Goal: Task Accomplishment & Management: Complete application form

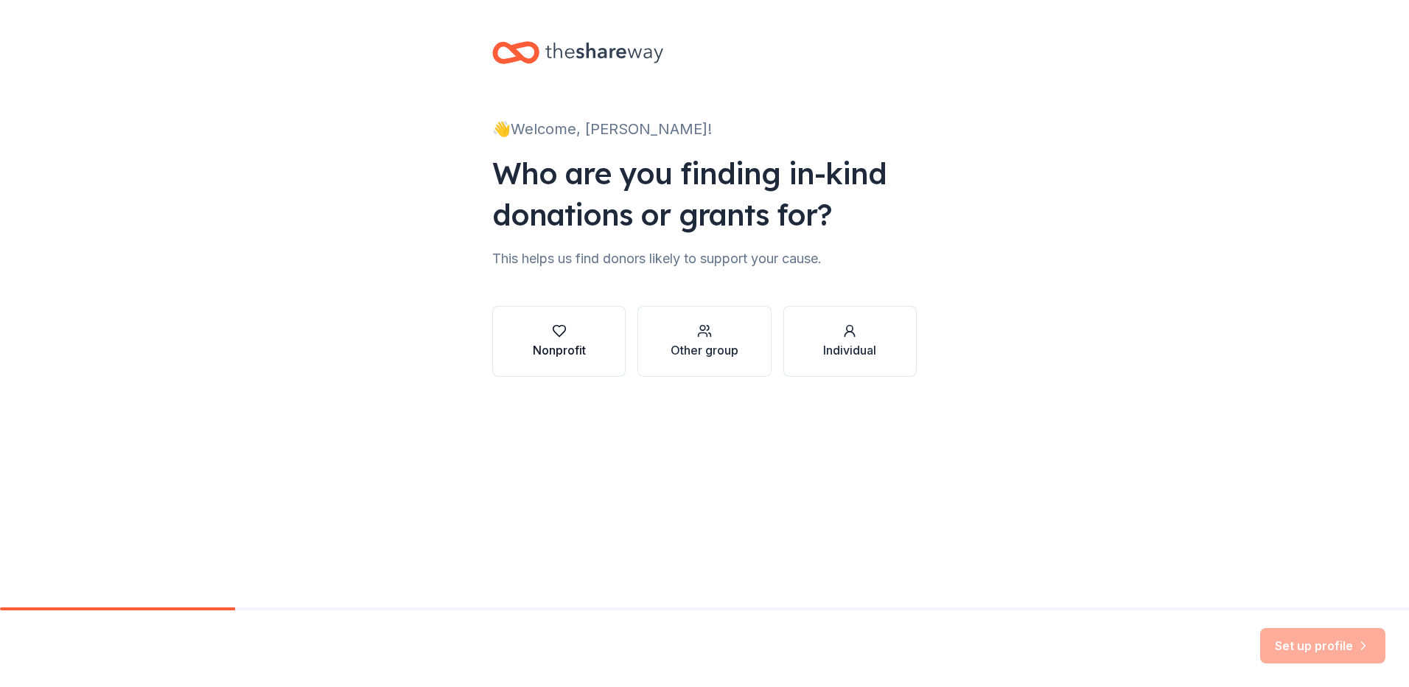
click at [575, 350] on div "Nonprofit" at bounding box center [559, 350] width 53 height 18
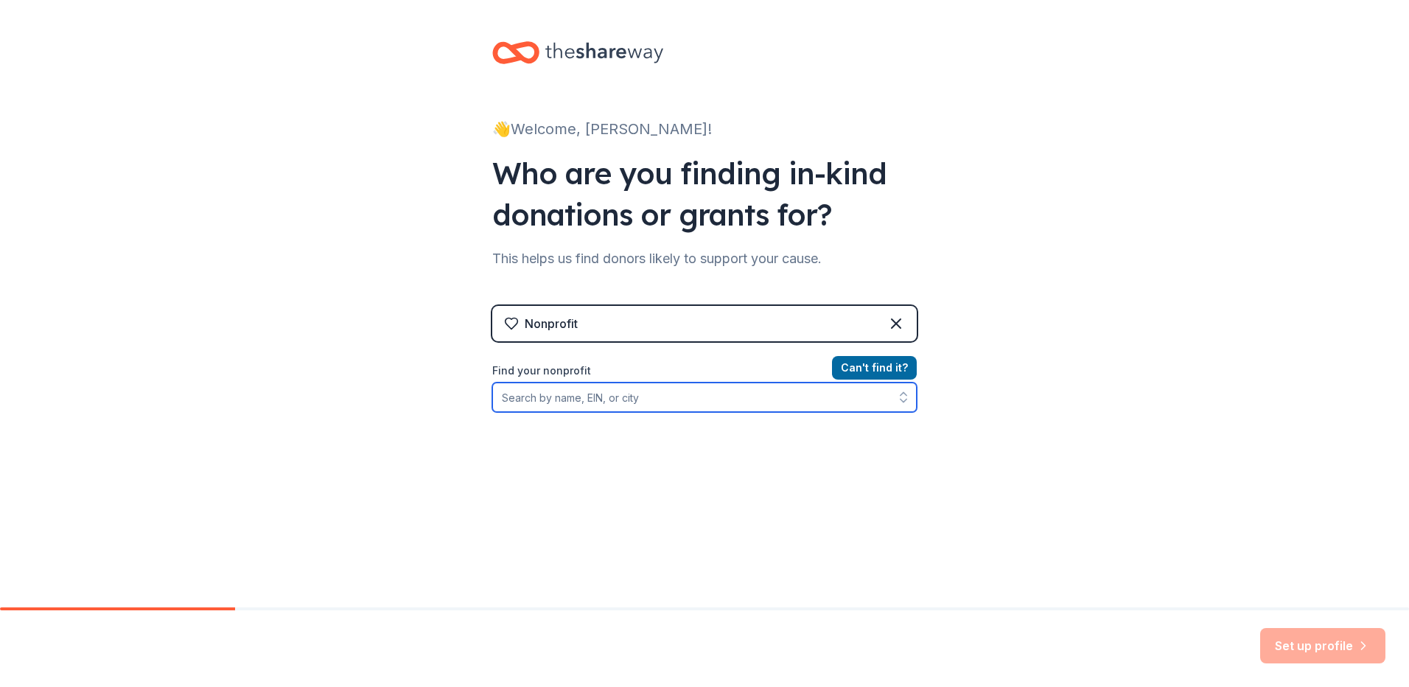
click at [543, 402] on input "Find your nonprofit" at bounding box center [704, 396] width 424 height 29
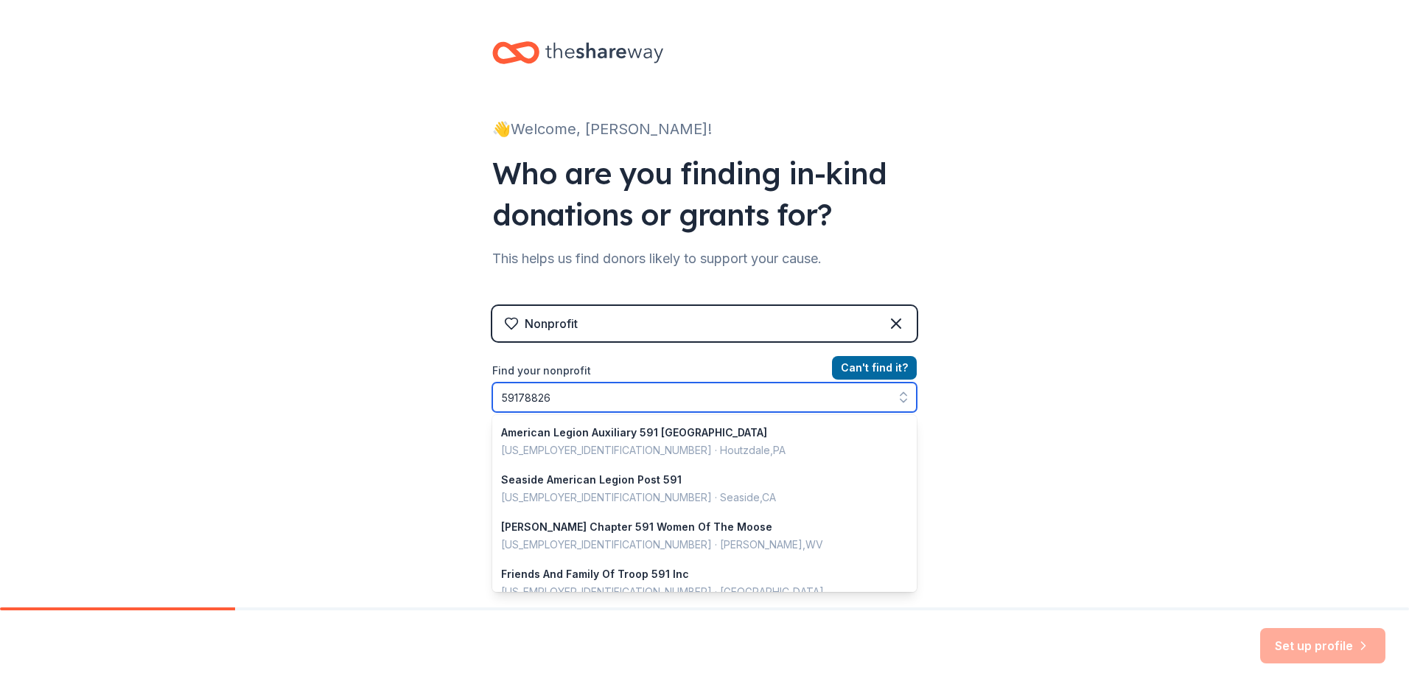
type input "591788265"
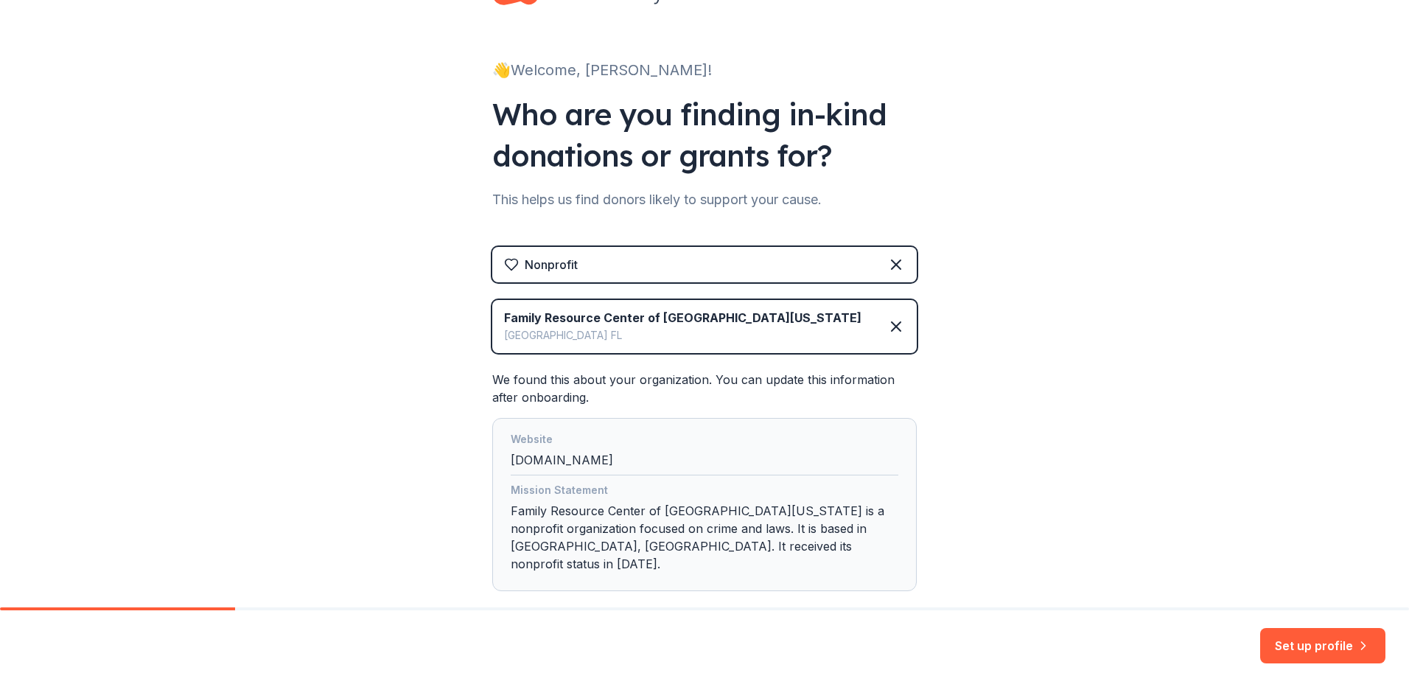
scroll to position [125, 0]
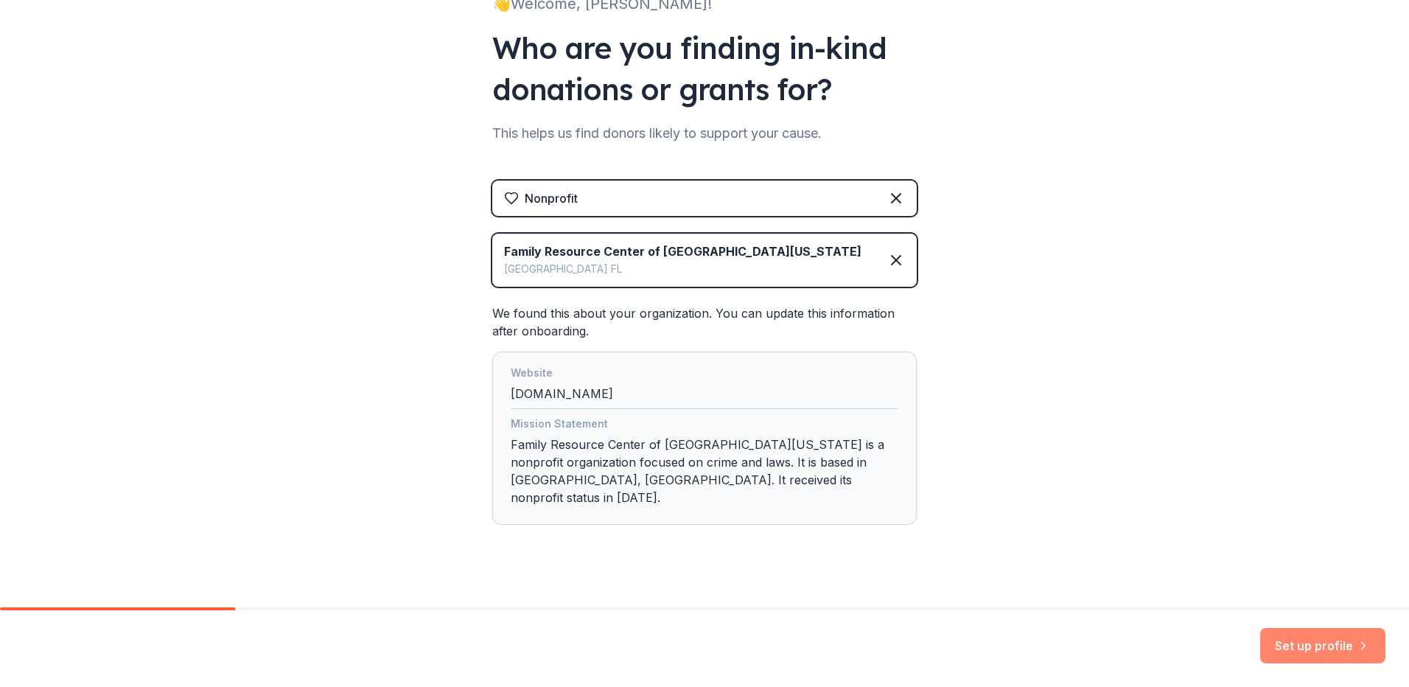
click at [1336, 640] on button "Set up profile" at bounding box center [1322, 645] width 125 height 35
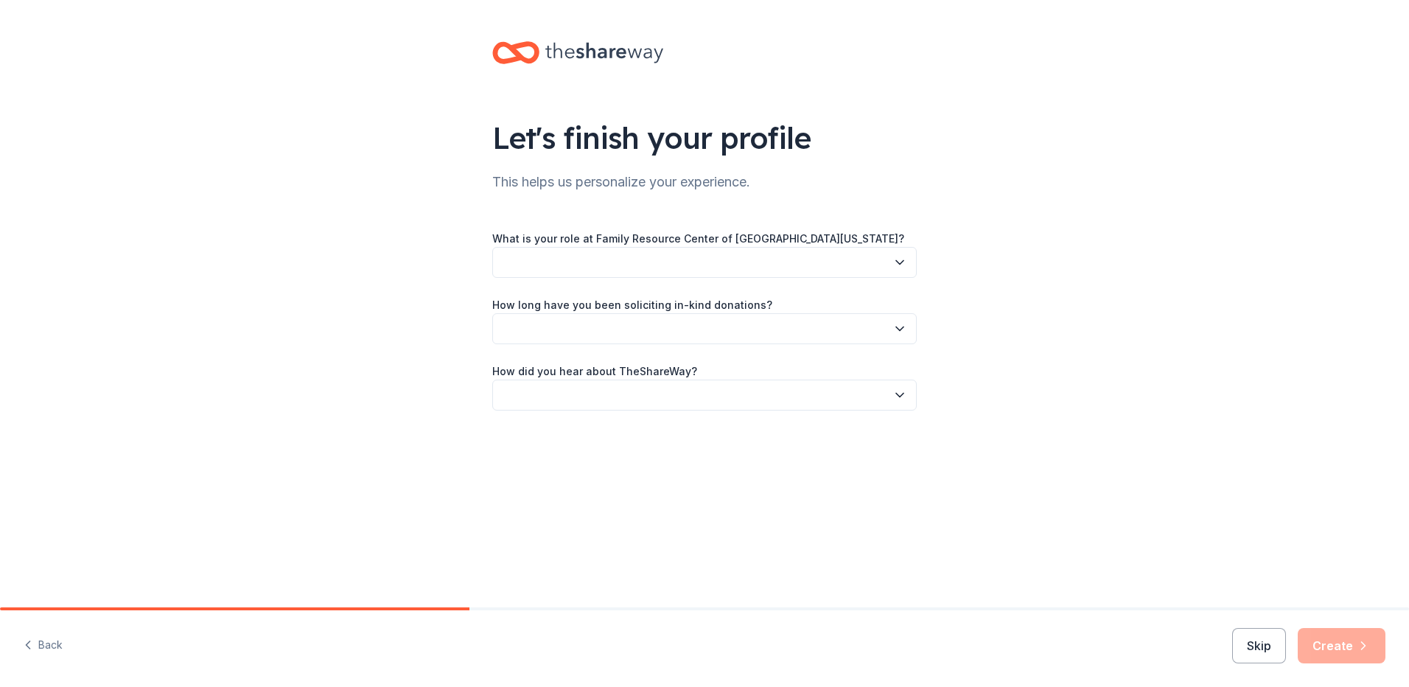
click at [600, 263] on button "button" at bounding box center [704, 262] width 424 height 31
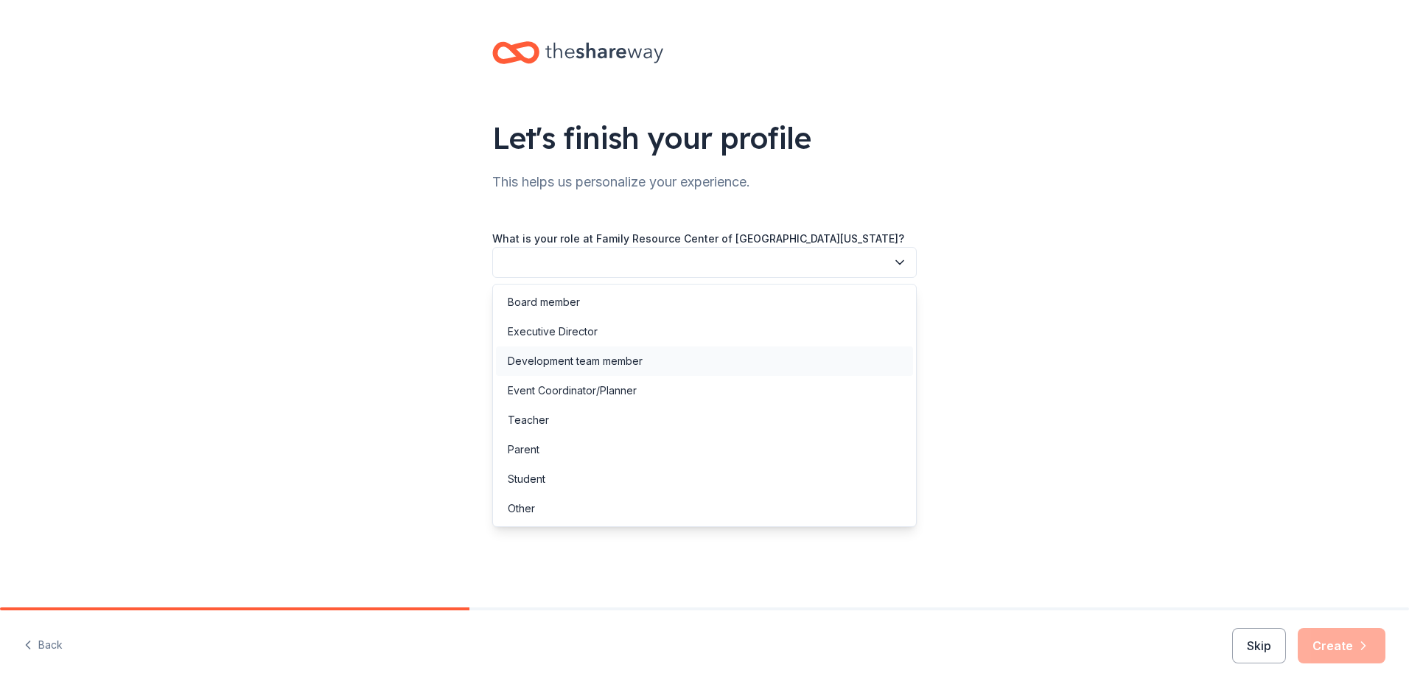
click at [589, 360] on div "Development team member" at bounding box center [575, 361] width 135 height 18
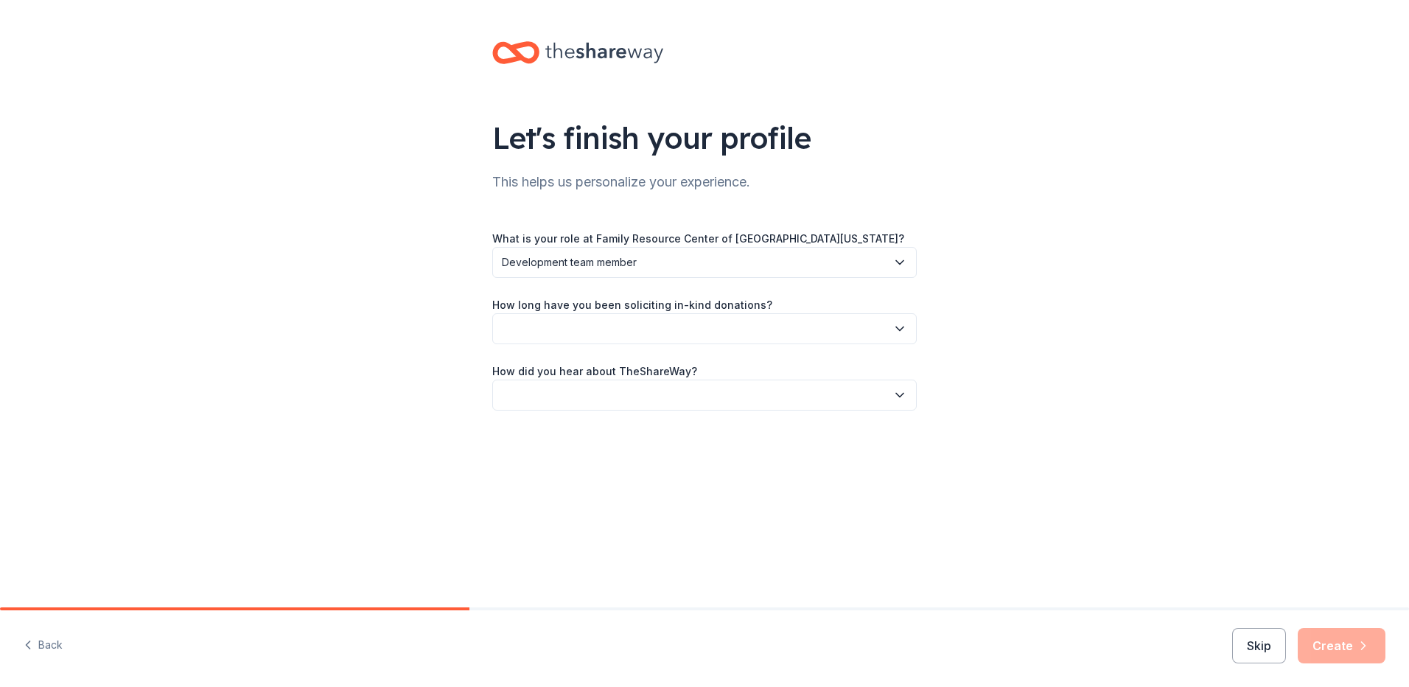
click at [581, 320] on button "button" at bounding box center [704, 328] width 424 height 31
click at [584, 444] on div "More than 5 years" at bounding box center [704, 456] width 417 height 29
drag, startPoint x: 583, startPoint y: 444, endPoint x: 330, endPoint y: 381, distance: 260.5
click at [330, 381] on div "Let's finish your profile This helps us personalize your experience. What is yo…" at bounding box center [704, 240] width 1409 height 481
click at [623, 391] on button "button" at bounding box center [704, 394] width 424 height 31
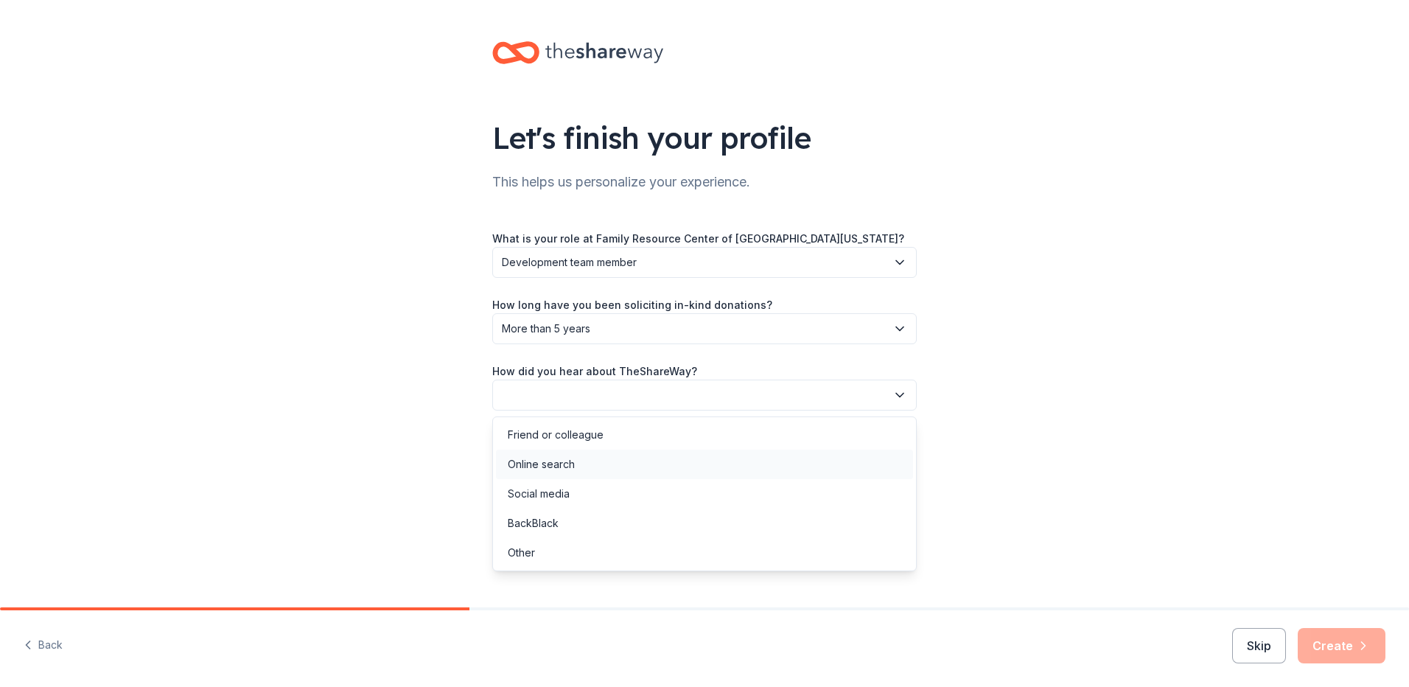
click at [564, 465] on div "Online search" at bounding box center [541, 464] width 67 height 18
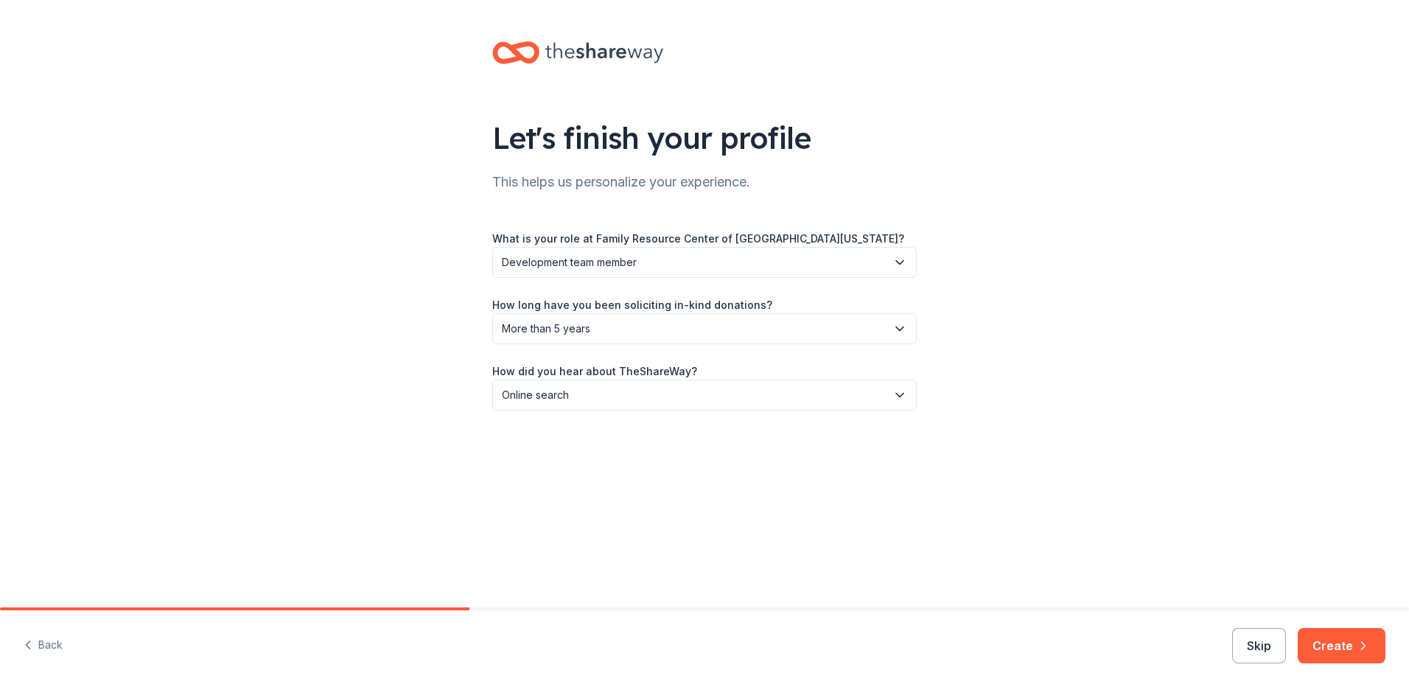
click at [564, 465] on div "Let's finish your profile This helps us personalize your experience. What is yo…" at bounding box center [705, 240] width 472 height 481
click at [1335, 645] on button "Create" at bounding box center [1341, 645] width 88 height 35
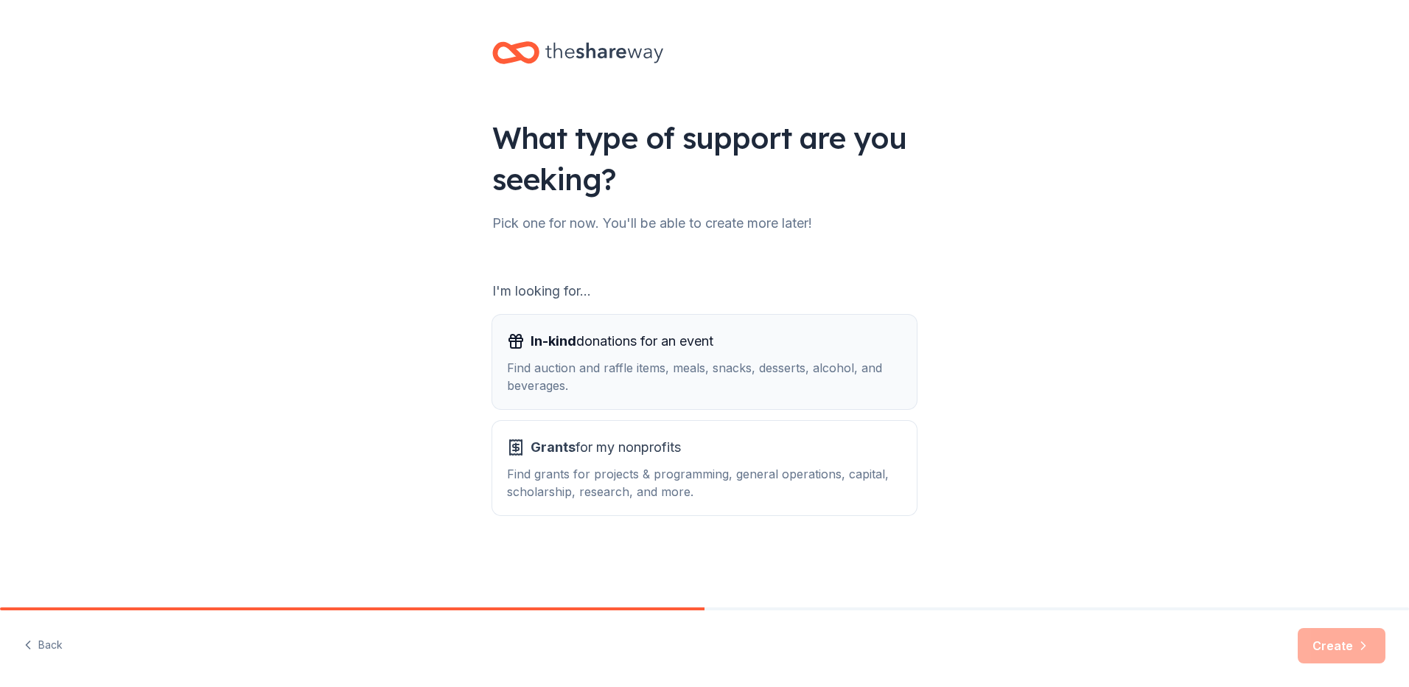
click at [620, 368] on div "Find auction and raffle items, meals, snacks, desserts, alcohol, and beverages." at bounding box center [704, 376] width 395 height 35
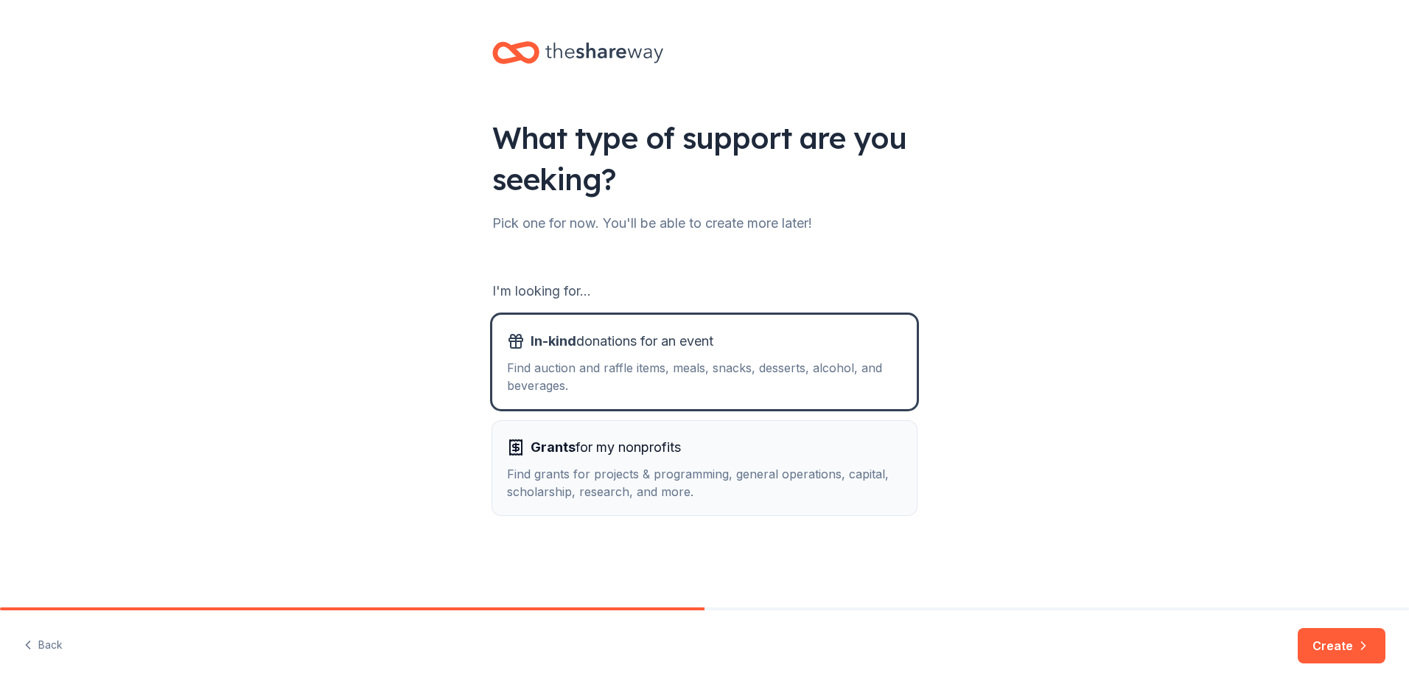
click at [614, 468] on div "Find grants for projects & programming, general operations, capital, scholarshi…" at bounding box center [704, 482] width 395 height 35
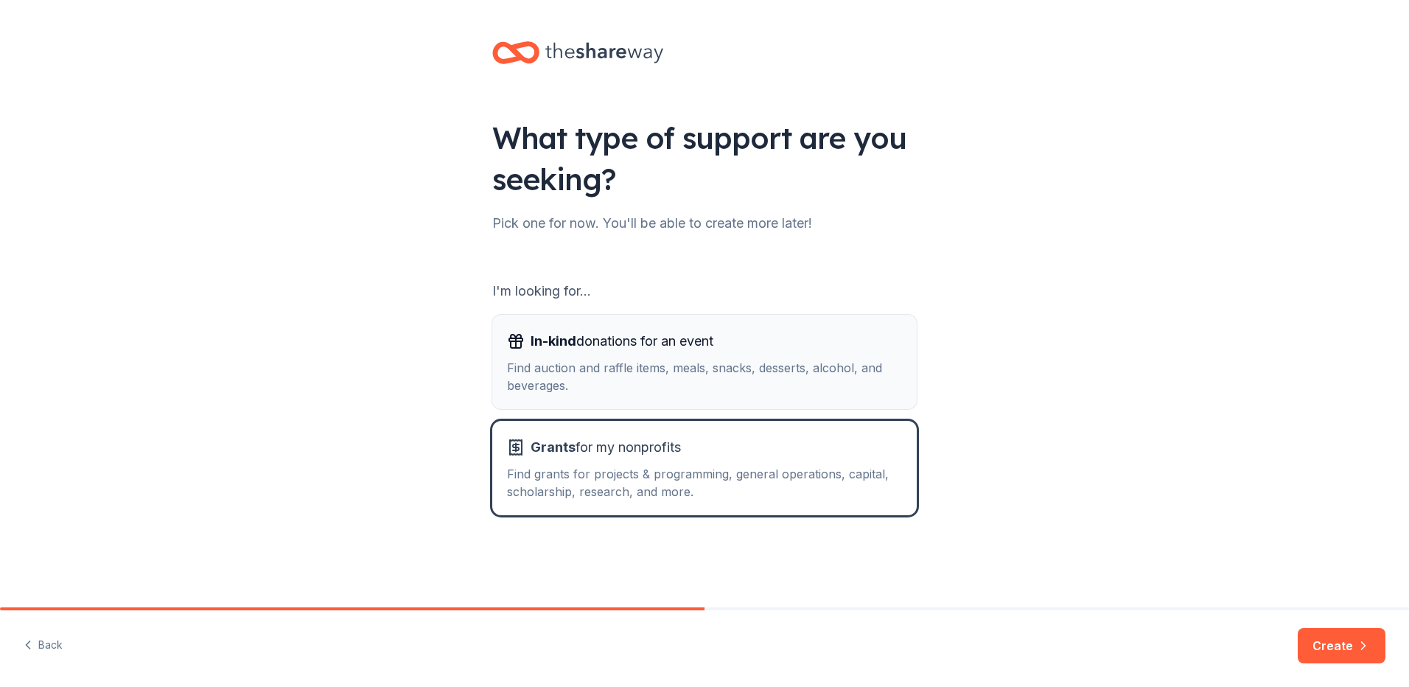
click at [614, 360] on div "Find auction and raffle items, meals, snacks, desserts, alcohol, and beverages." at bounding box center [704, 376] width 395 height 35
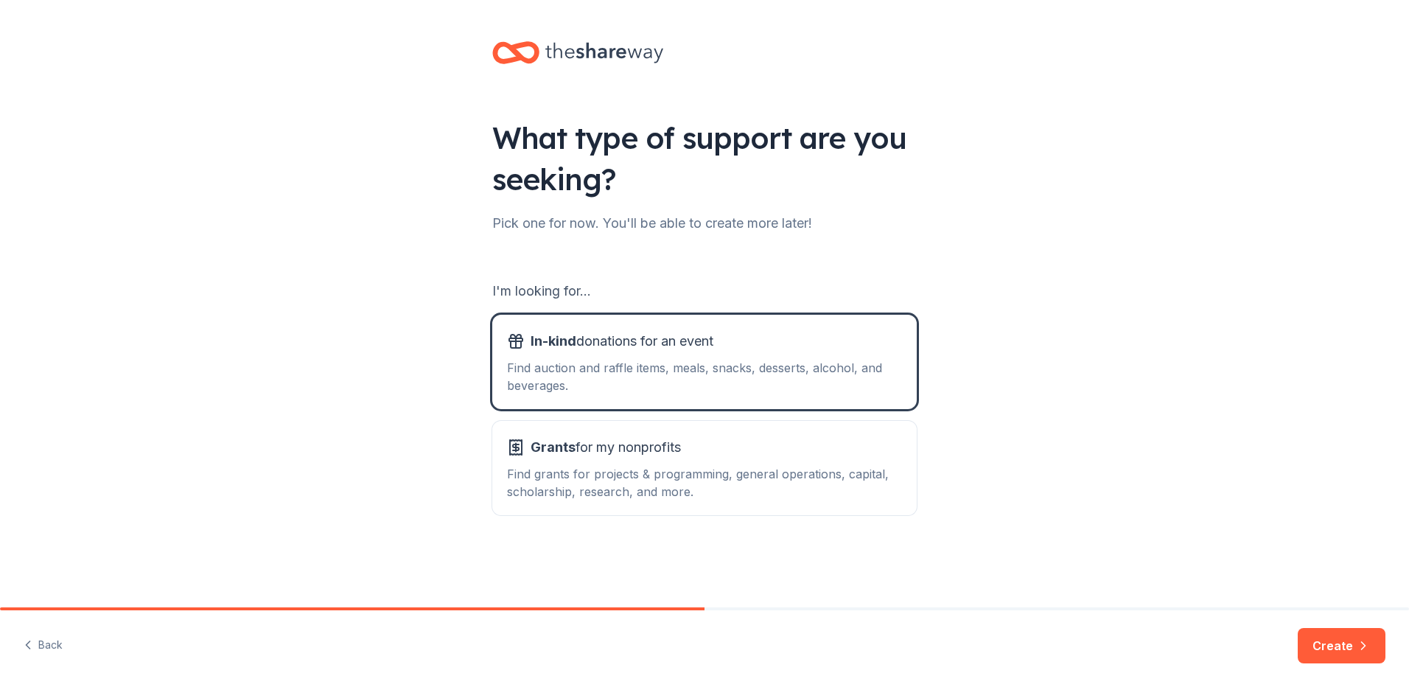
click at [1294, 631] on div "Back Create" at bounding box center [704, 648] width 1409 height 77
click at [1324, 637] on button "Create" at bounding box center [1341, 645] width 88 height 35
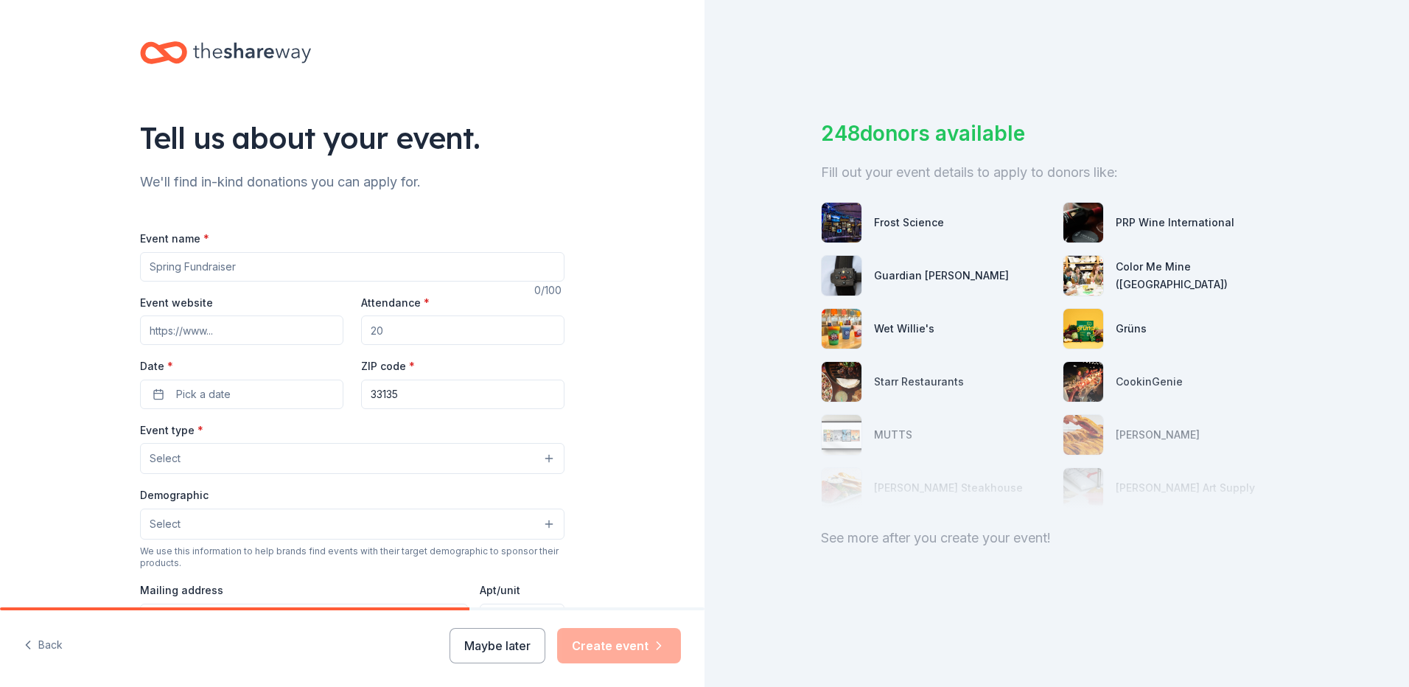
click at [255, 272] on input "Event name *" at bounding box center [352, 266] width 424 height 29
click at [192, 252] on input "Event name *" at bounding box center [352, 266] width 424 height 29
type input "t"
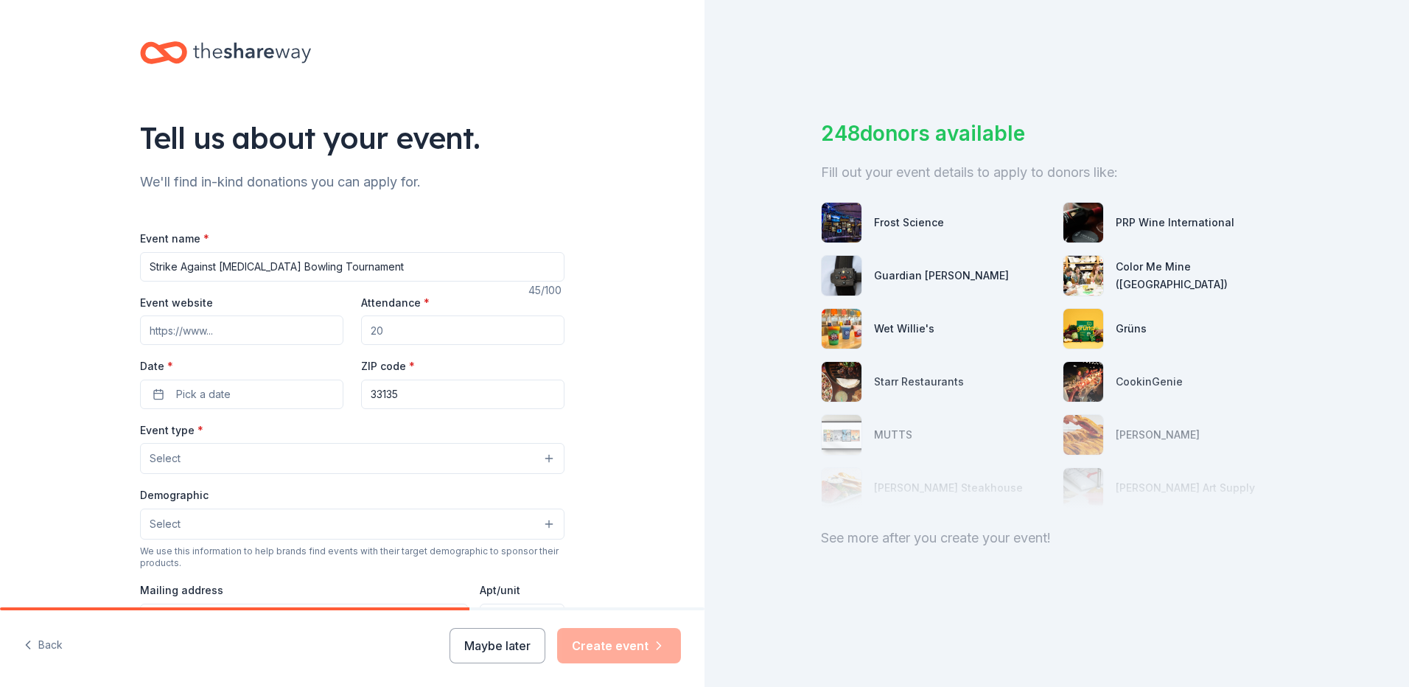
type input "Strike Against [MEDICAL_DATA] Bowling Tournament"
click at [237, 337] on input "Event website" at bounding box center [241, 329] width 203 height 29
paste input "https://events.readysetauction.com/familyresourcecentersouthflorida/bowlingtour…"
type input "https://events.readysetauction.com/familyresourcecentersouthflorida/bowlingtour…"
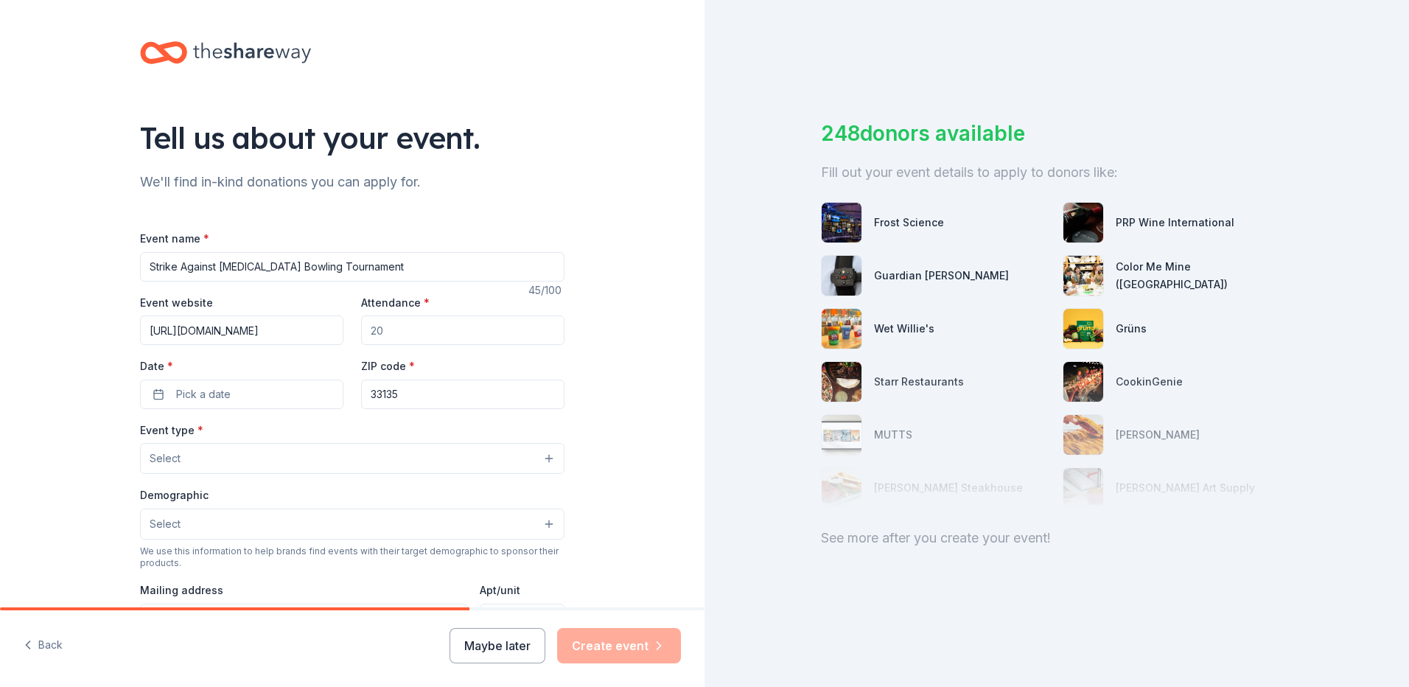
click at [410, 320] on input "Attendance *" at bounding box center [462, 329] width 203 height 29
drag, startPoint x: 401, startPoint y: 336, endPoint x: 288, endPoint y: 334, distance: 112.8
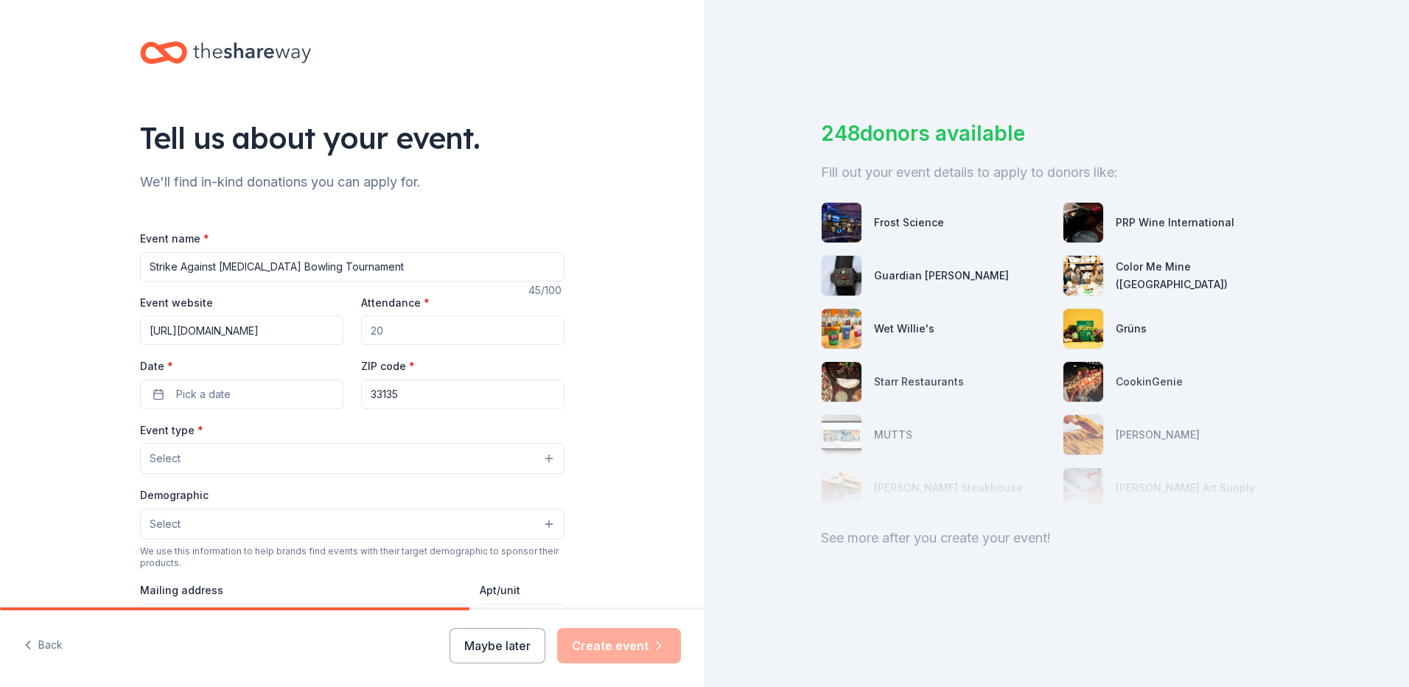
click at [289, 334] on div "Event website https://events.readysetauction.com/familyresourcecentersouthflori…" at bounding box center [352, 351] width 424 height 116
drag, startPoint x: 421, startPoint y: 335, endPoint x: 295, endPoint y: 335, distance: 125.3
click at [299, 335] on div "Event website https://events.readysetauction.com/familyresourcecentersouthflori…" at bounding box center [352, 351] width 424 height 116
type input "300"
click at [225, 397] on button "Pick a date" at bounding box center [241, 393] width 203 height 29
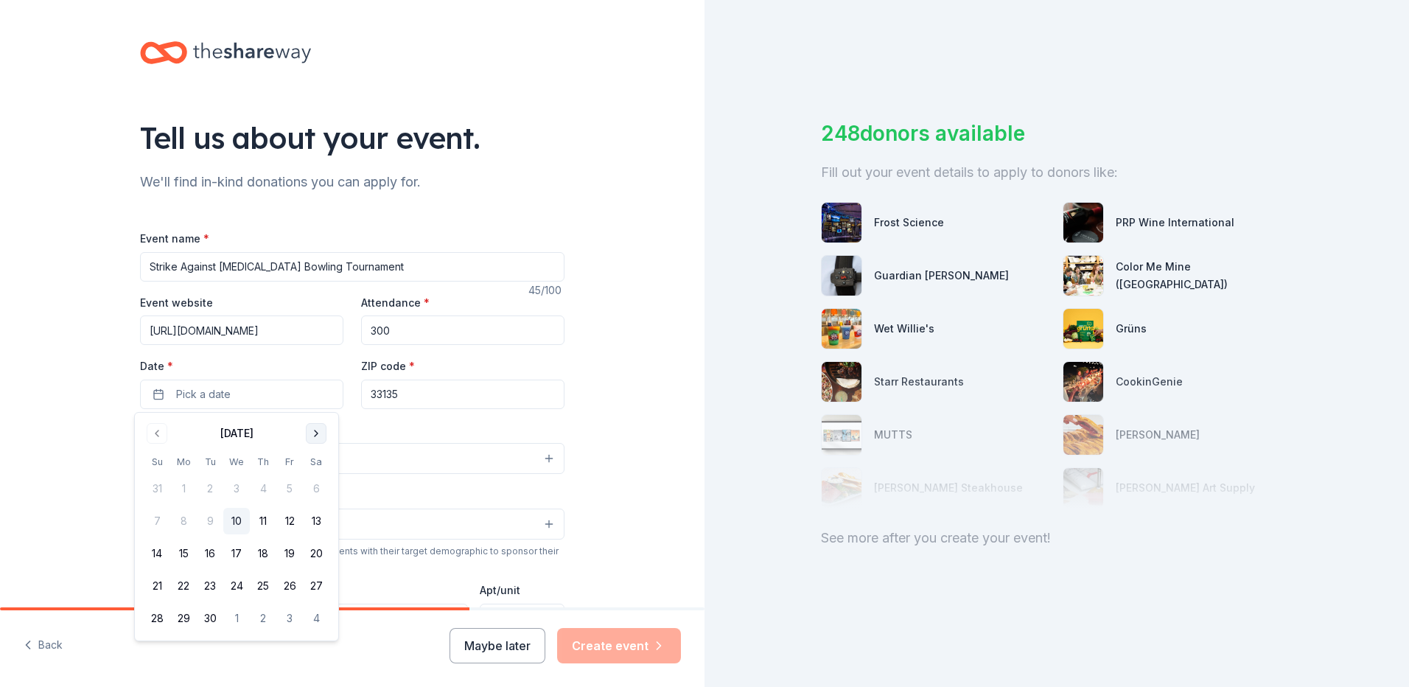
click at [314, 437] on button "Go to next month" at bounding box center [316, 433] width 21 height 21
click at [319, 480] on button "4" at bounding box center [316, 488] width 27 height 27
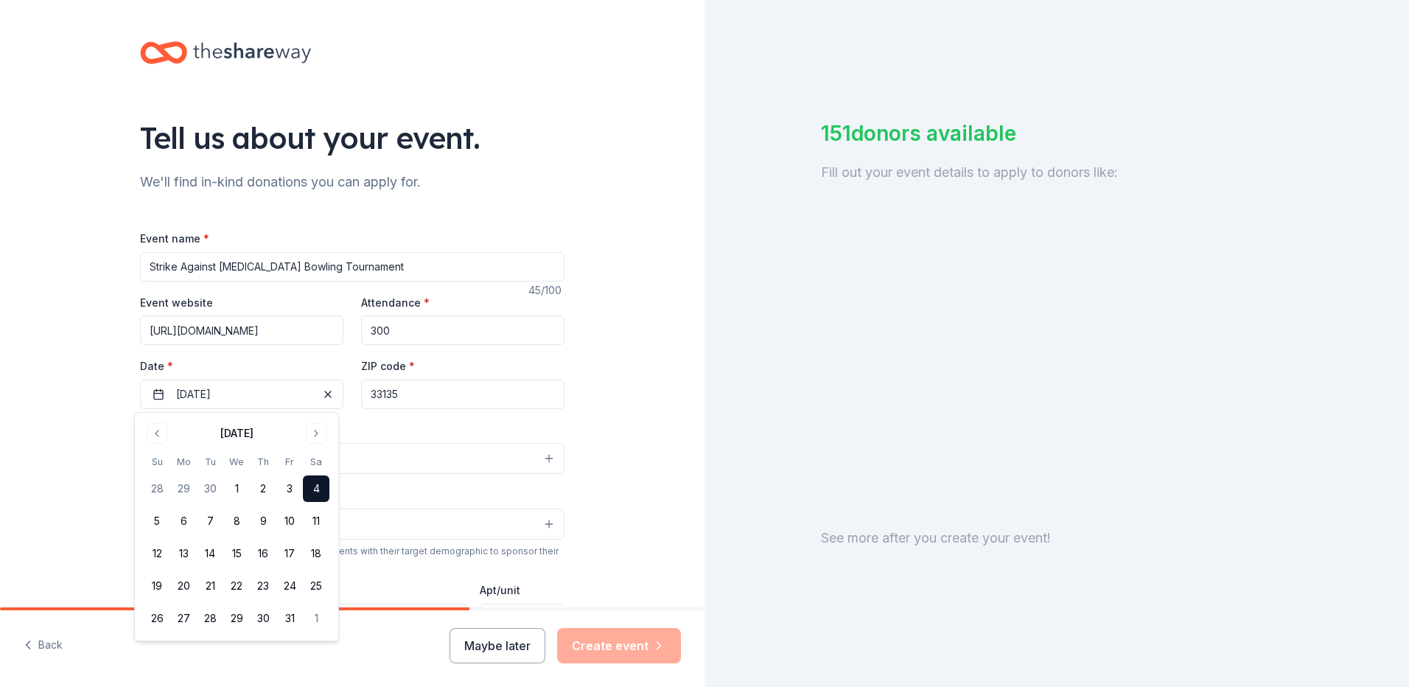
click at [82, 481] on div "Tell us about your event. We'll find in-kind donations you can apply for. Event…" at bounding box center [352, 490] width 704 height 981
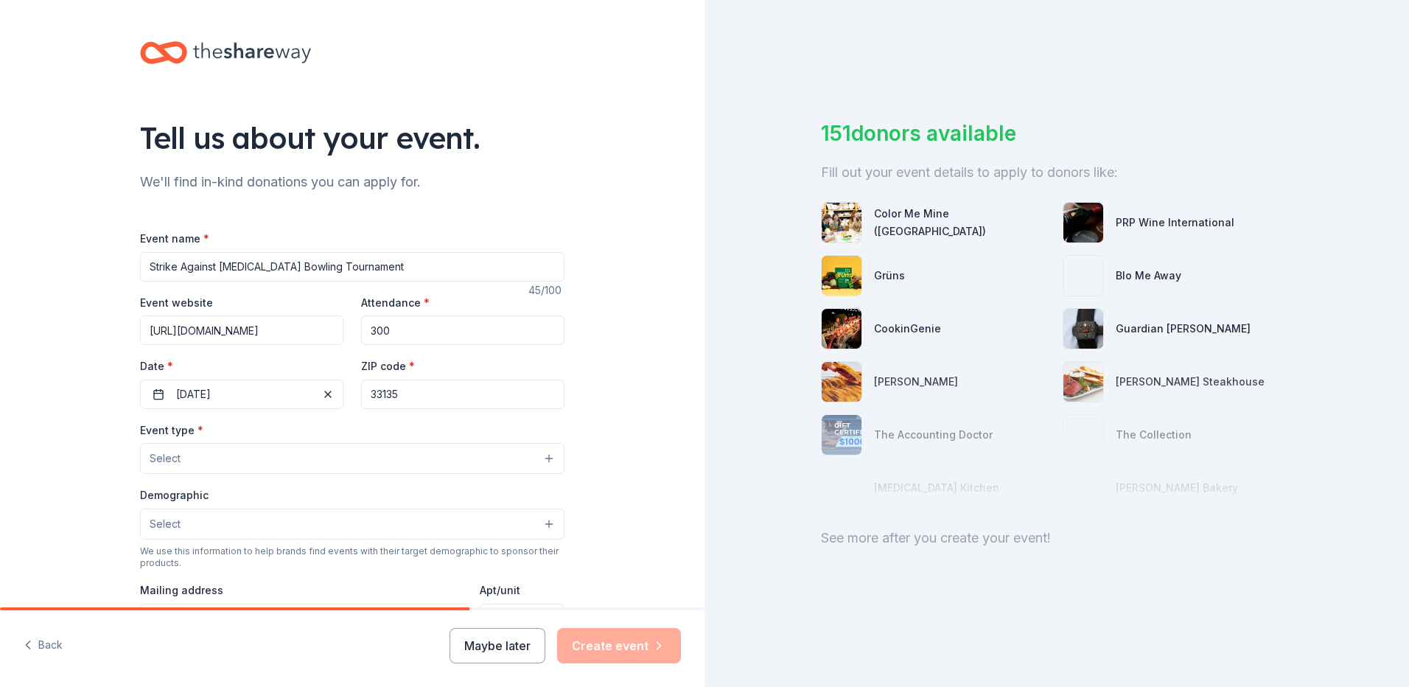
click at [189, 463] on button "Select" at bounding box center [352, 458] width 424 height 31
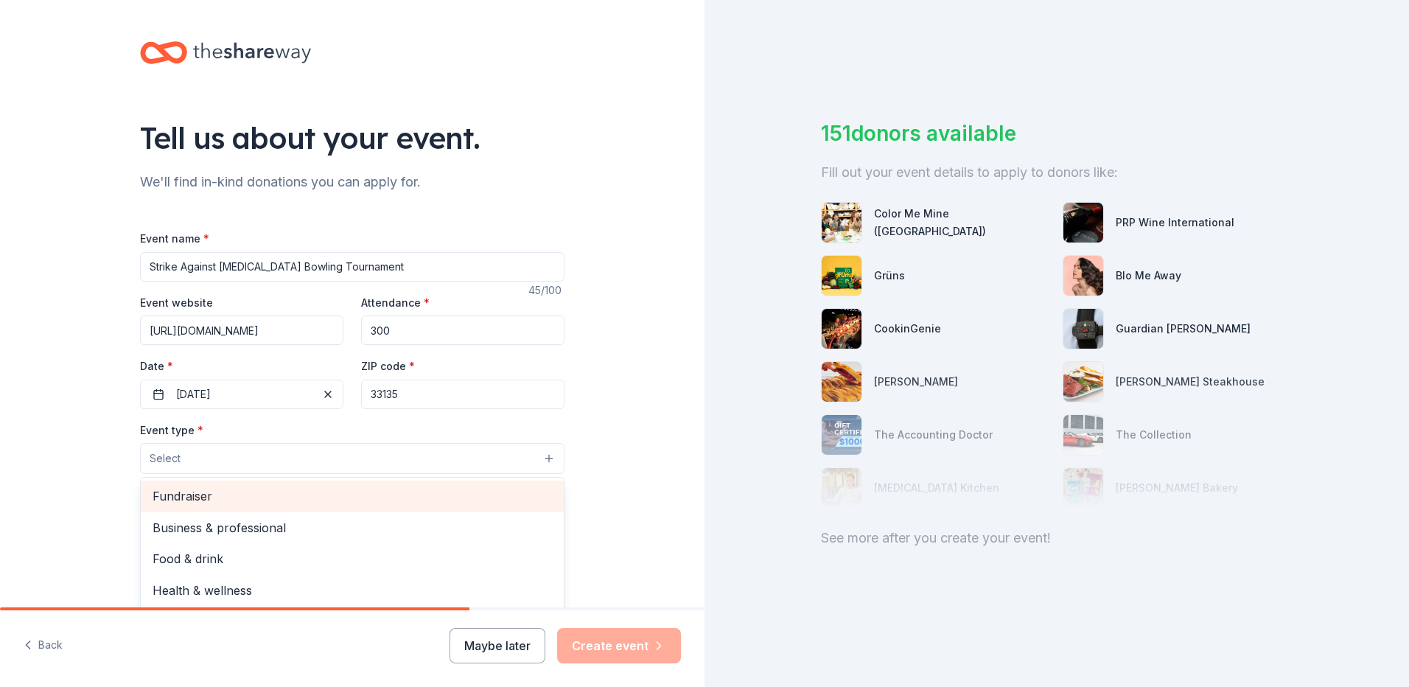
click at [229, 489] on span "Fundraiser" at bounding box center [352, 495] width 399 height 19
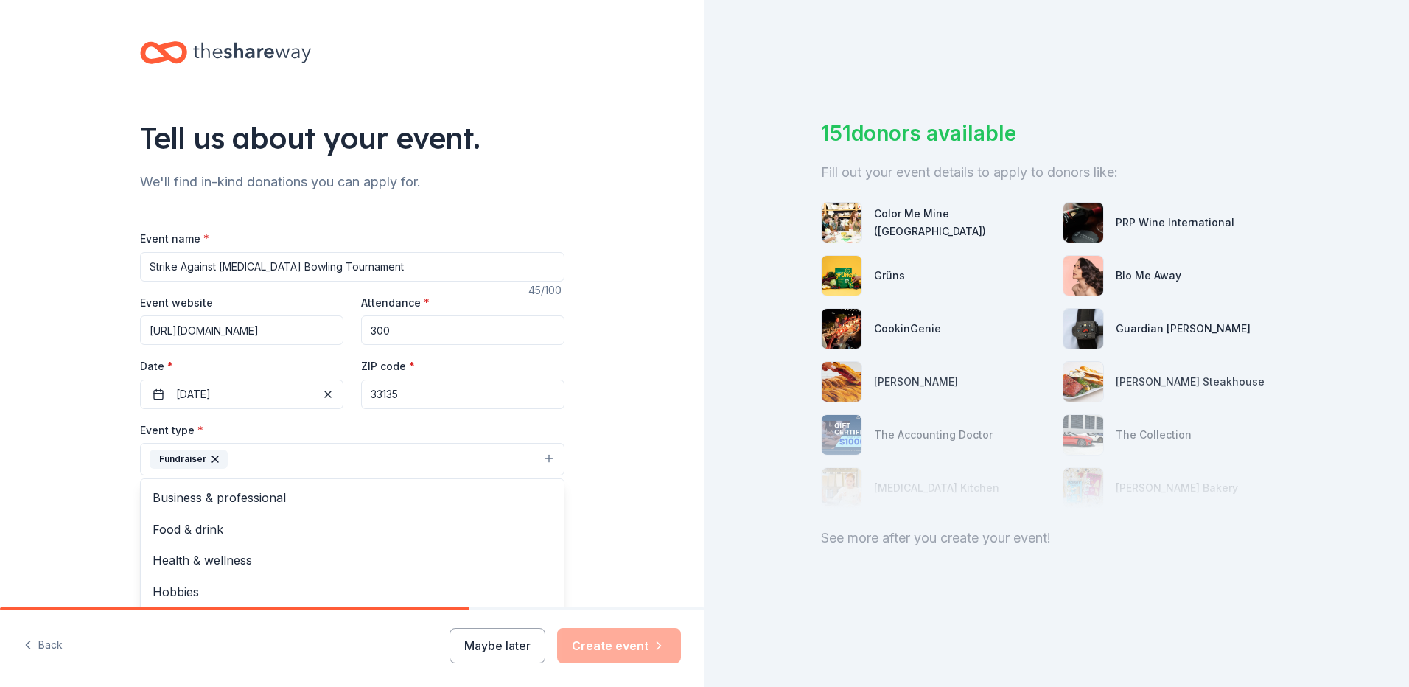
click at [1, 502] on div "Tell us about your event. We'll find in-kind donations you can apply for. Event…" at bounding box center [352, 491] width 704 height 982
click at [216, 469] on button "Fundraiser" at bounding box center [352, 459] width 424 height 32
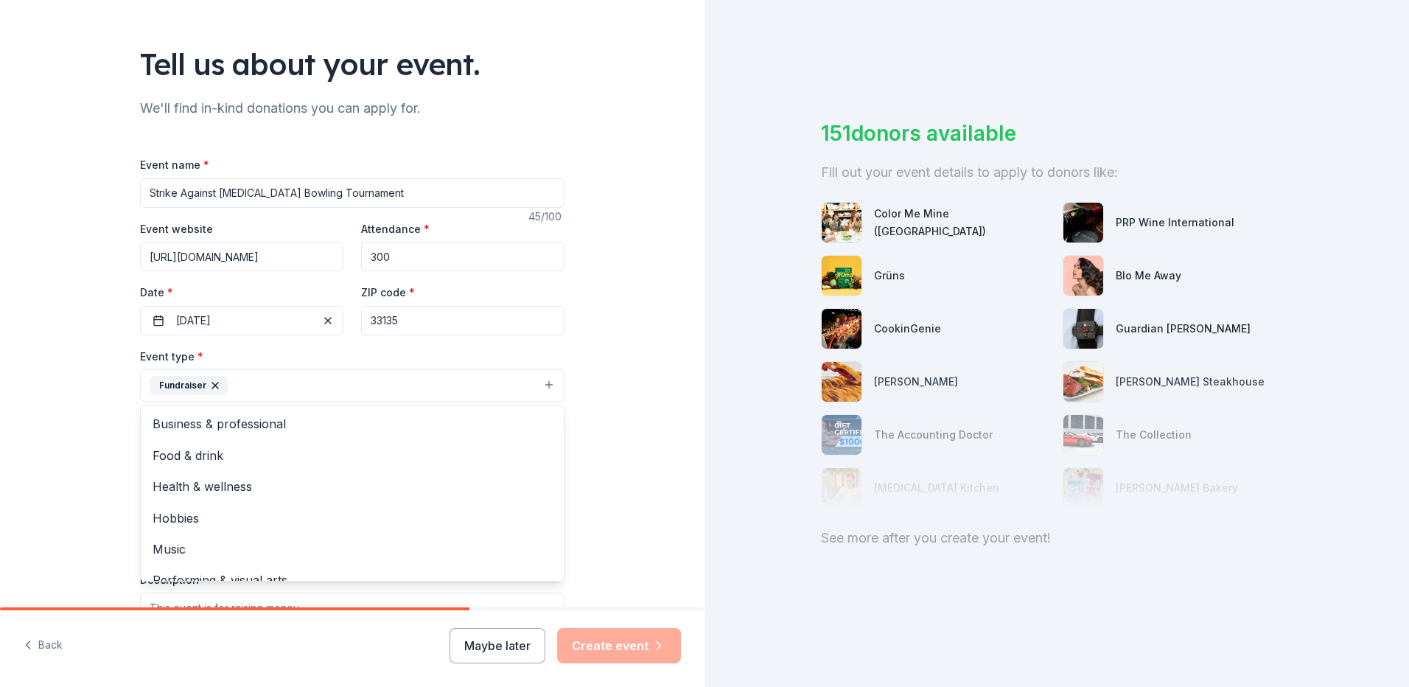
click at [57, 422] on div "Tell us about your event. We'll find in-kind donations you can apply for. Event…" at bounding box center [352, 417] width 704 height 982
click at [192, 445] on button "Select" at bounding box center [352, 451] width 424 height 31
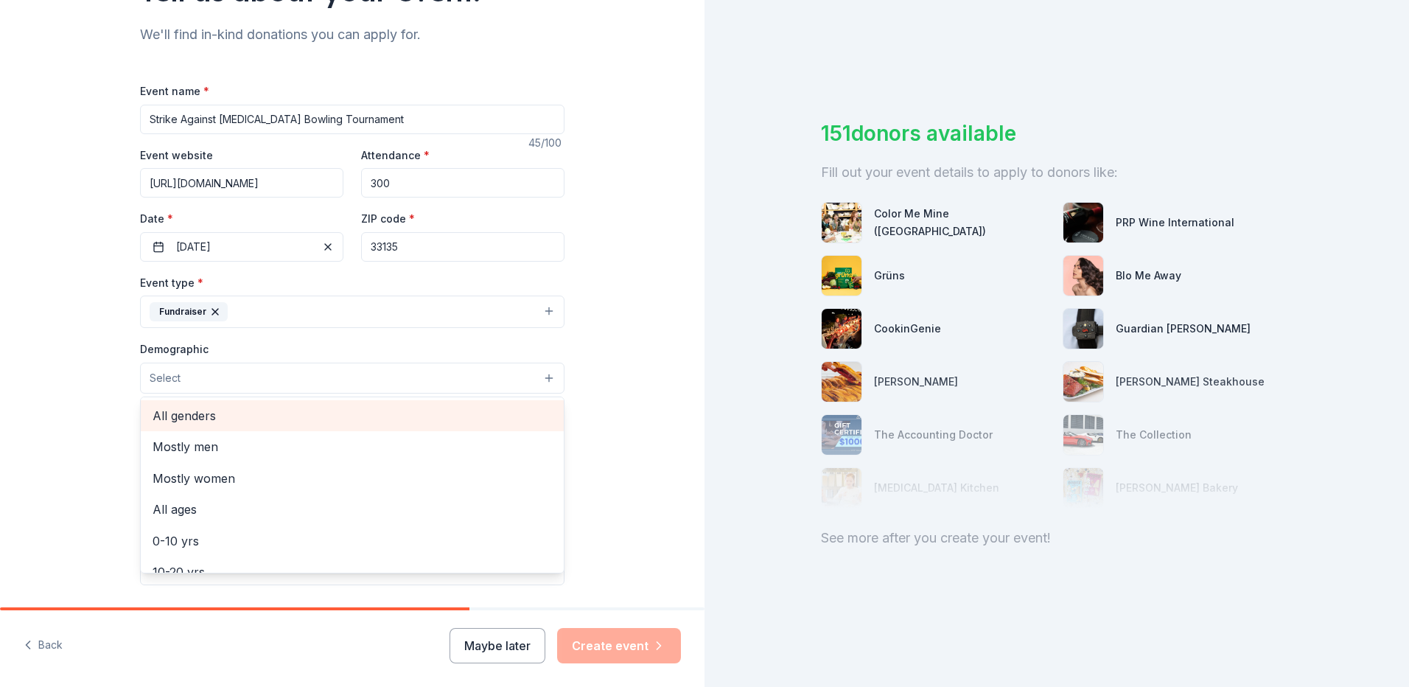
click at [224, 420] on span "All genders" at bounding box center [352, 415] width 399 height 19
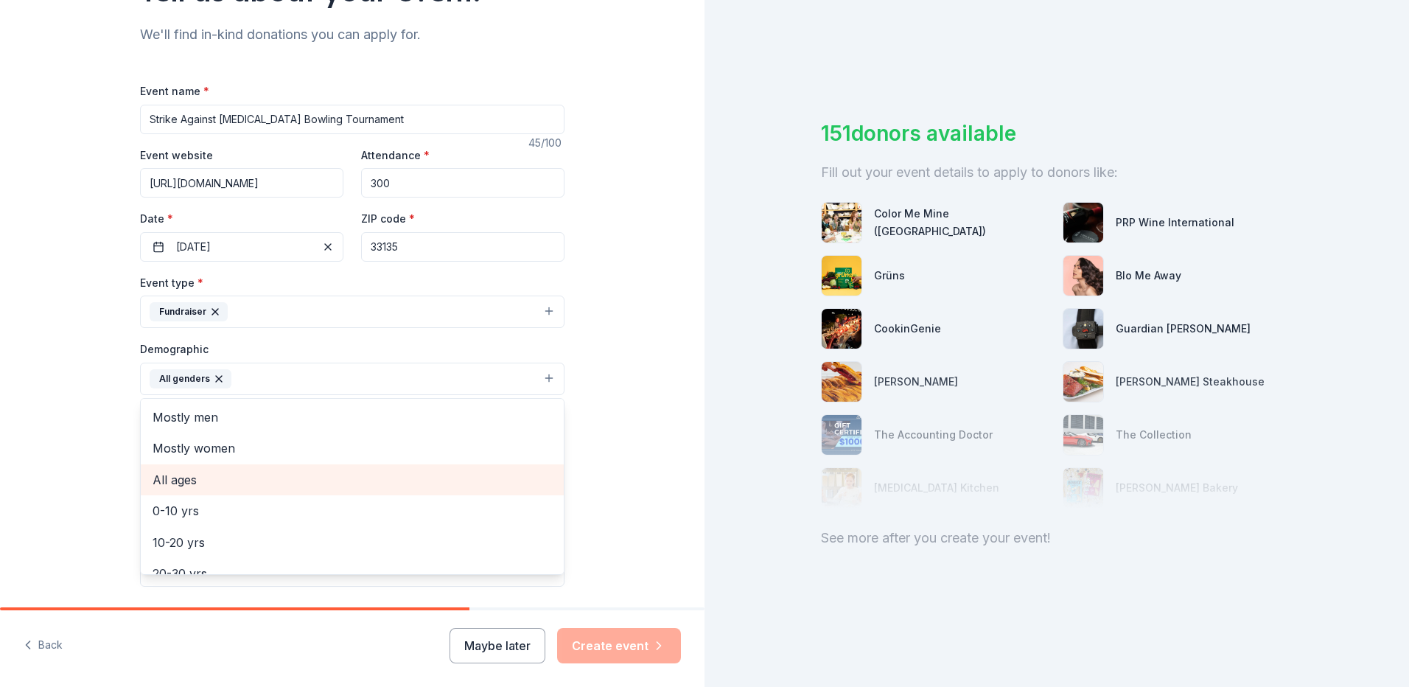
click at [201, 480] on span "All ages" at bounding box center [352, 479] width 399 height 19
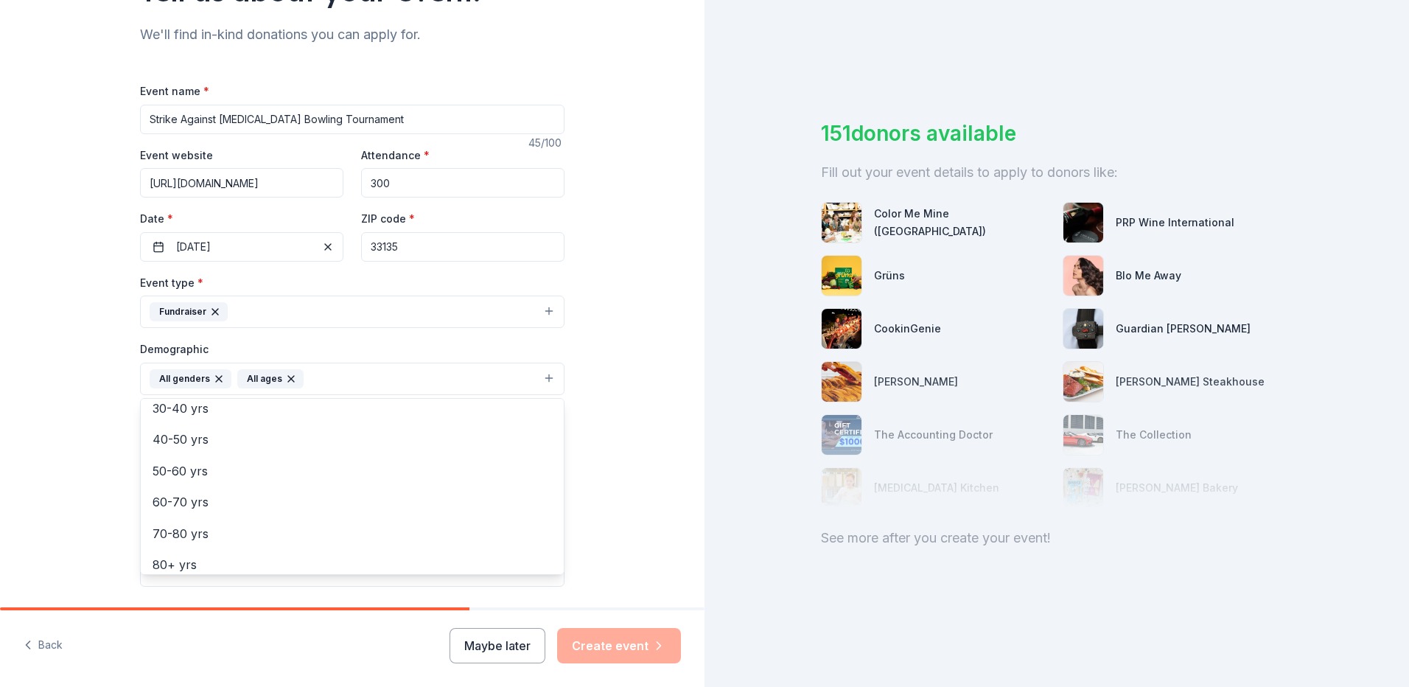
scroll to position [174, 0]
click at [607, 516] on div "Tell us about your event. We'll find in-kind donations you can apply for. Event…" at bounding box center [352, 345] width 704 height 984
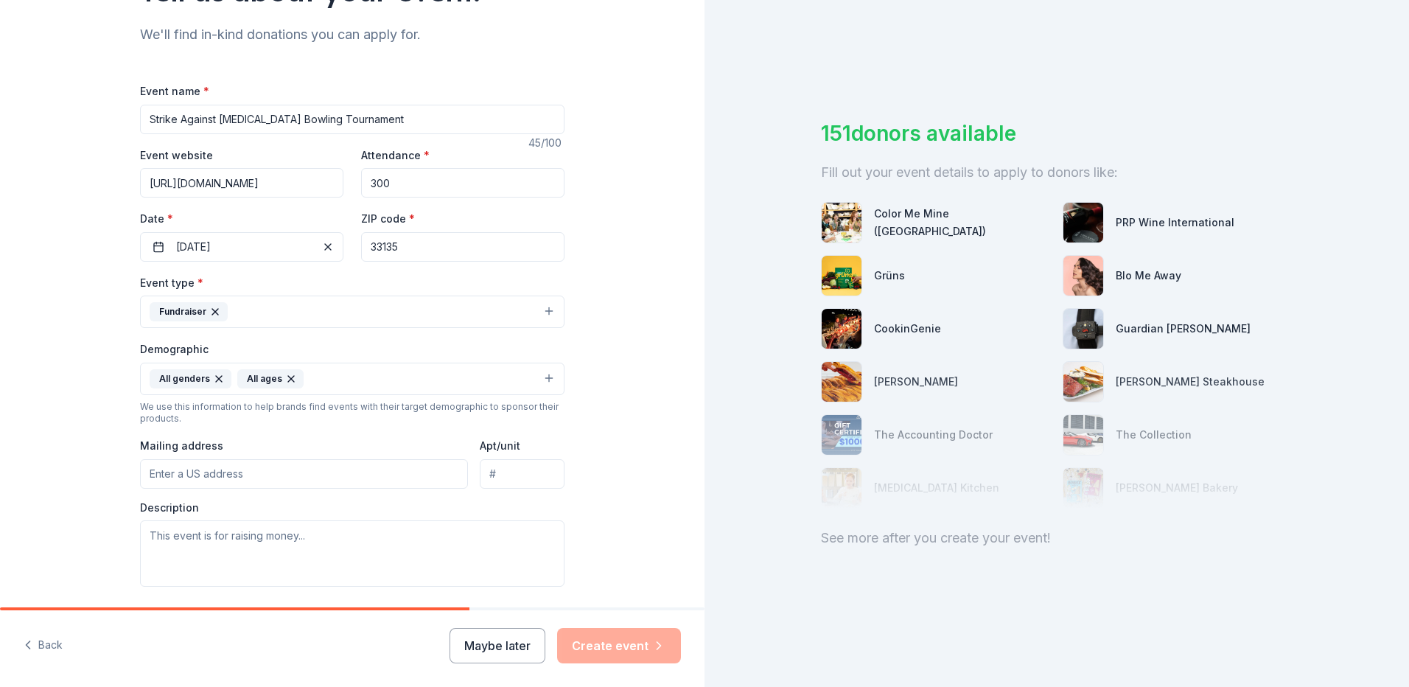
click at [287, 464] on input "Mailing address" at bounding box center [304, 473] width 328 height 29
type input "1393 SW 1st Street"
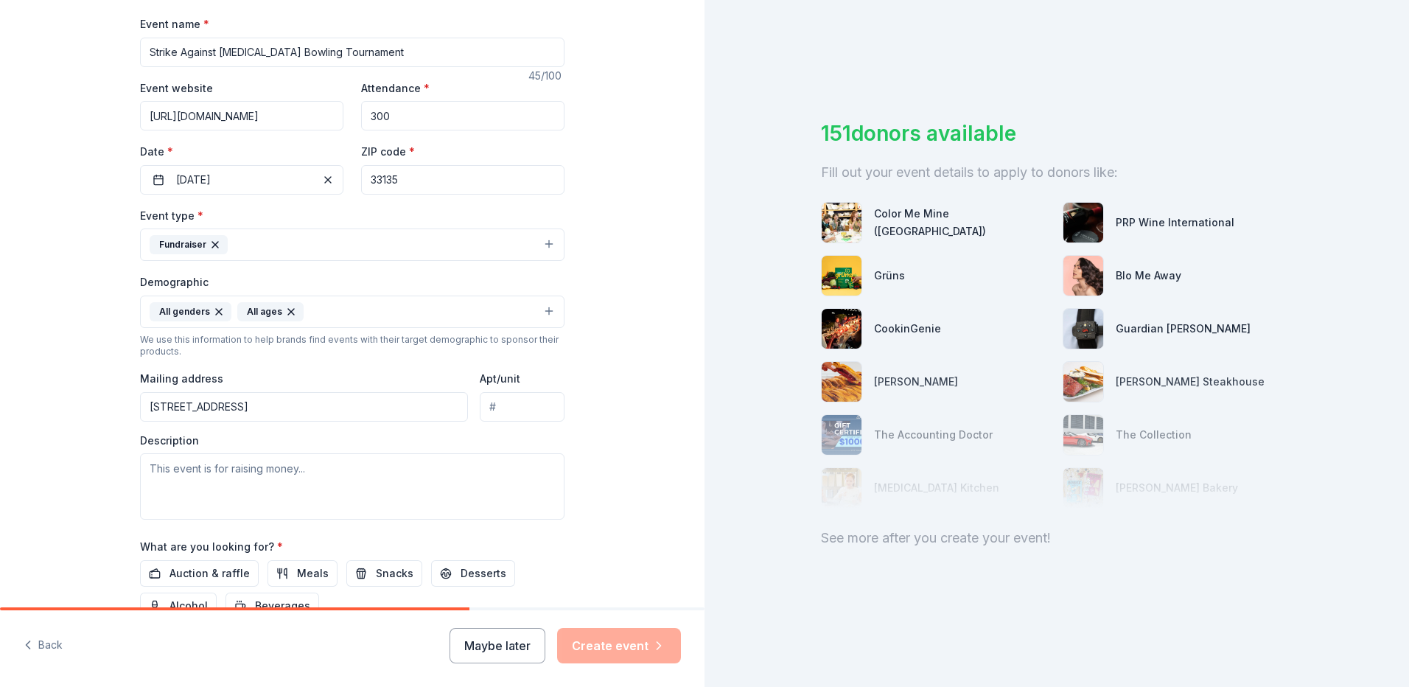
scroll to position [377, 0]
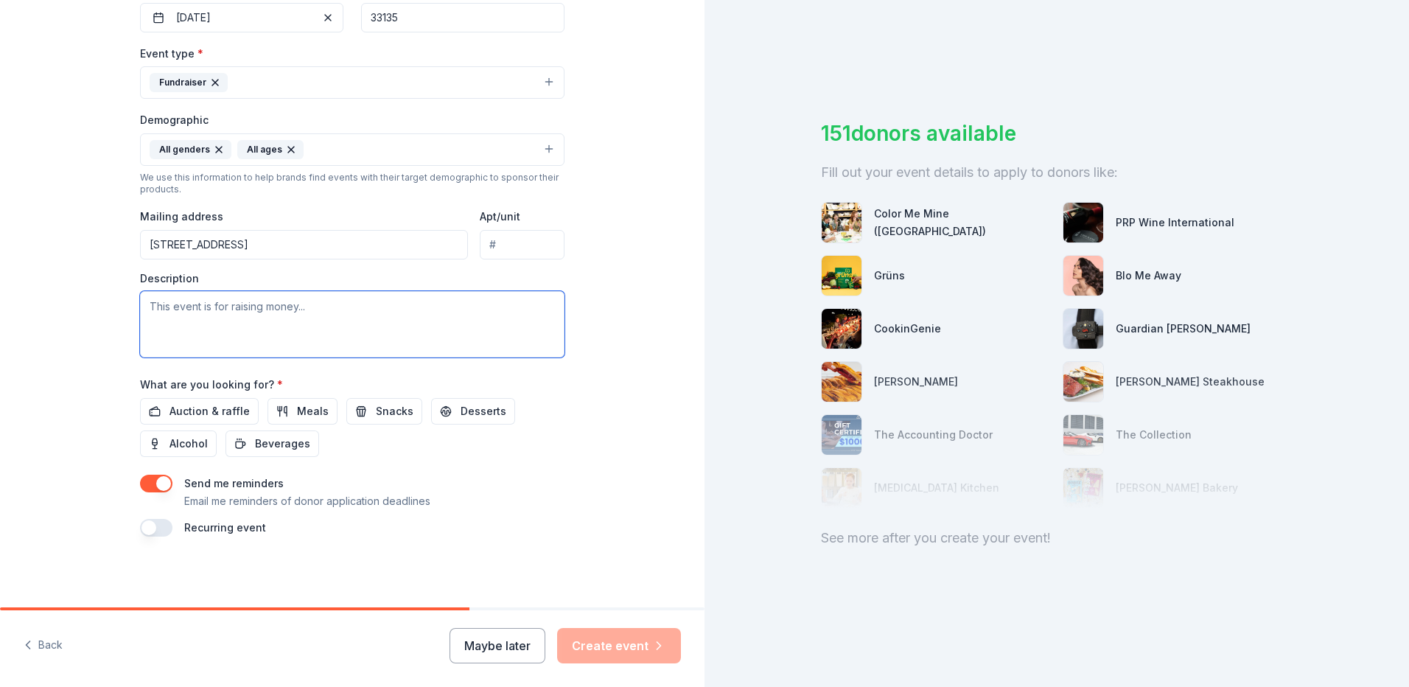
paste textarea "We are hosting our 28th Annual Strike Against Child Abuse Bowling Tournament on…"
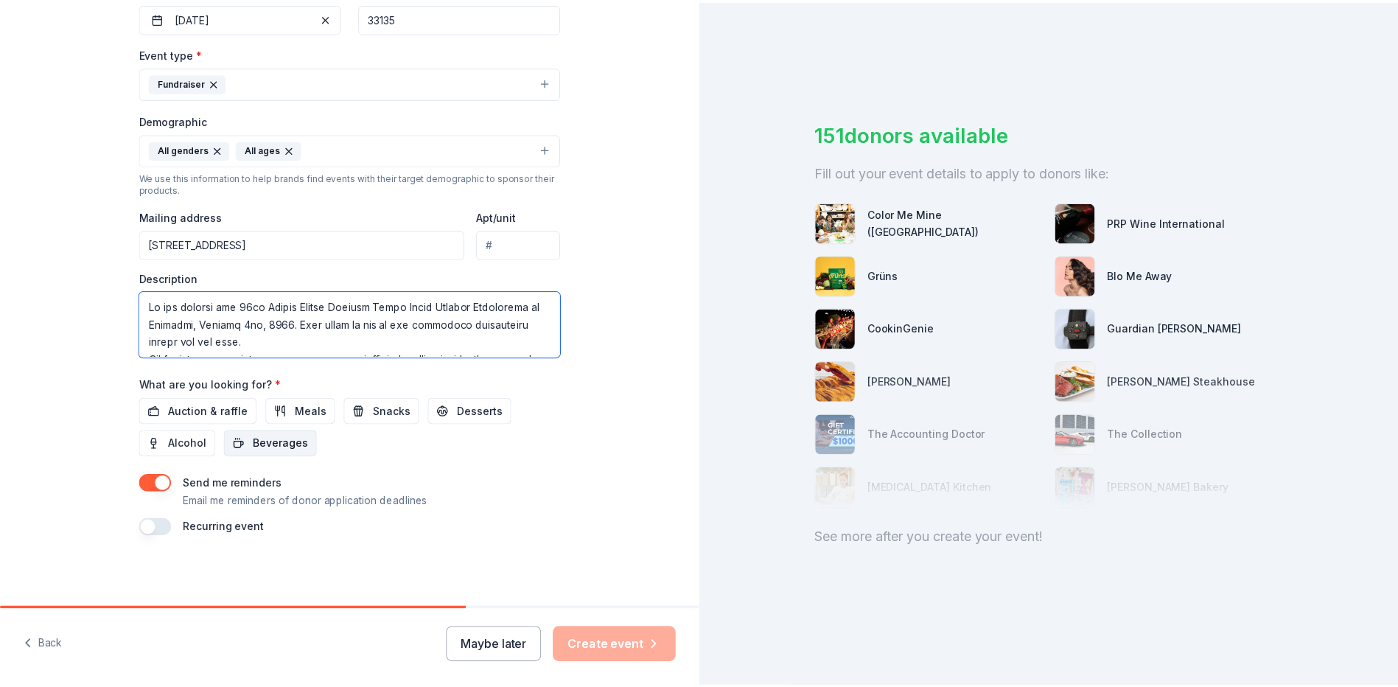
scroll to position [275, 0]
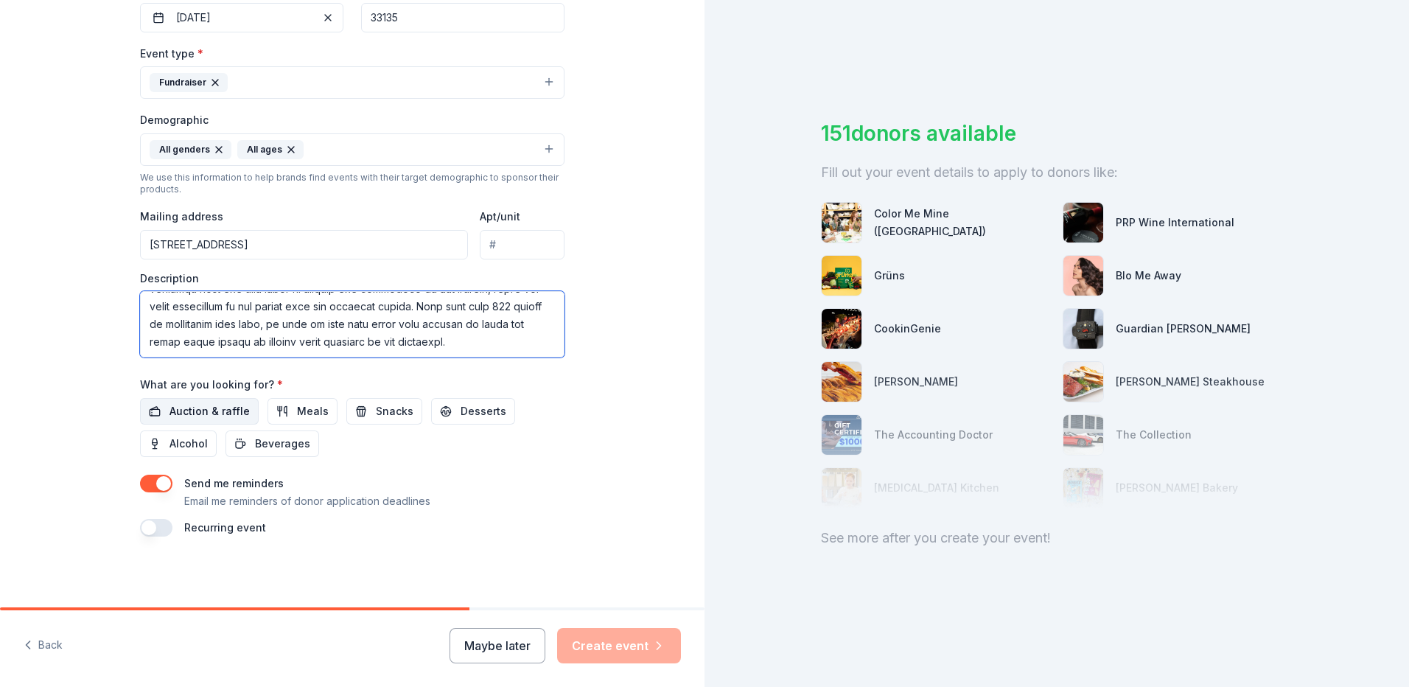
type textarea "We are hosting our 28th Annual Strike Against Child Abuse Bowling Tournament on…"
click at [207, 408] on span "Auction & raffle" at bounding box center [209, 411] width 80 height 18
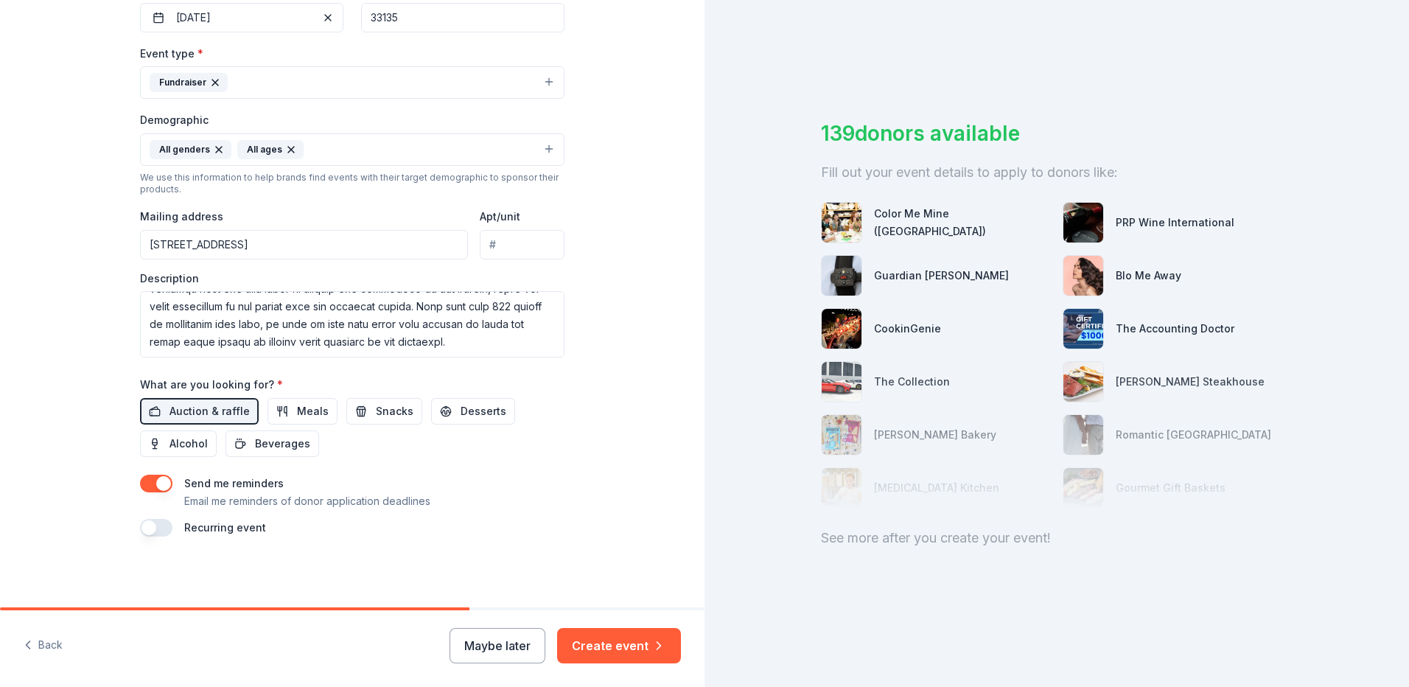
click at [242, 481] on label "Send me reminders" at bounding box center [233, 483] width 99 height 13
click at [636, 651] on button "Create event" at bounding box center [619, 645] width 124 height 35
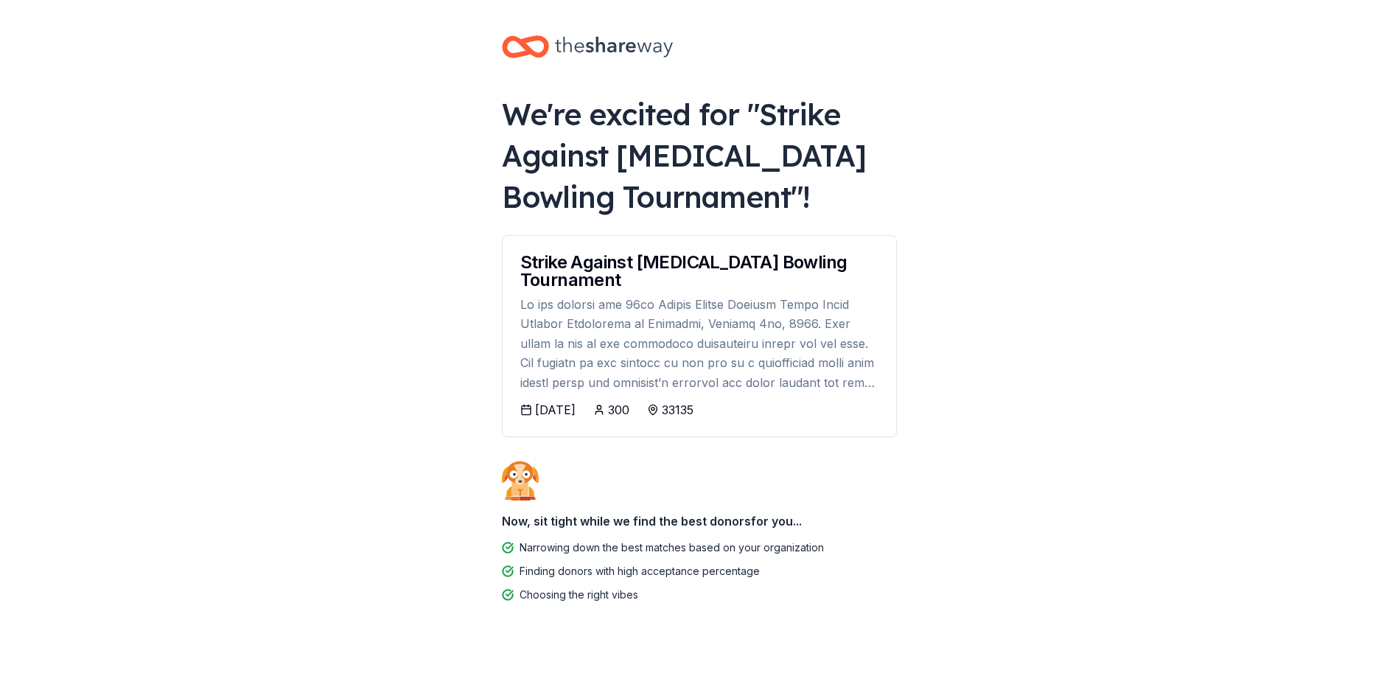
scroll to position [14, 0]
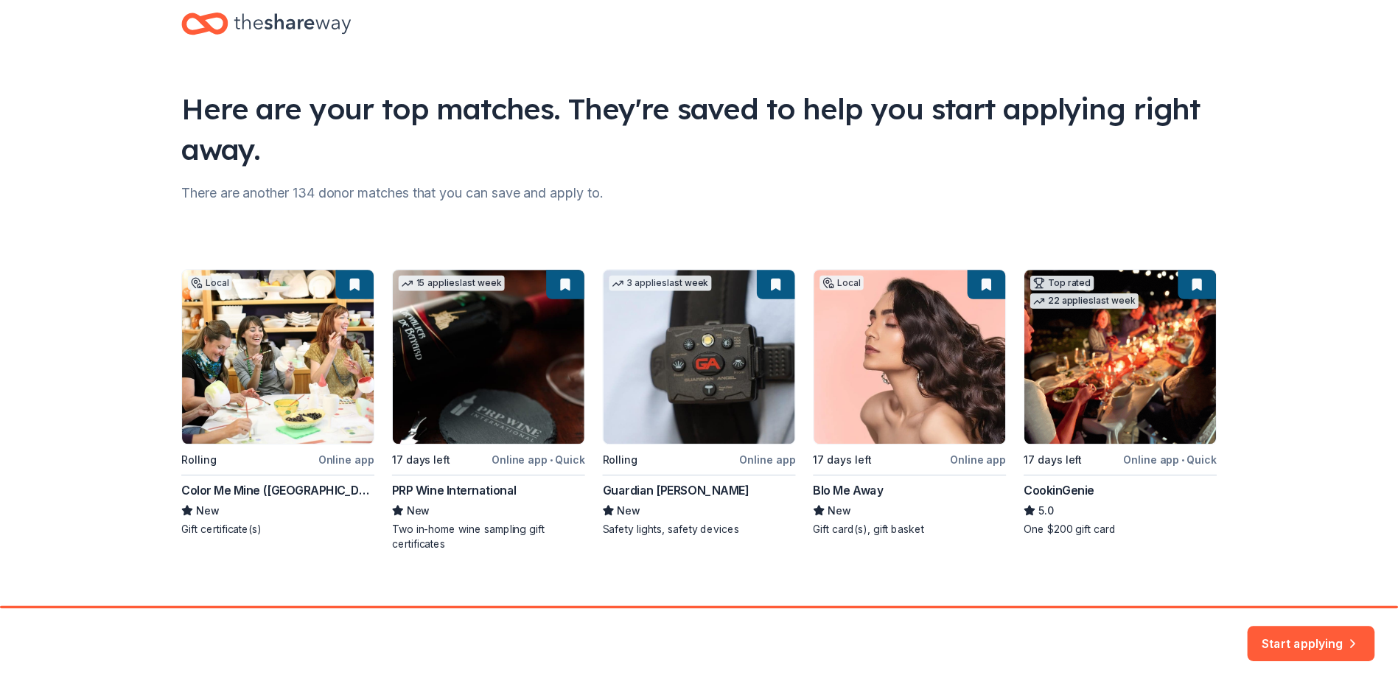
scroll to position [48, 0]
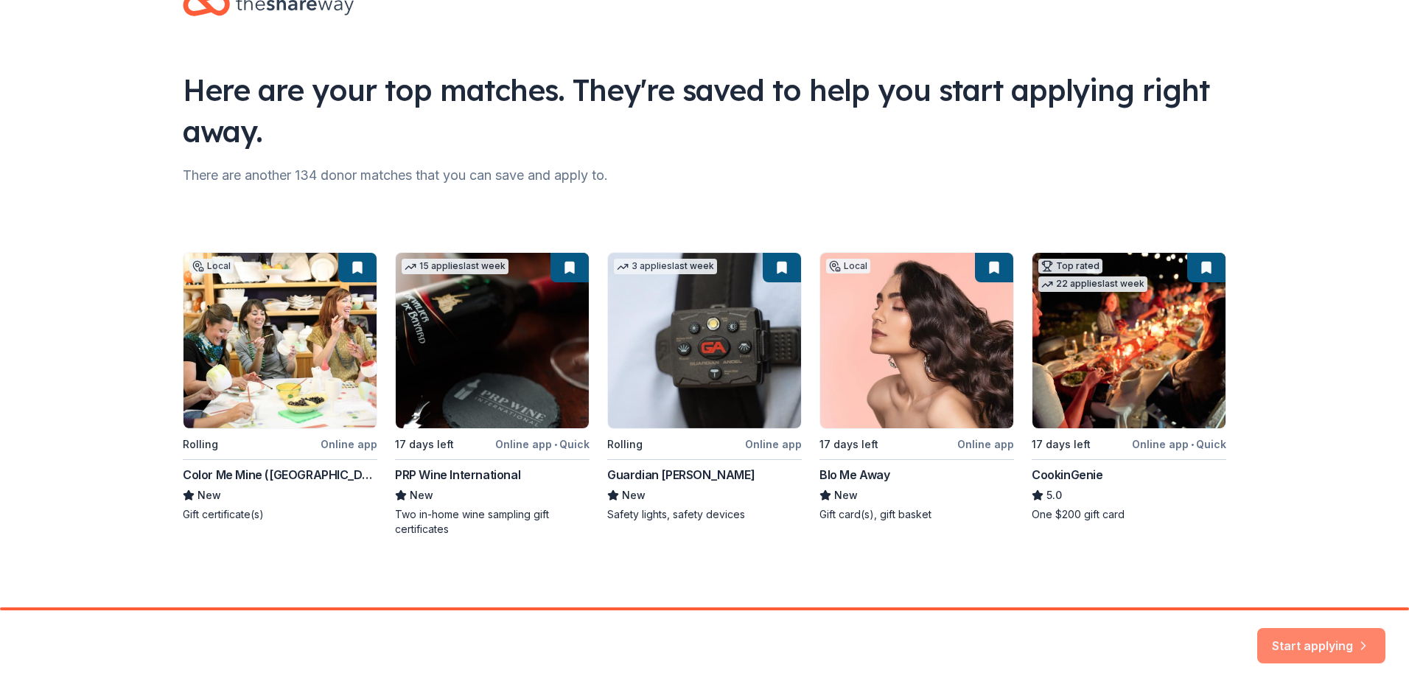
click at [1343, 649] on button "Start applying" at bounding box center [1321, 636] width 128 height 35
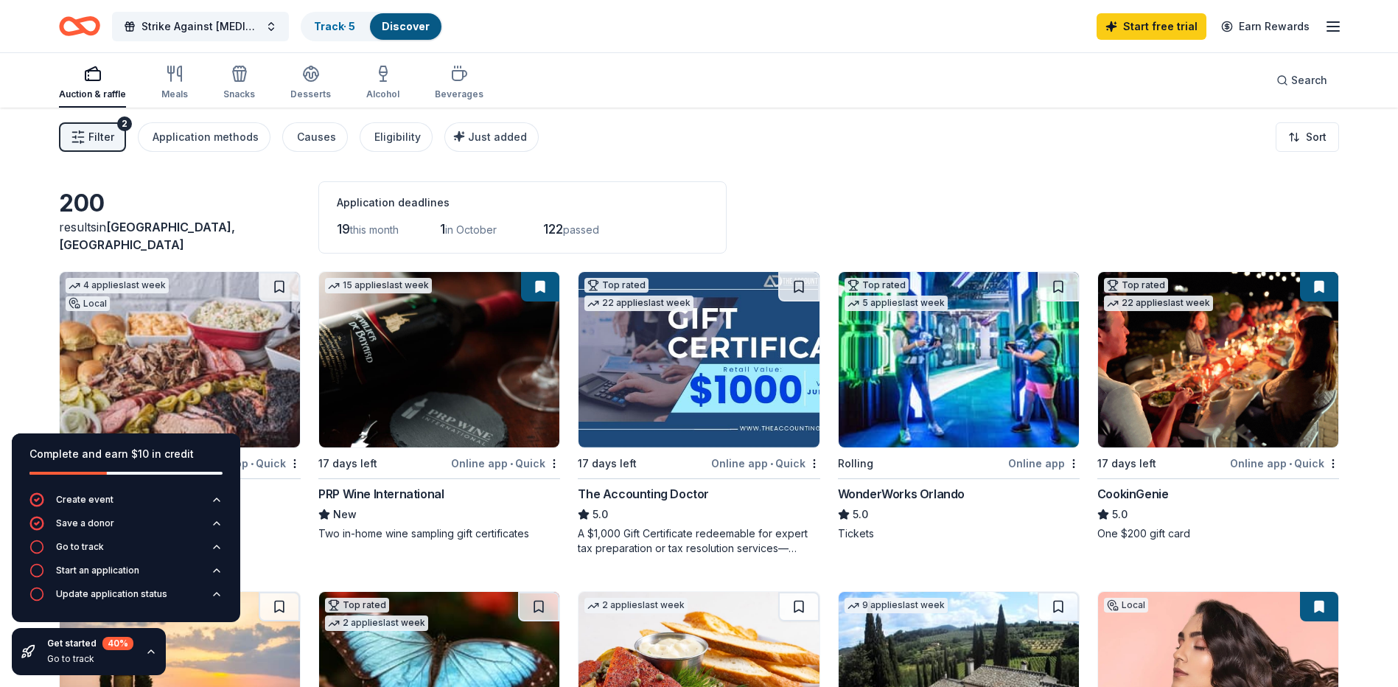
click at [227, 452] on div "Complete and earn $10 in credit" at bounding box center [126, 462] width 228 height 59
click at [153, 654] on icon "button" at bounding box center [151, 651] width 12 height 12
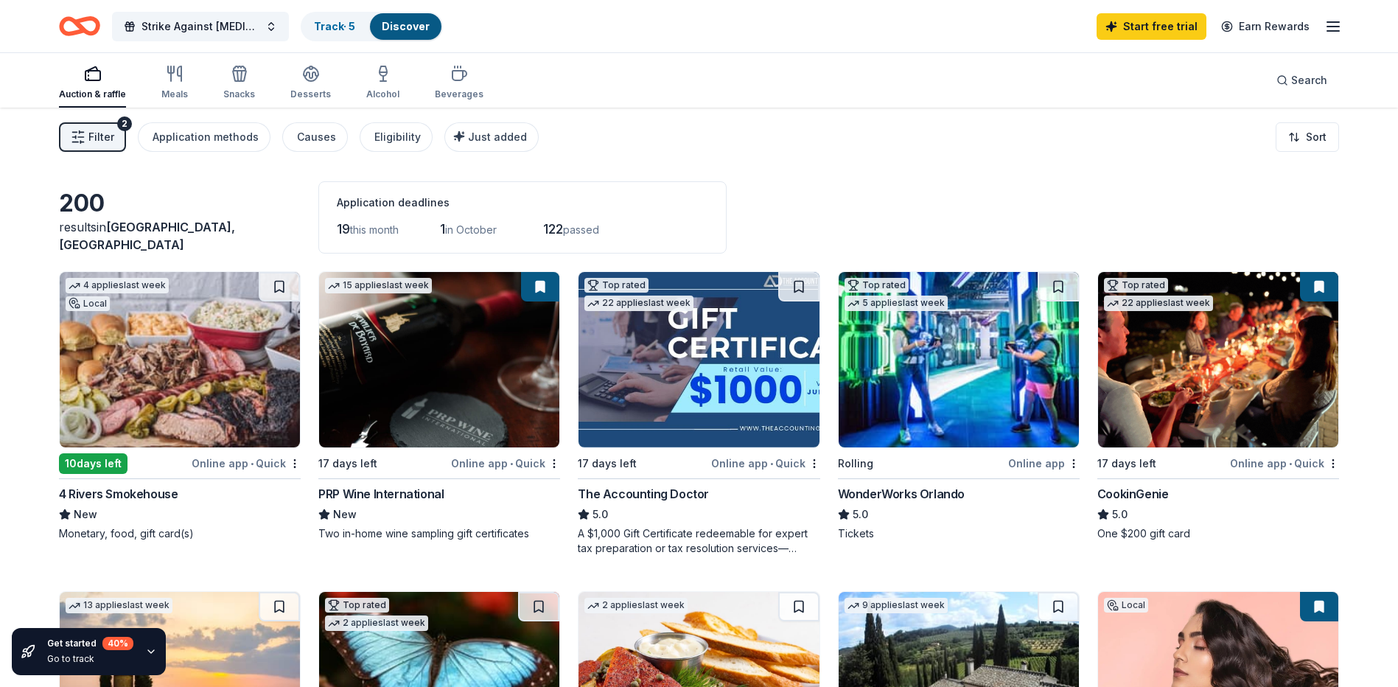
click at [1240, 0] on div "Strike Against Child Abuse Bowling Tournament Track · 5 Discover Start free tri…" at bounding box center [699, 26] width 1398 height 52
click at [1328, 24] on icon "button" at bounding box center [1333, 27] width 18 height 18
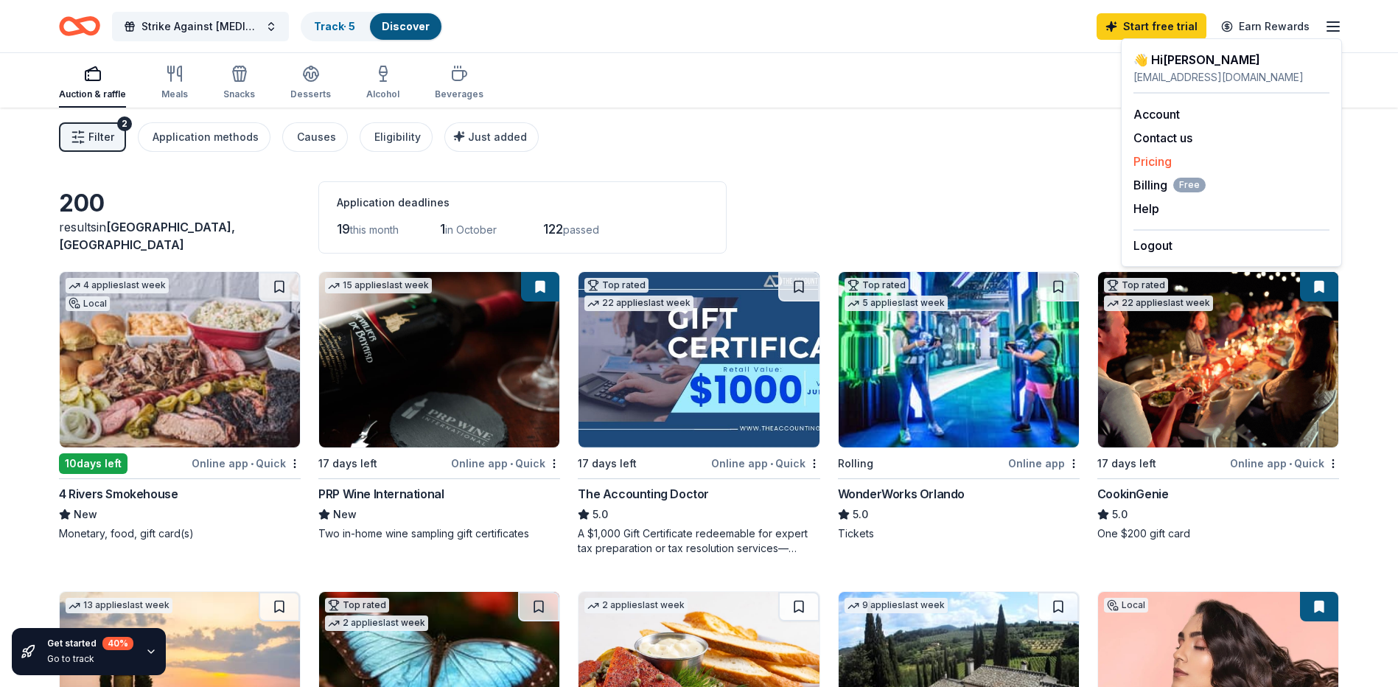
click at [1170, 158] on link "Pricing" at bounding box center [1152, 161] width 38 height 15
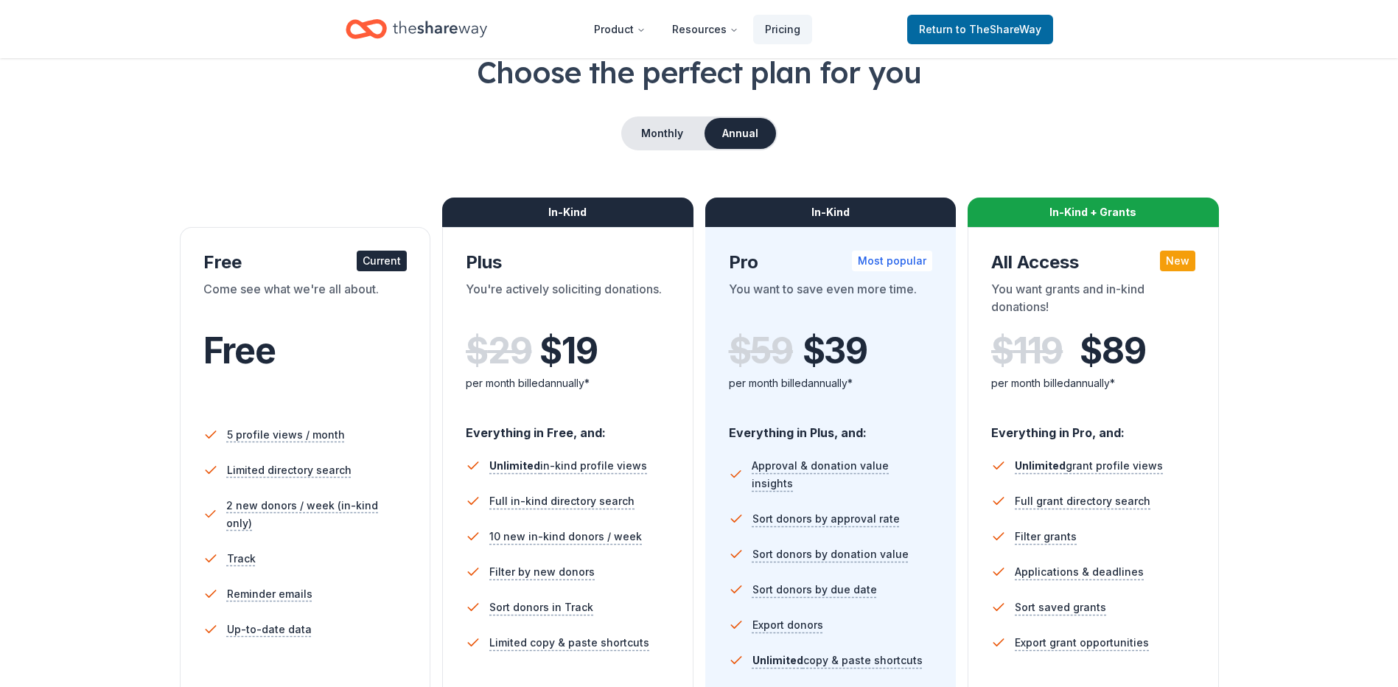
scroll to position [74, 0]
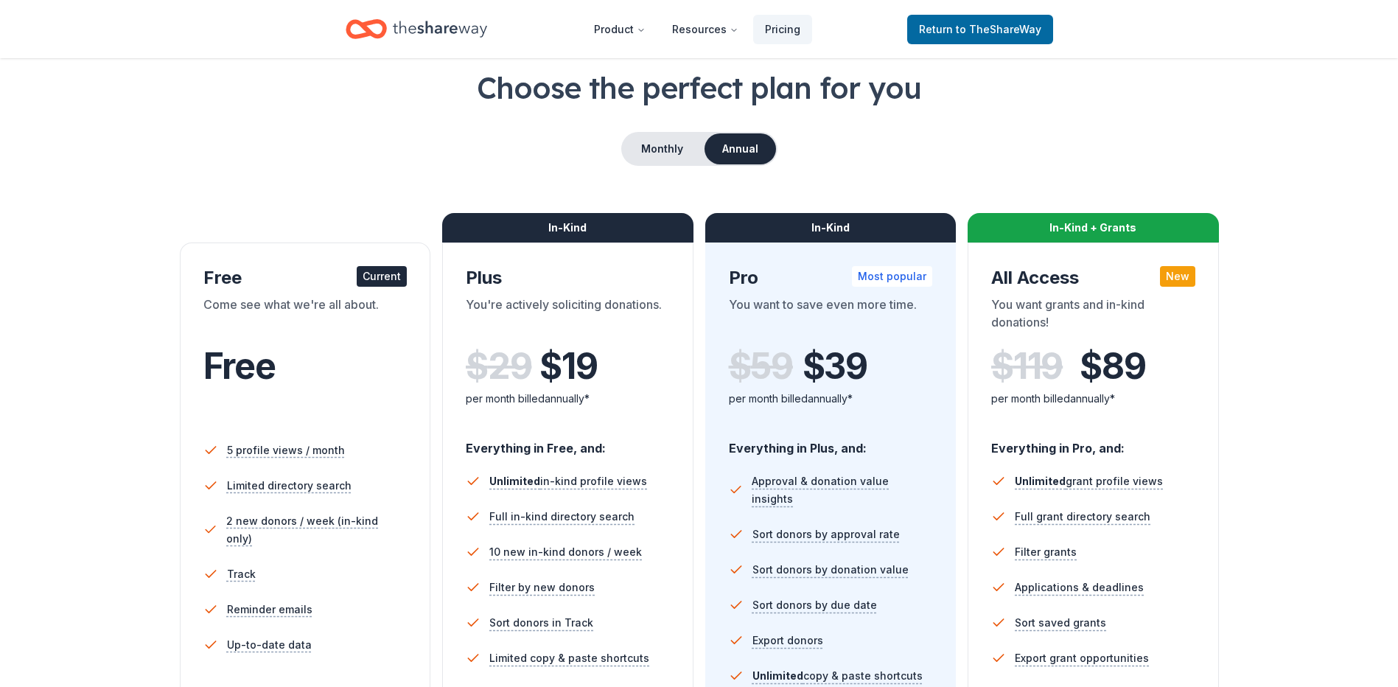
click at [1189, 238] on div "In-Kind + Grants" at bounding box center [1092, 227] width 251 height 29
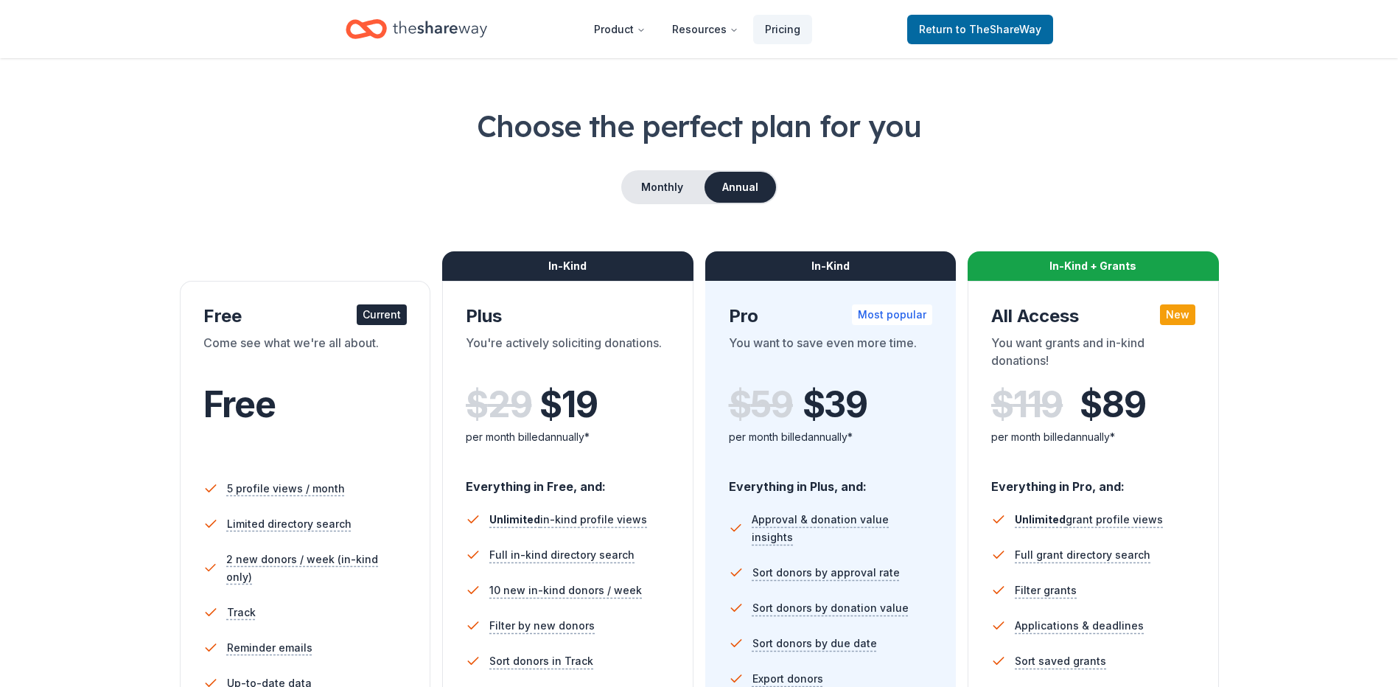
scroll to position [0, 0]
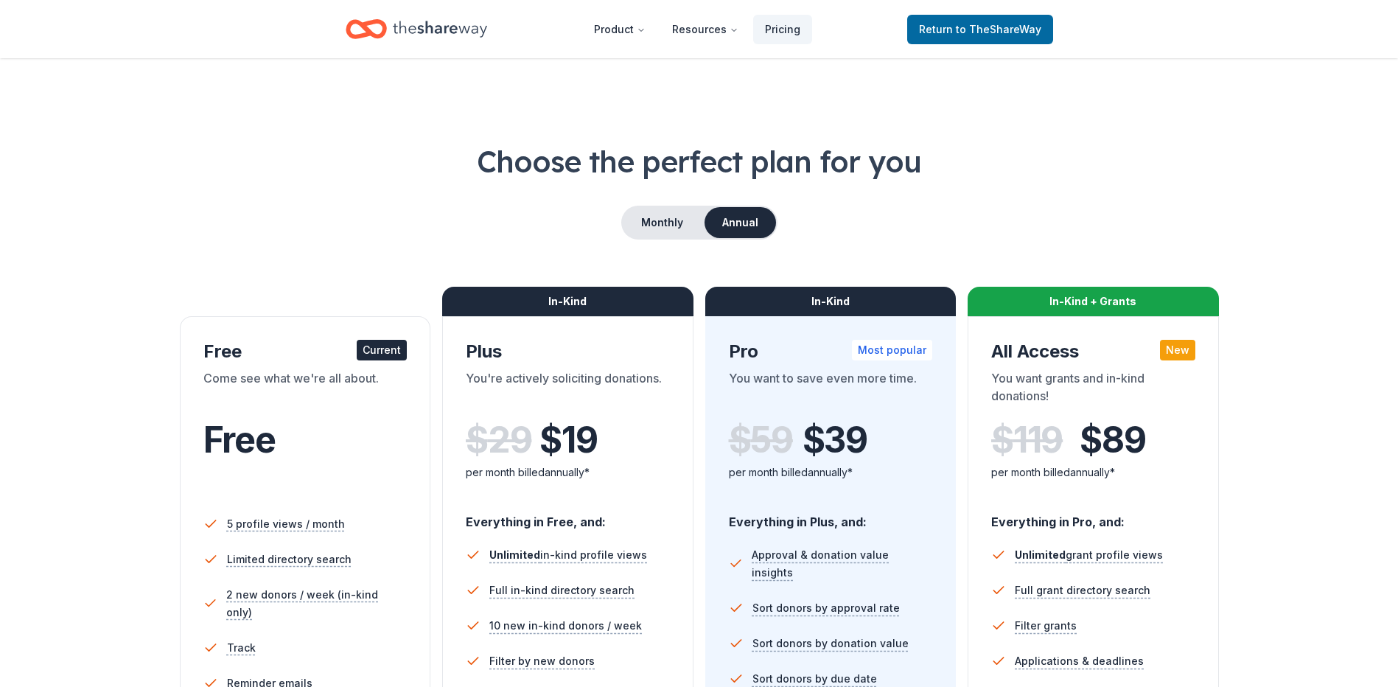
click at [1181, 347] on div "New" at bounding box center [1177, 350] width 35 height 21
click at [1110, 382] on div "You want grants and in-kind donations!" at bounding box center [1093, 389] width 204 height 41
drag, startPoint x: 1025, startPoint y: 397, endPoint x: 1045, endPoint y: 438, distance: 45.1
click at [1027, 412] on div "All Access New You want grants and in-kind donations! $ 119 $ 89 per month bill…" at bounding box center [1093, 420] width 204 height 161
drag, startPoint x: 1045, startPoint y: 438, endPoint x: 1101, endPoint y: 477, distance: 68.3
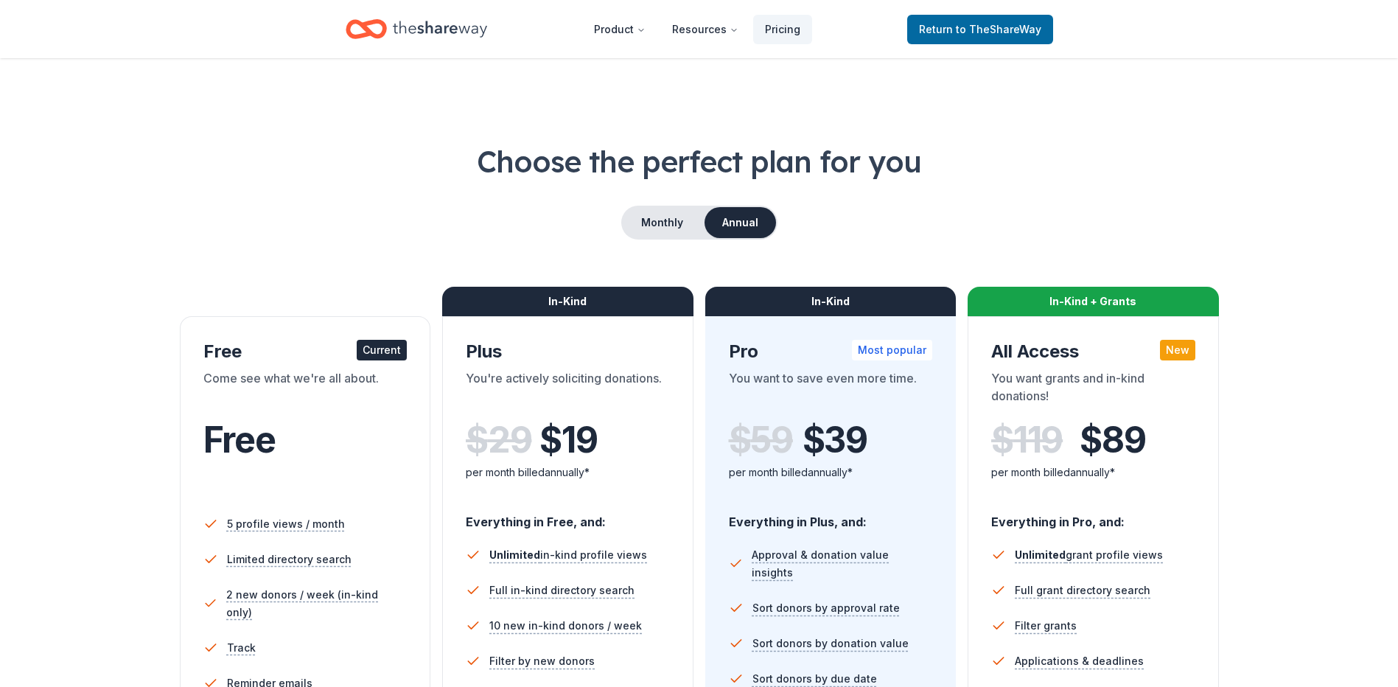
click at [1103, 498] on div "$ 119 $ 89 per month billed annually*" at bounding box center [1093, 459] width 204 height 81
click at [1108, 436] on span "$ 89" at bounding box center [1112, 439] width 66 height 41
click at [1085, 304] on div "In-Kind + Grants" at bounding box center [1092, 301] width 251 height 29
click at [1085, 299] on div "In-Kind + Grants" at bounding box center [1092, 301] width 251 height 29
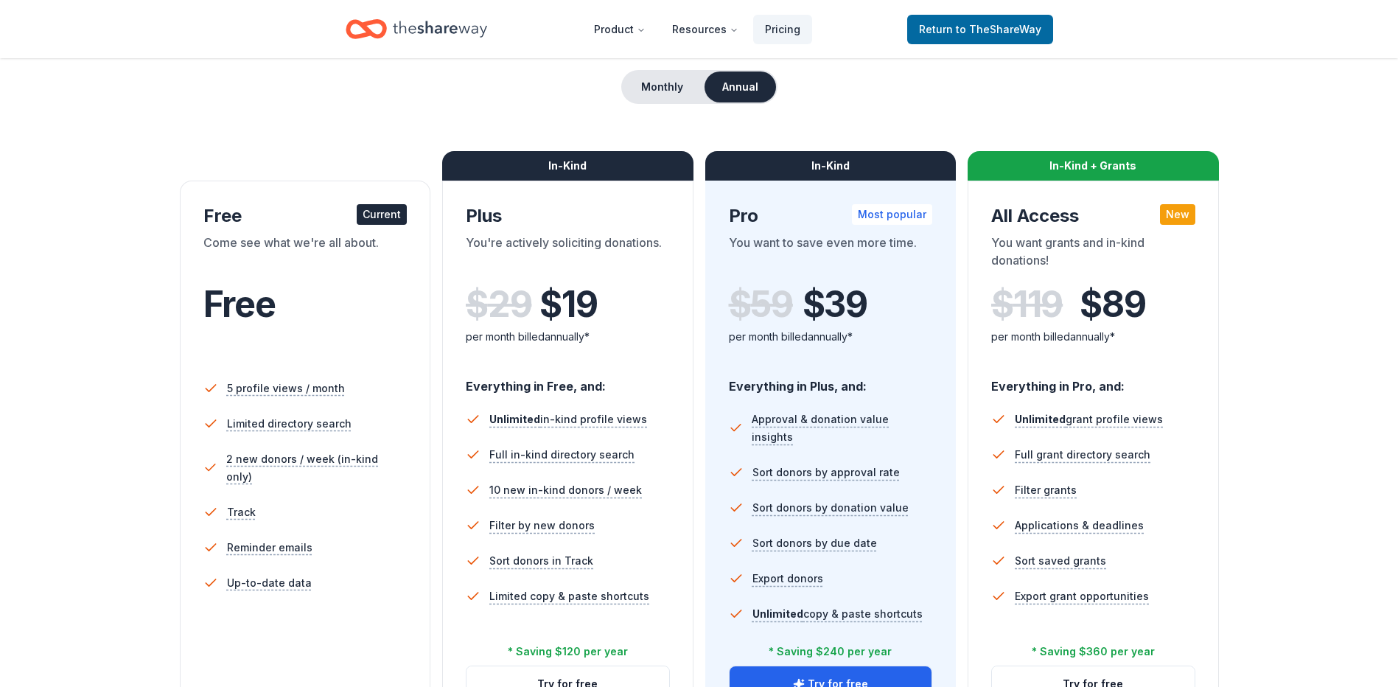
scroll to position [368, 0]
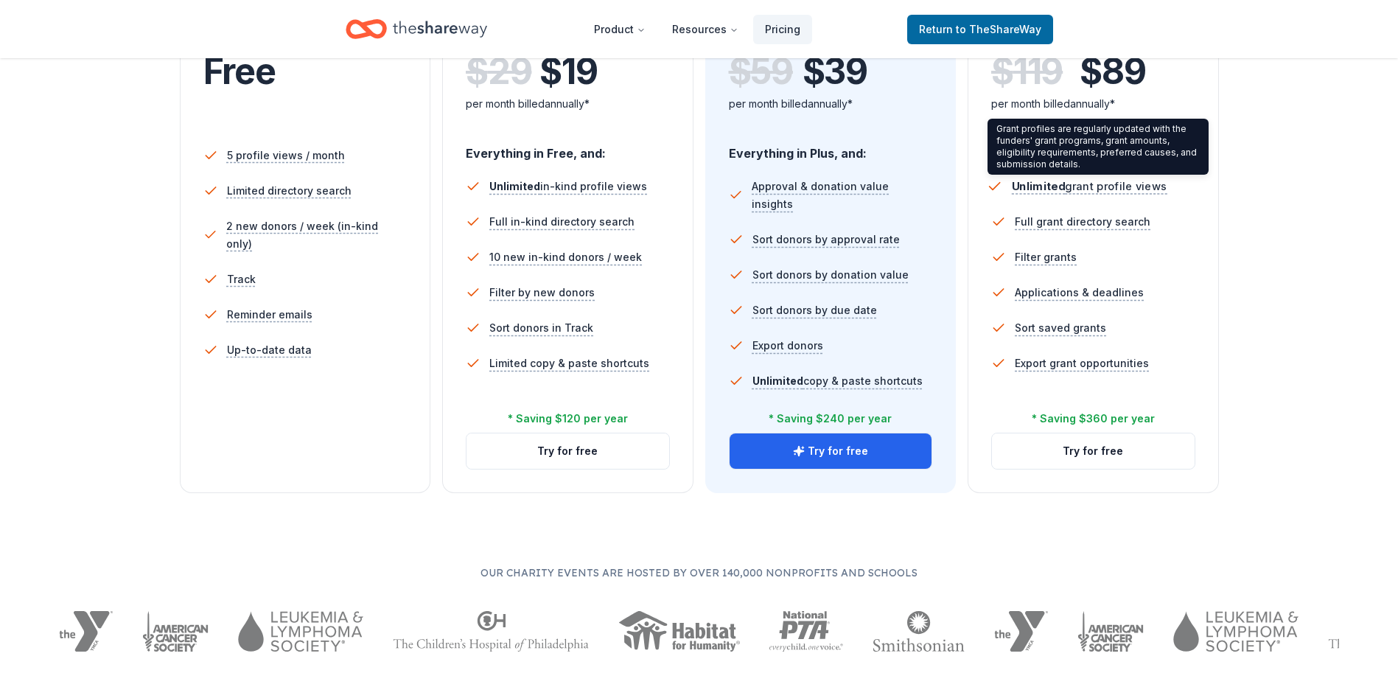
click at [1022, 180] on span "Unlimited" at bounding box center [1038, 186] width 53 height 13
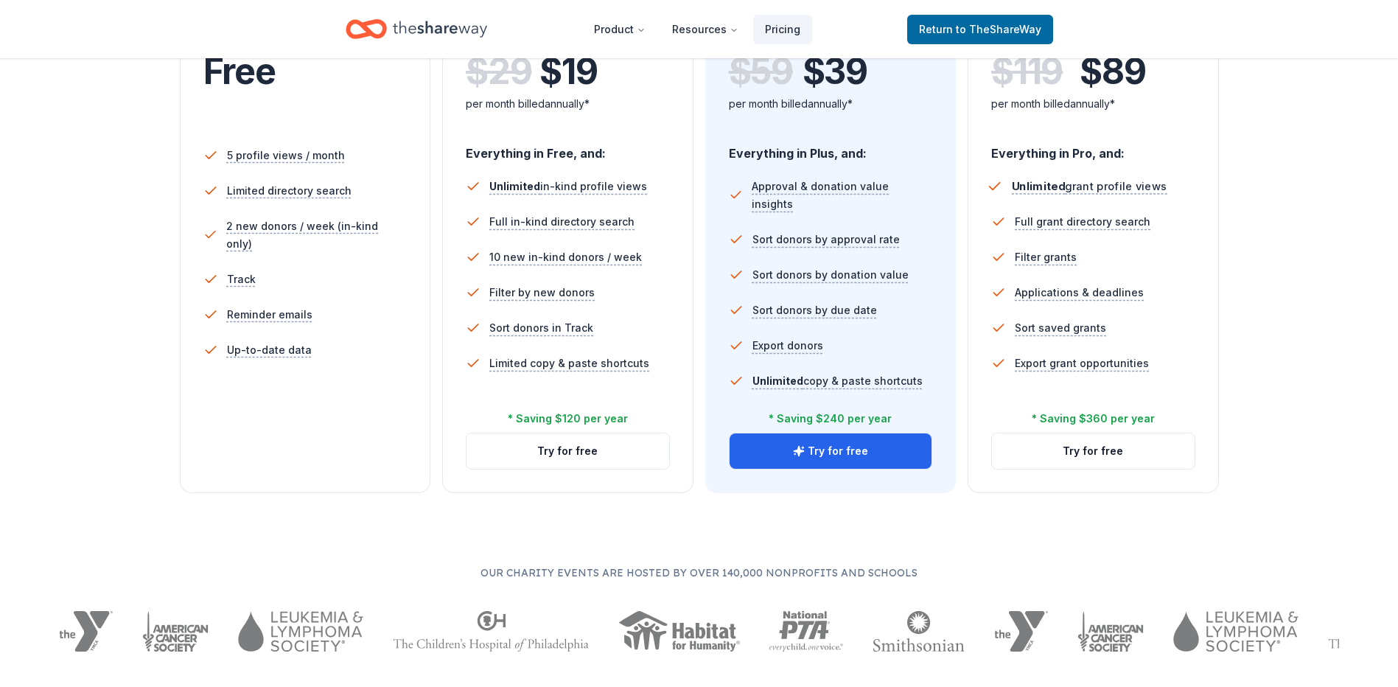
click at [1023, 183] on span "Unlimited" at bounding box center [1038, 186] width 53 height 13
click at [1027, 183] on span "Unlimited" at bounding box center [1038, 186] width 53 height 13
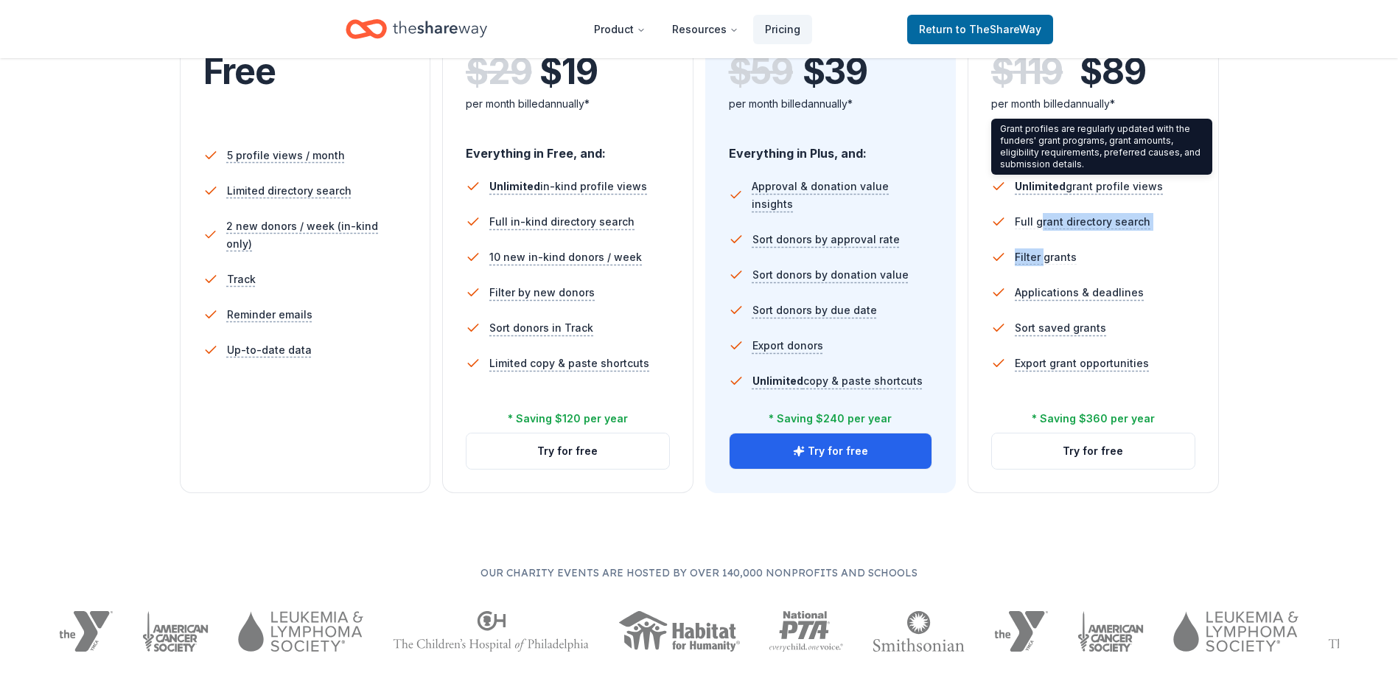
click at [1041, 242] on ul "Unlimited grant profile views Full grant directory search Filter grants Applica…" at bounding box center [1093, 278] width 204 height 230
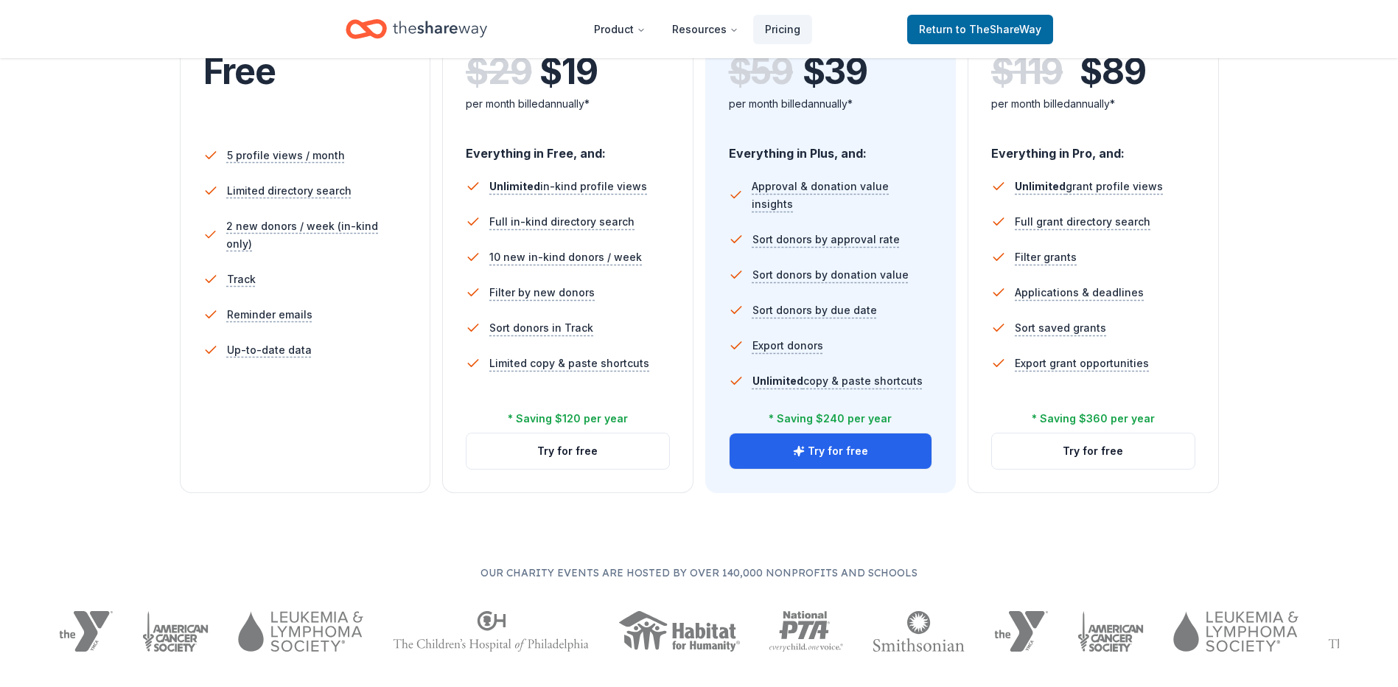
drag, startPoint x: 1041, startPoint y: 242, endPoint x: 1044, endPoint y: 197, distance: 45.0
click at [1044, 197] on li "Unlimited grant profile views" at bounding box center [1093, 186] width 204 height 35
click at [1079, 413] on div "* Saving $360 per year" at bounding box center [1093, 419] width 123 height 18
click at [1091, 449] on button "Try for free" at bounding box center [1093, 450] width 203 height 35
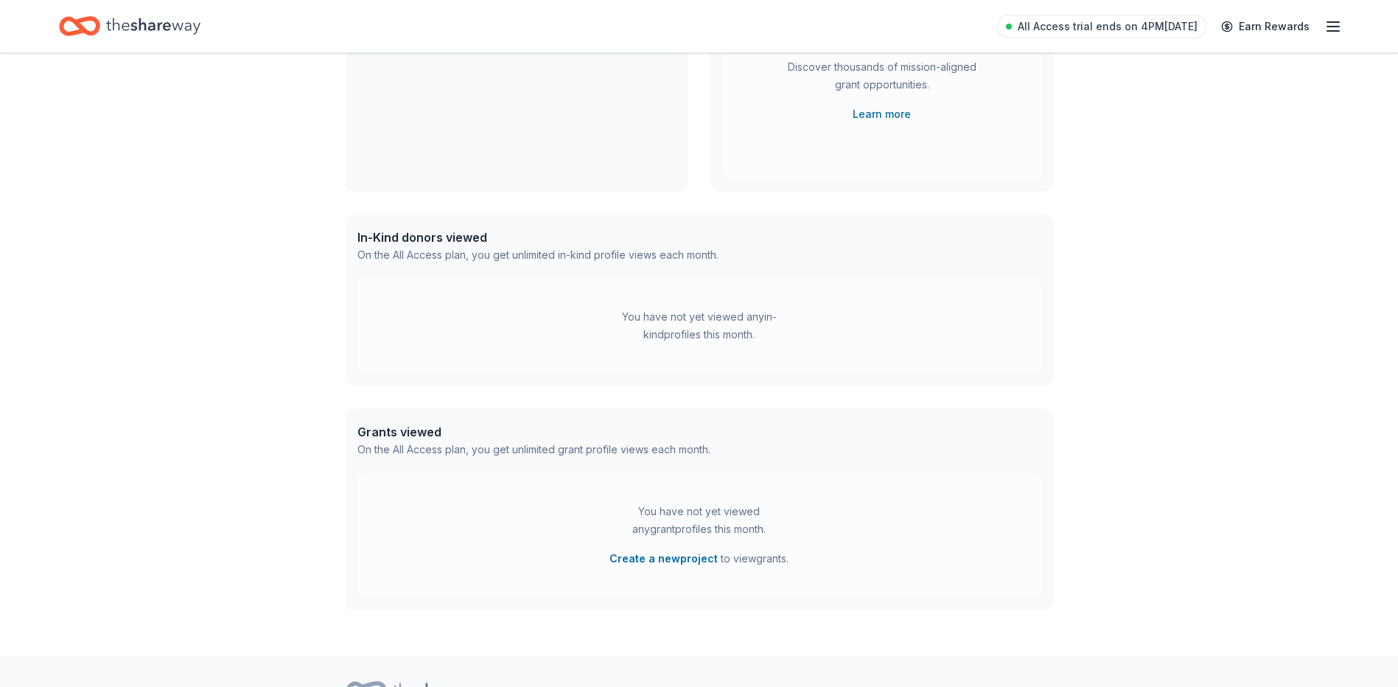
scroll to position [230, 0]
click at [680, 339] on div "You have not yet viewed any in-kind profiles this month." at bounding box center [699, 324] width 184 height 35
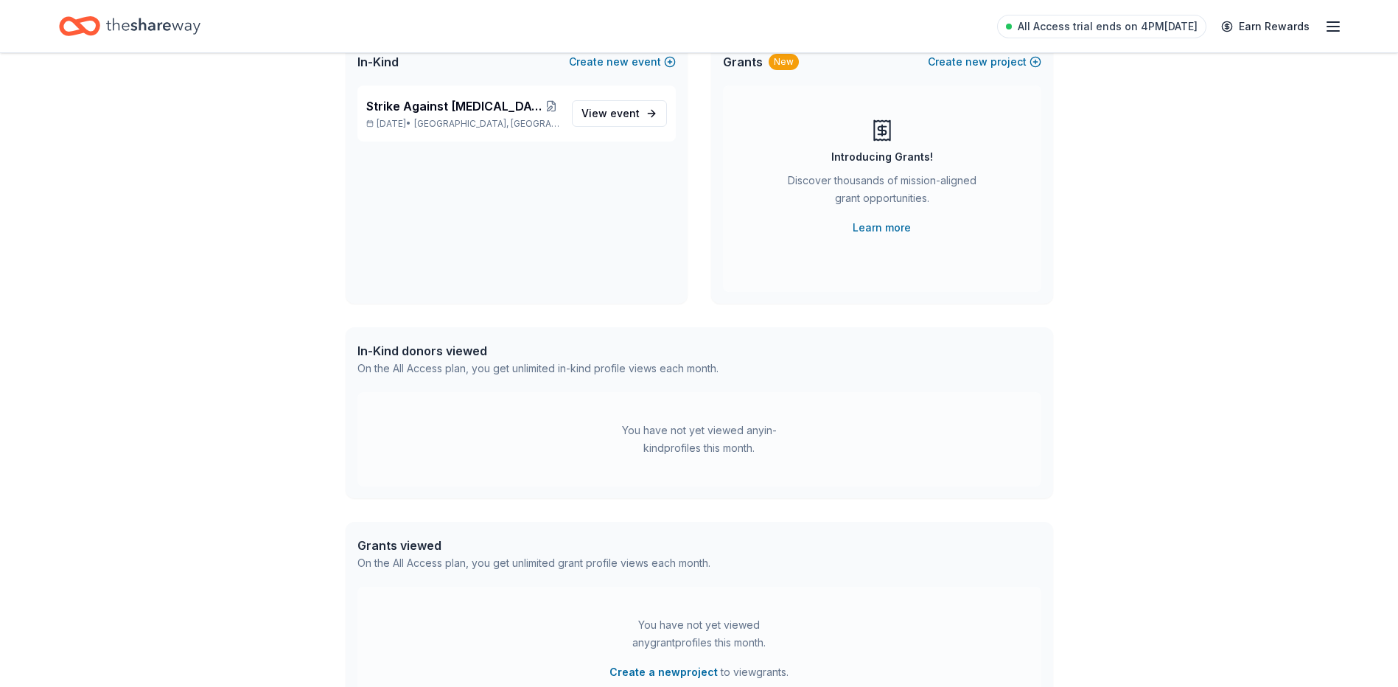
scroll to position [0, 0]
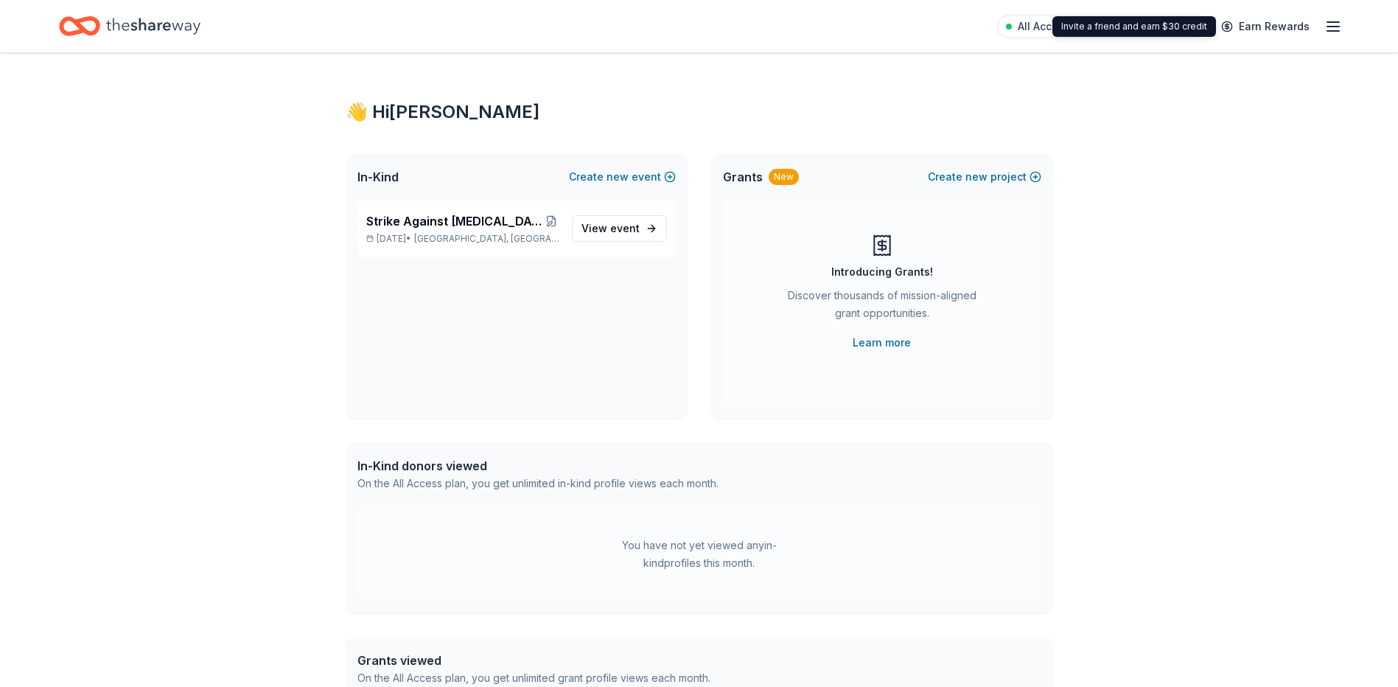
click at [1331, 23] on icon "button" at bounding box center [1333, 27] width 18 height 18
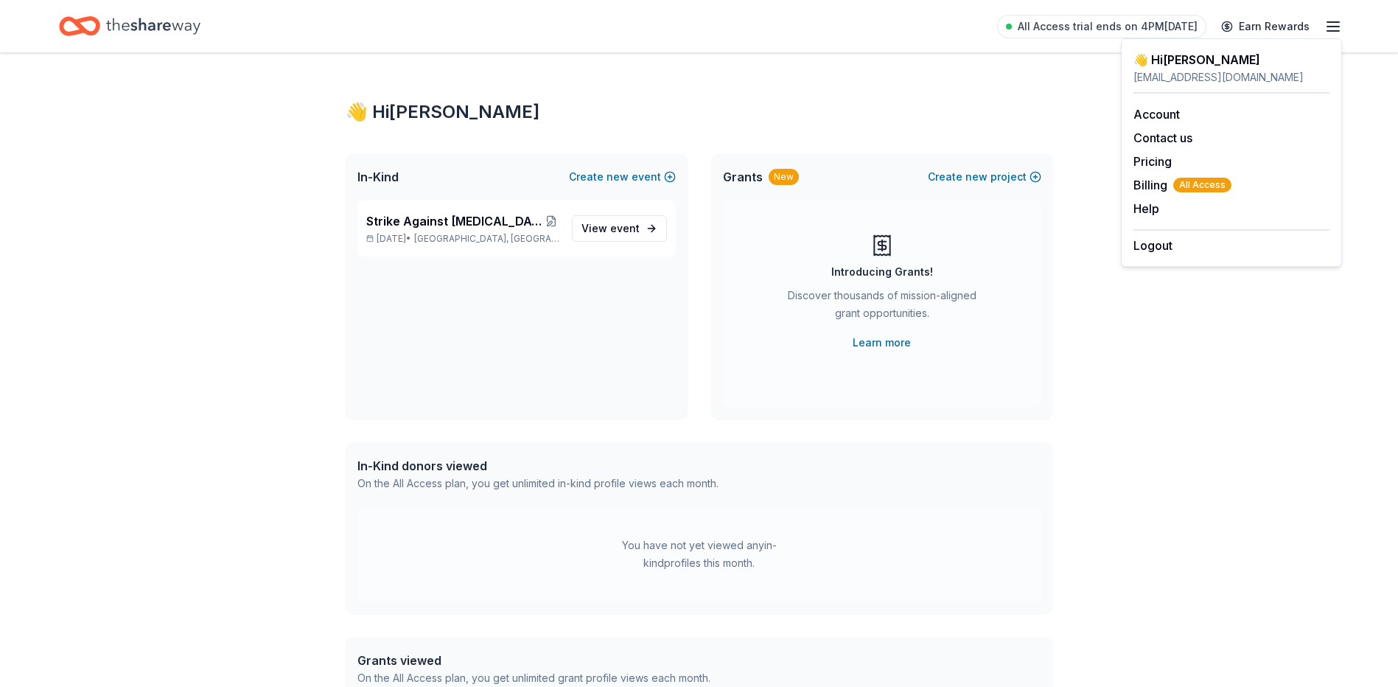
click at [959, 487] on div "In-Kind donors viewed On the All Access plan, you get unlimited in-kind profile…" at bounding box center [699, 474] width 707 height 65
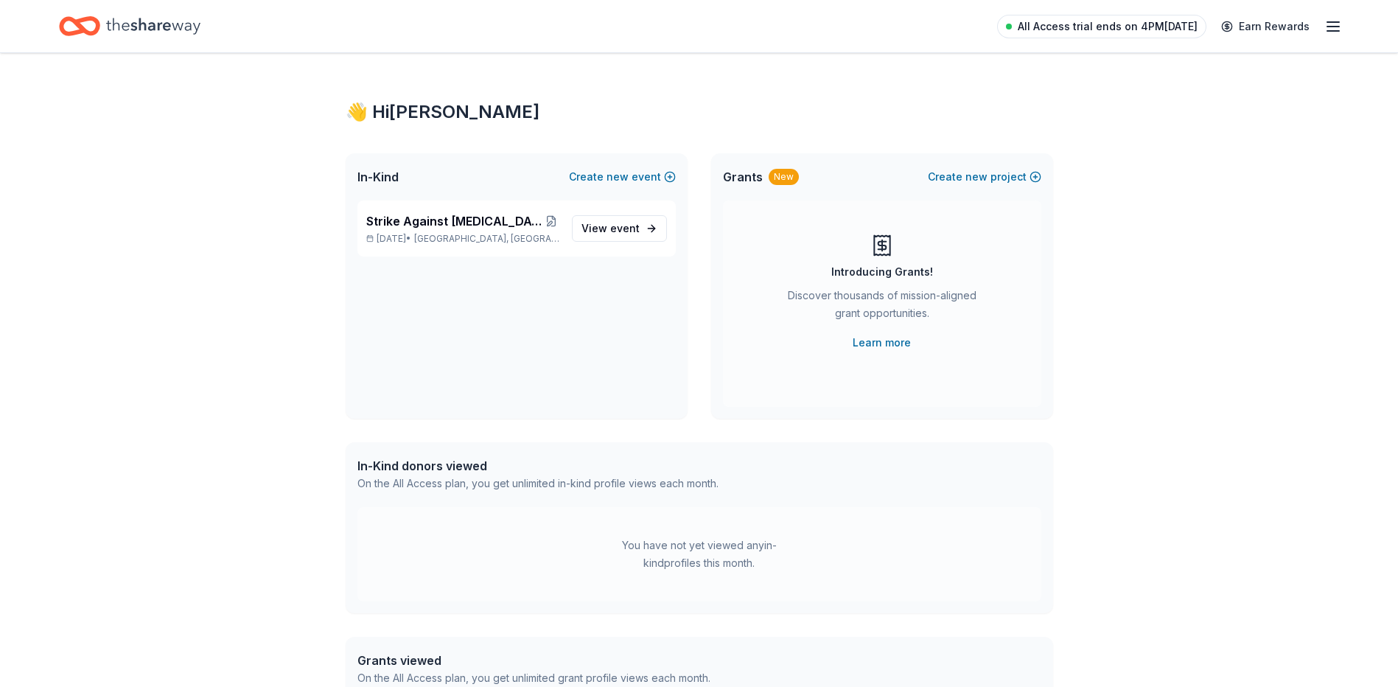
click at [1079, 18] on span "All Access trial ends on 4PM[DATE]" at bounding box center [1108, 27] width 180 height 18
click at [89, 24] on icon "Home" at bounding box center [79, 26] width 41 height 35
click at [896, 336] on link "Learn more" at bounding box center [881, 343] width 58 height 18
click at [624, 227] on span "event" at bounding box center [624, 228] width 29 height 13
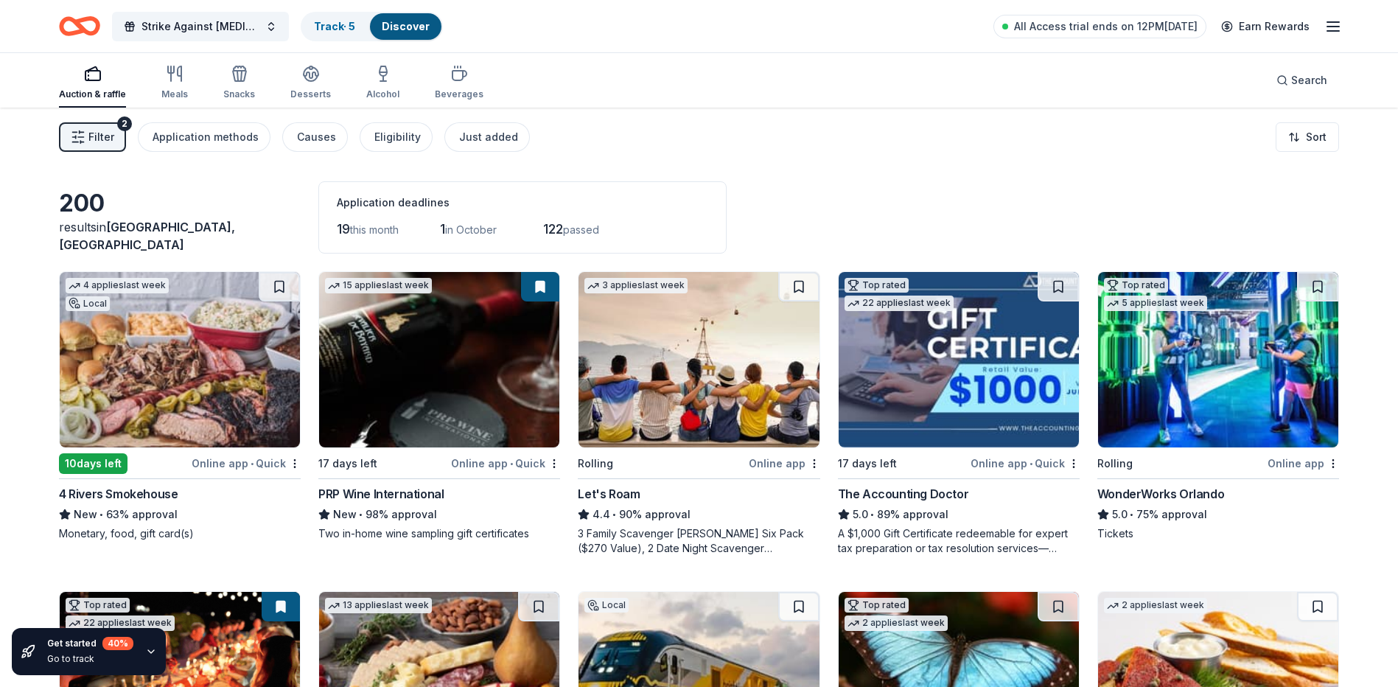
click at [253, 329] on img at bounding box center [180, 359] width 240 height 175
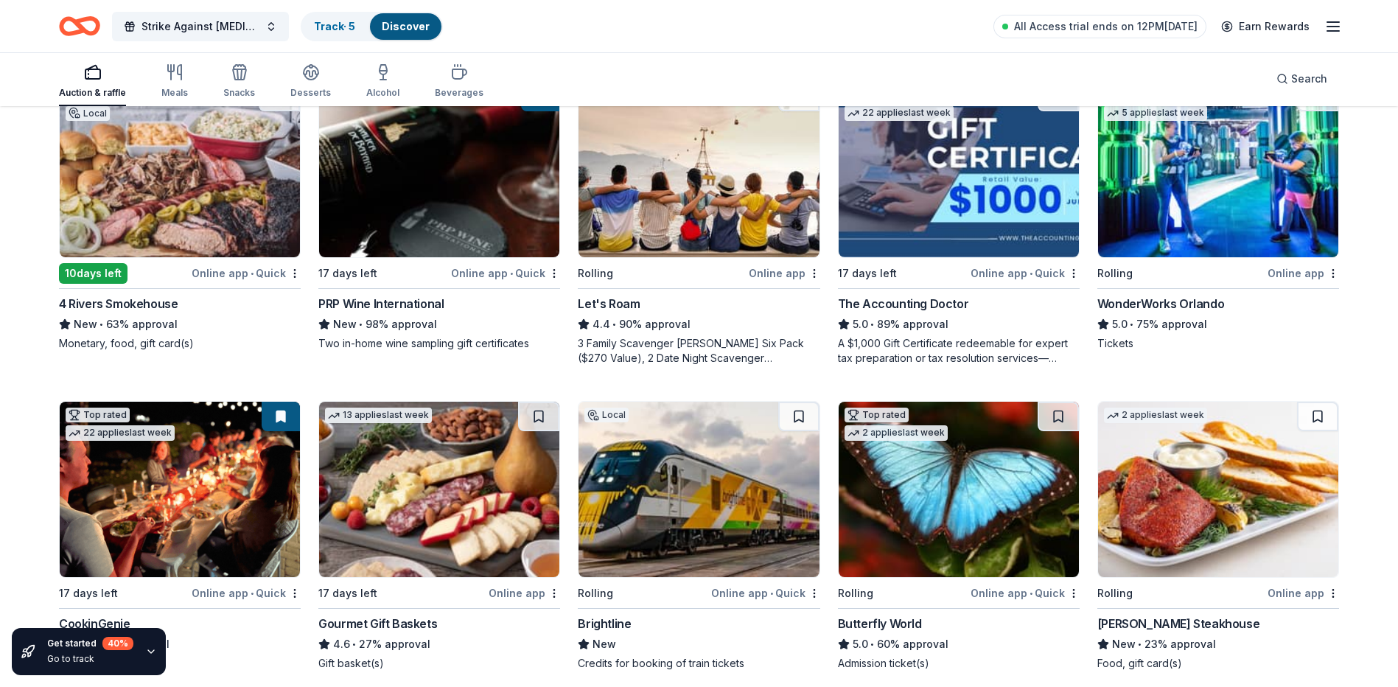
scroll to position [221, 0]
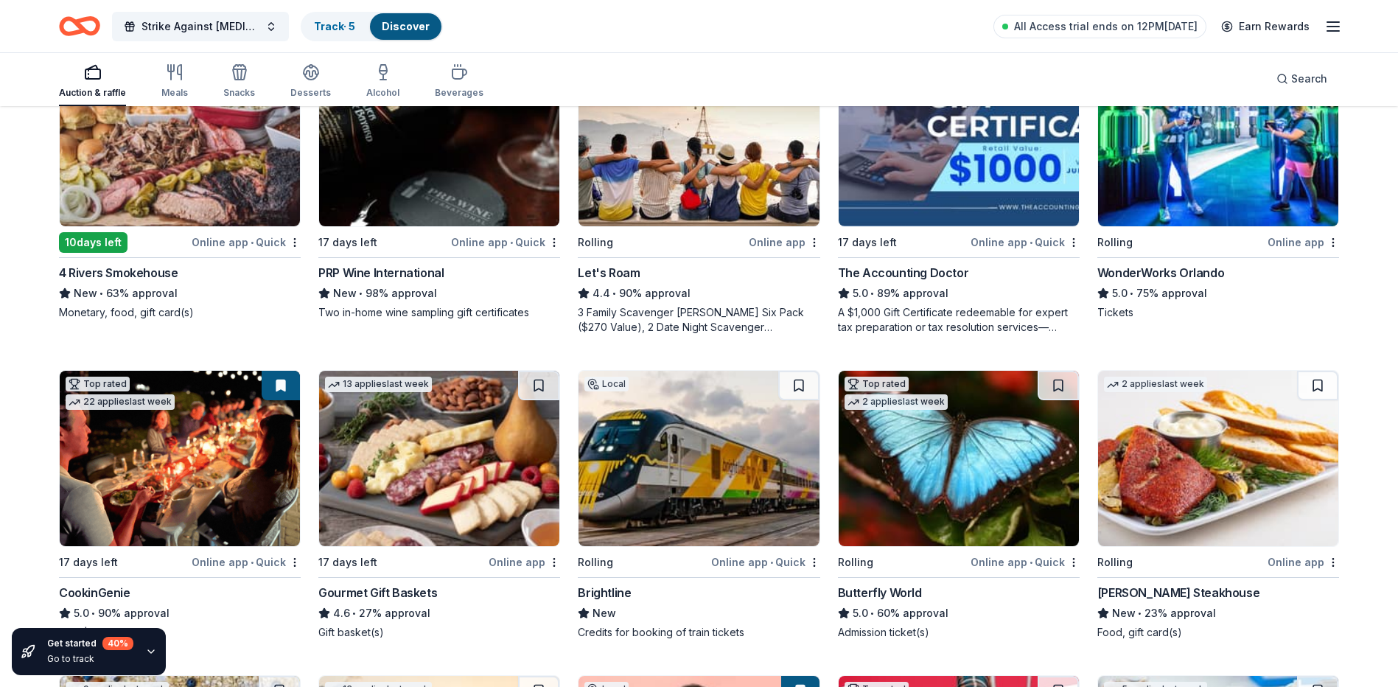
click at [701, 440] on img at bounding box center [698, 458] width 240 height 175
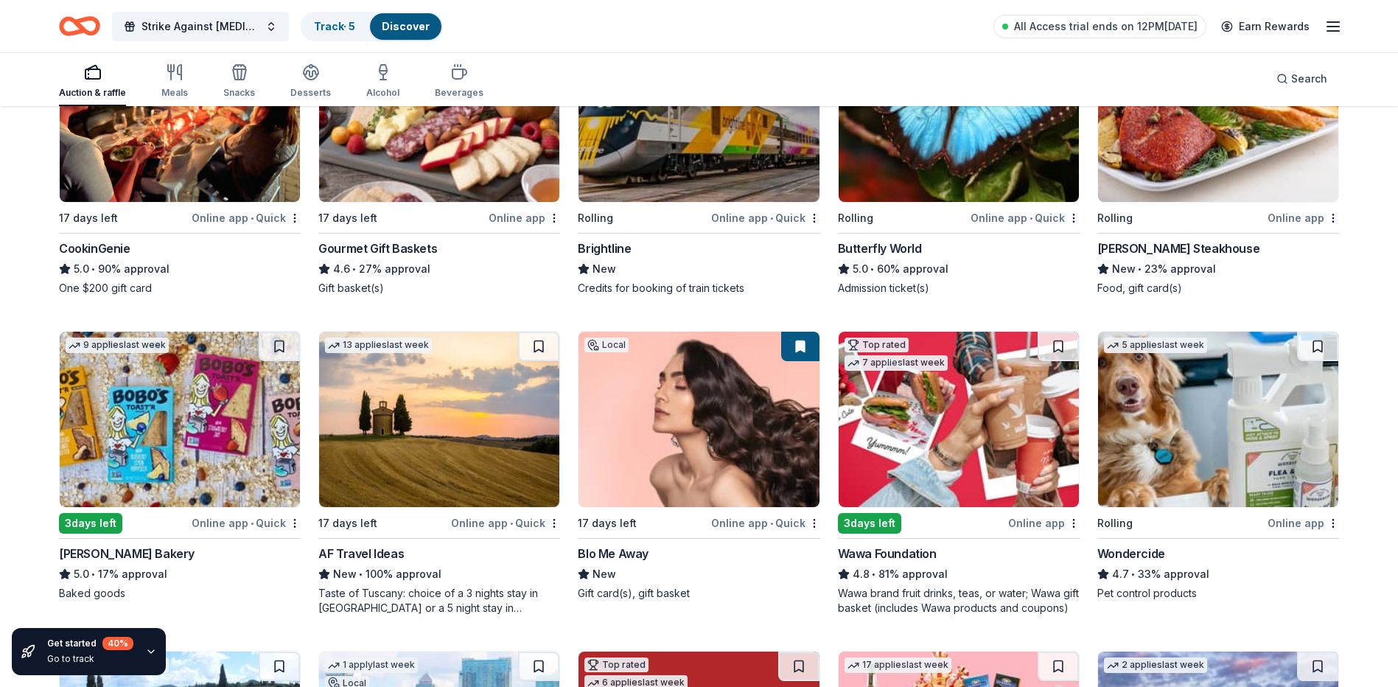
scroll to position [663, 0]
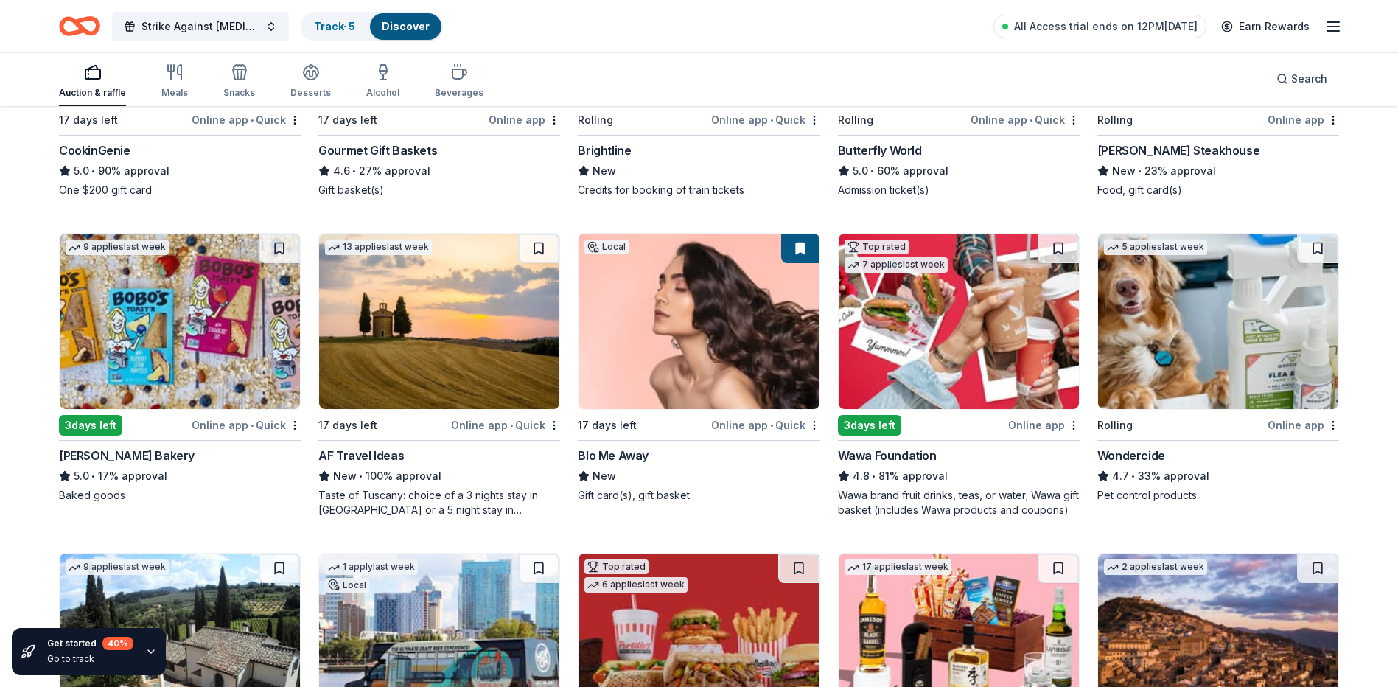
click at [659, 311] on img at bounding box center [698, 321] width 240 height 175
click at [956, 343] on img at bounding box center [958, 321] width 240 height 175
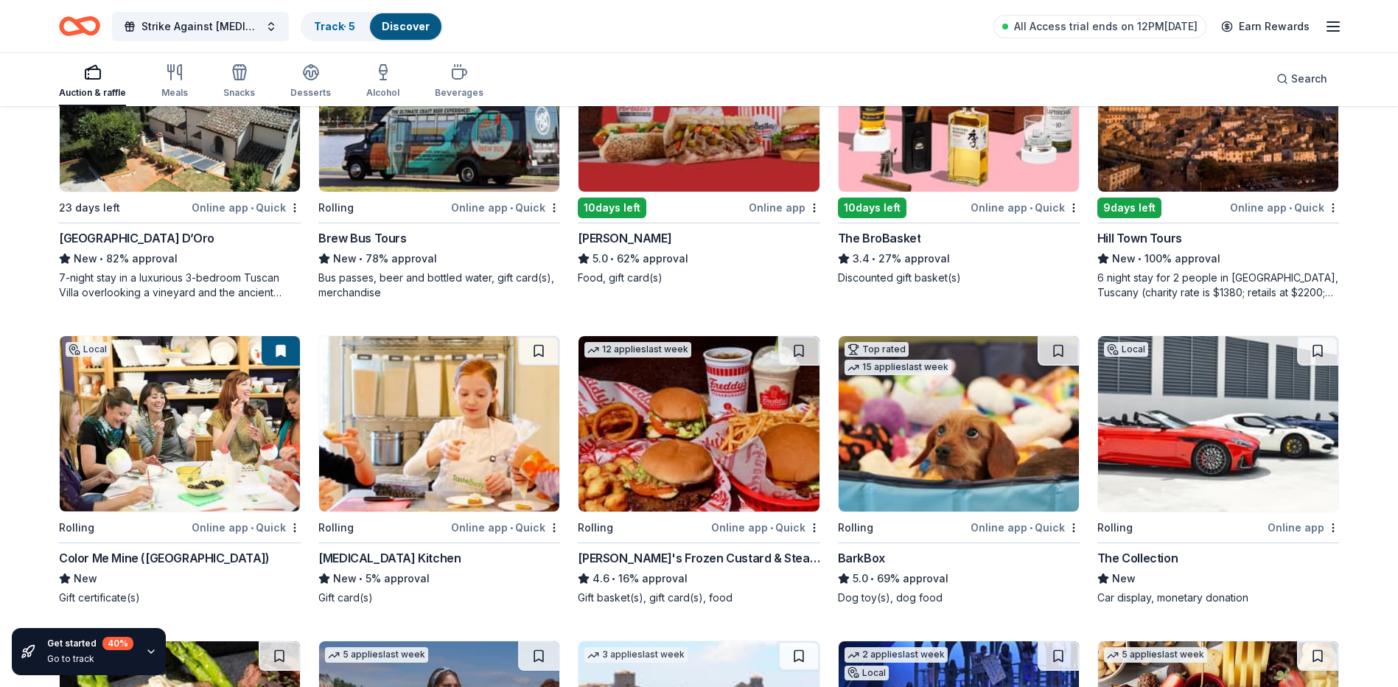
scroll to position [1226, 0]
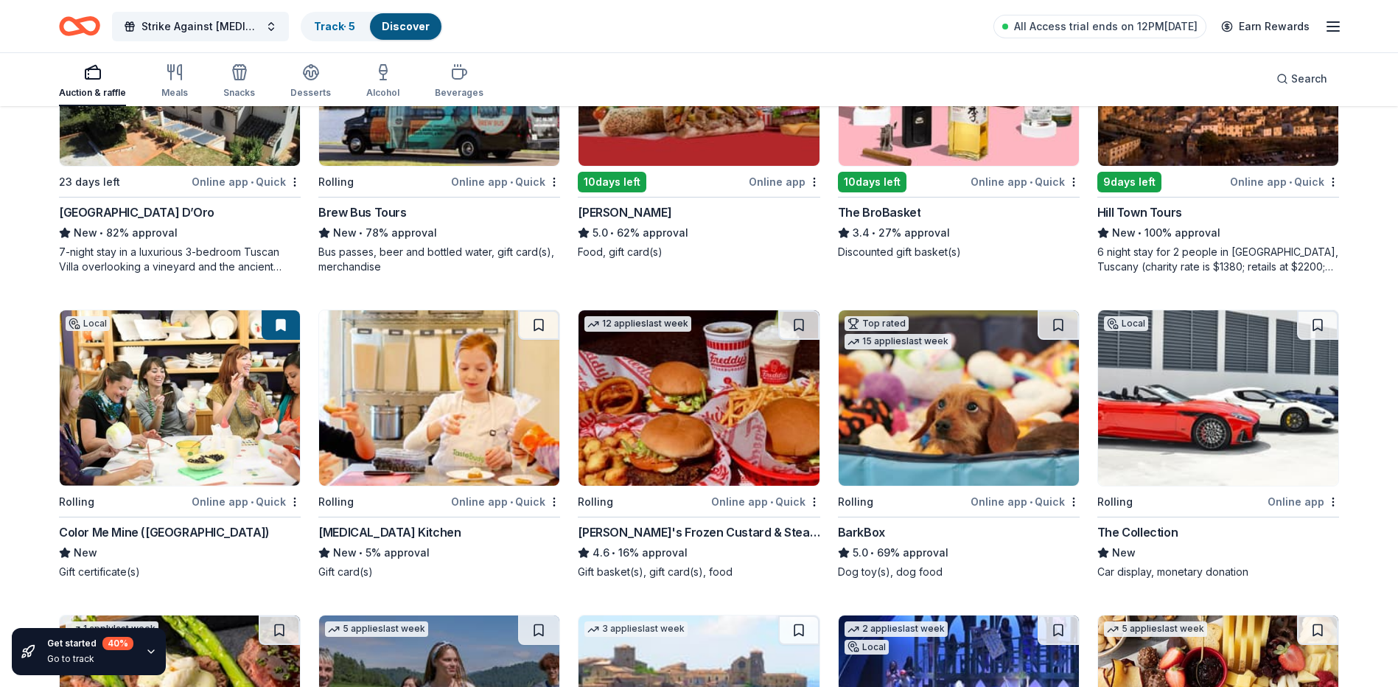
click at [189, 407] on img at bounding box center [180, 397] width 240 height 175
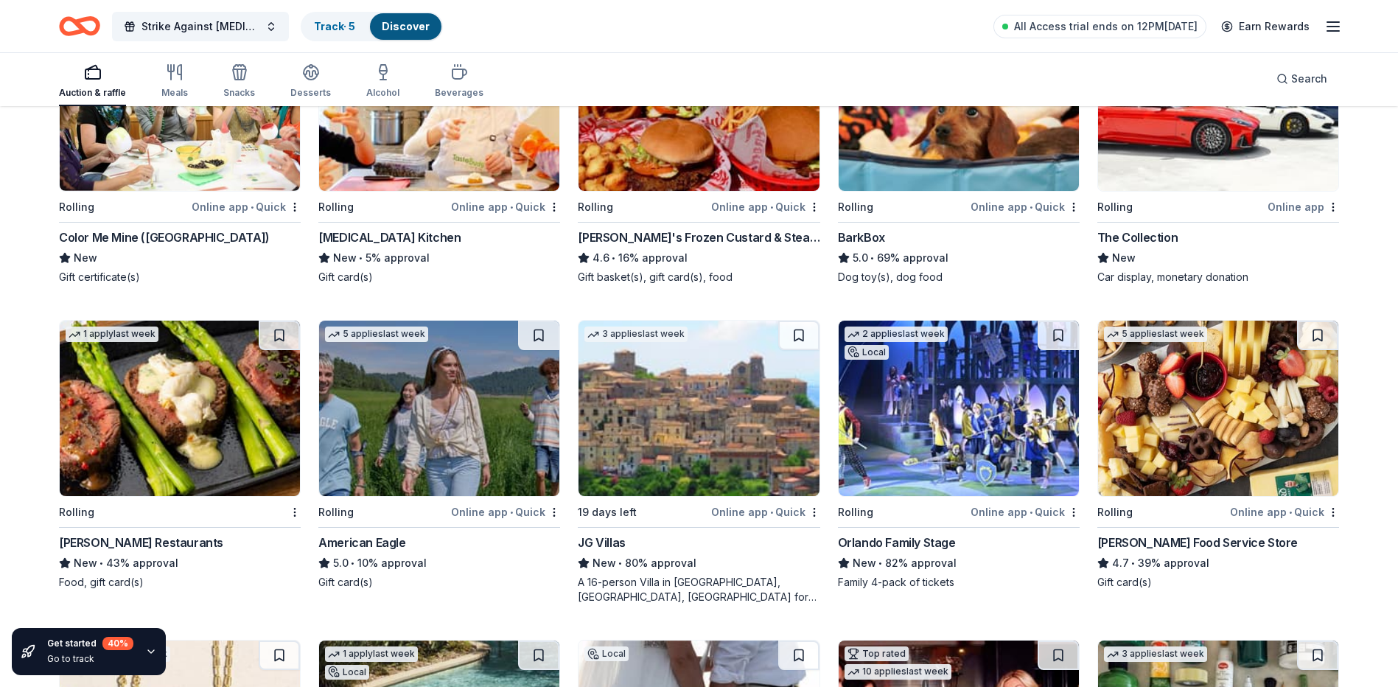
scroll to position [1594, 0]
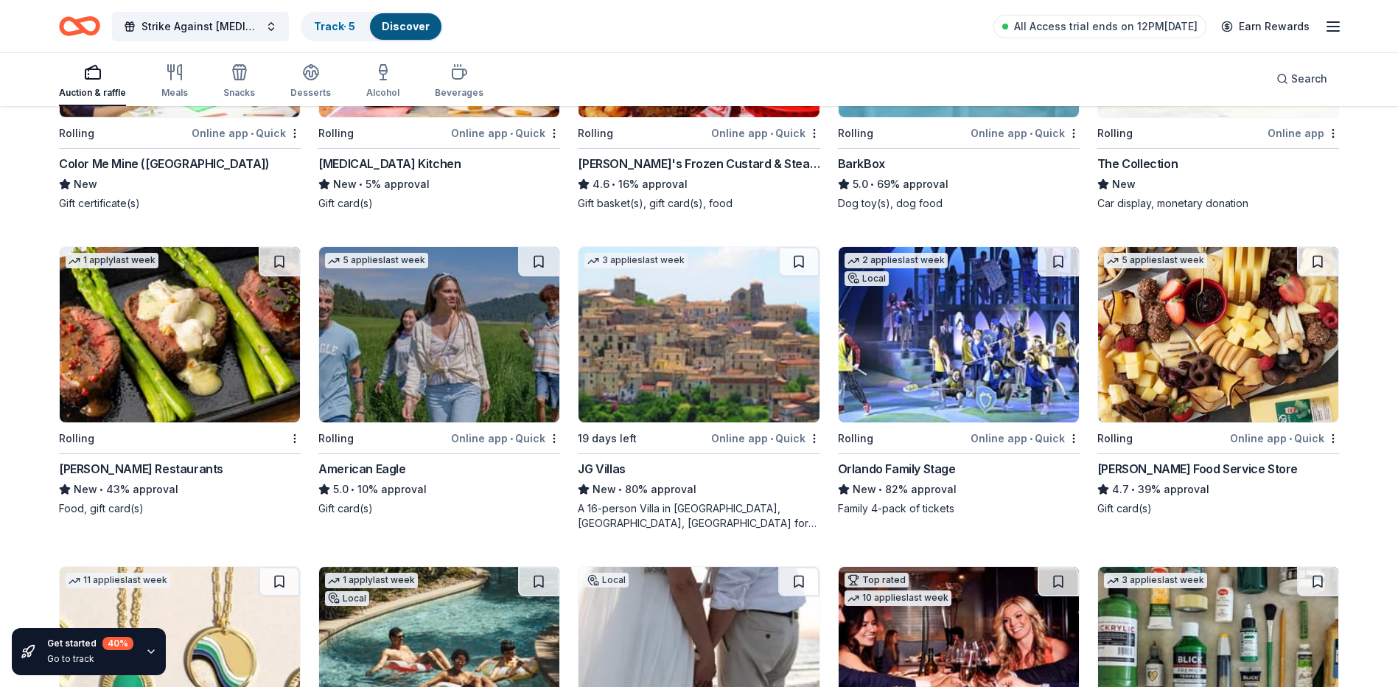
click at [1006, 357] on img at bounding box center [958, 334] width 240 height 175
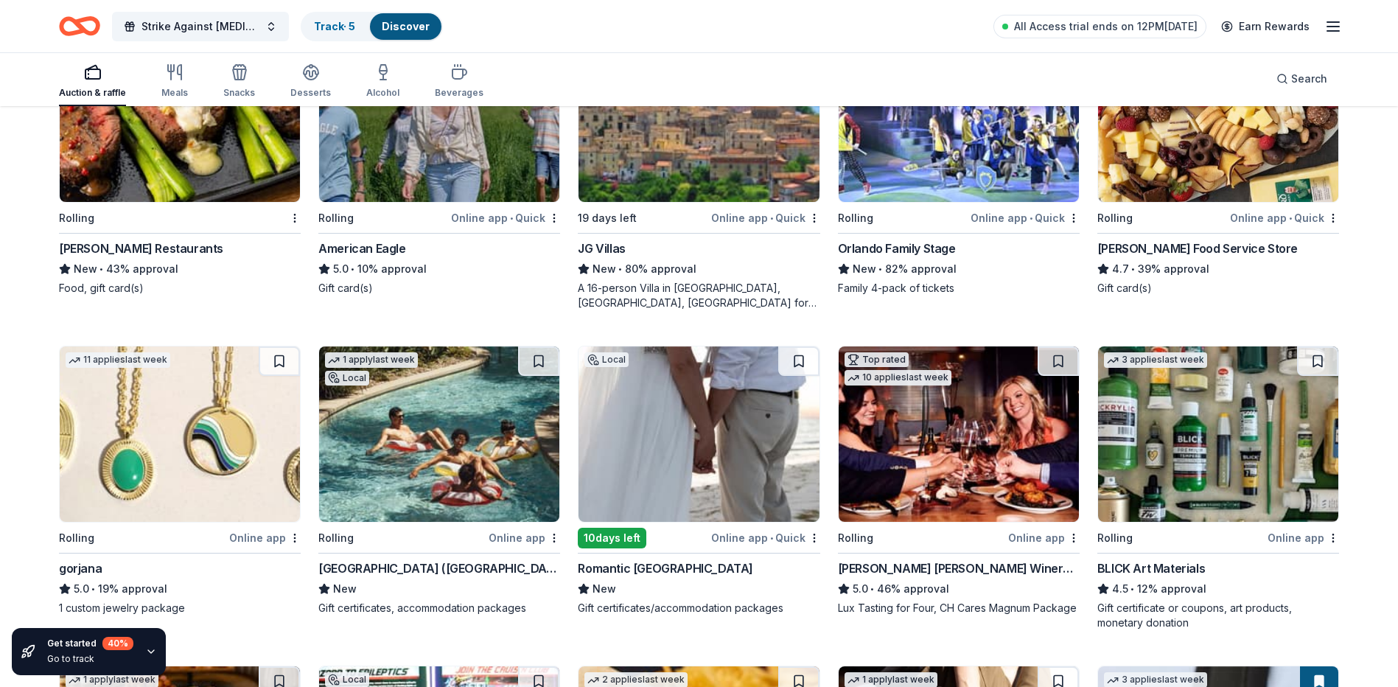
scroll to position [1815, 0]
click at [404, 409] on img at bounding box center [439, 433] width 240 height 175
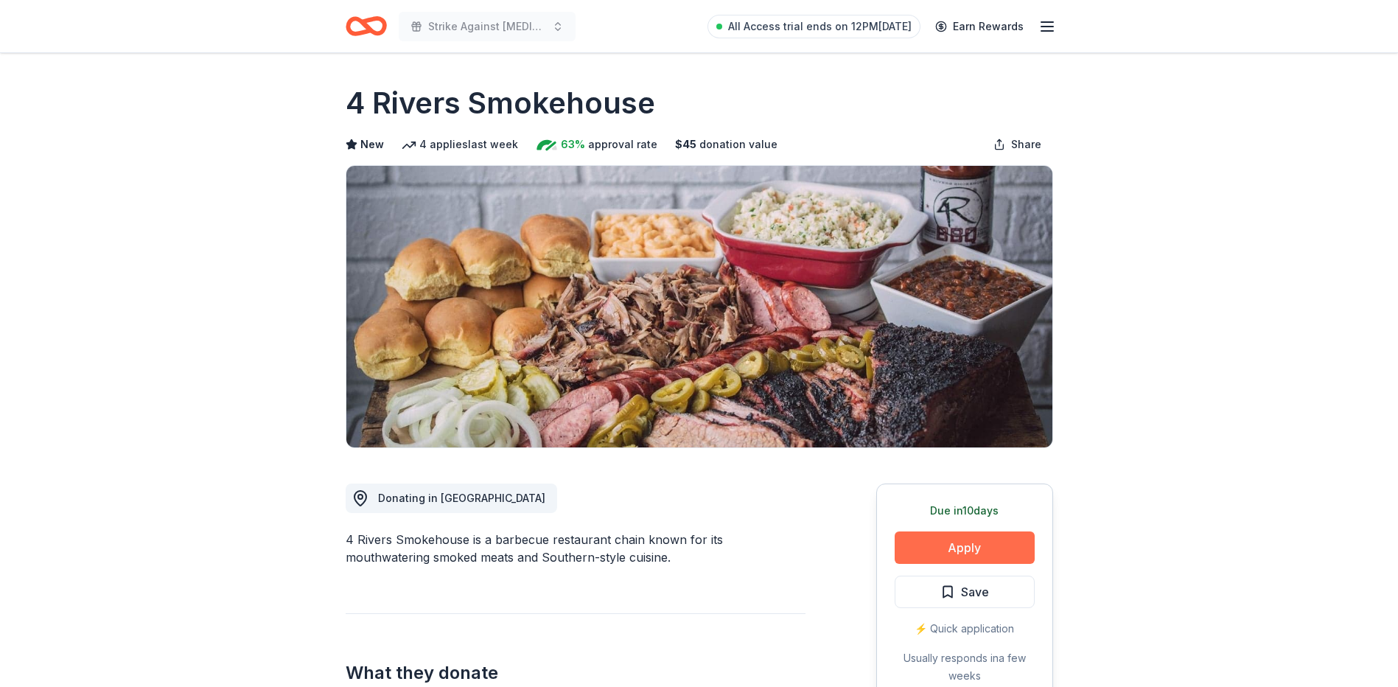
click at [974, 541] on button "Apply" at bounding box center [964, 547] width 140 height 32
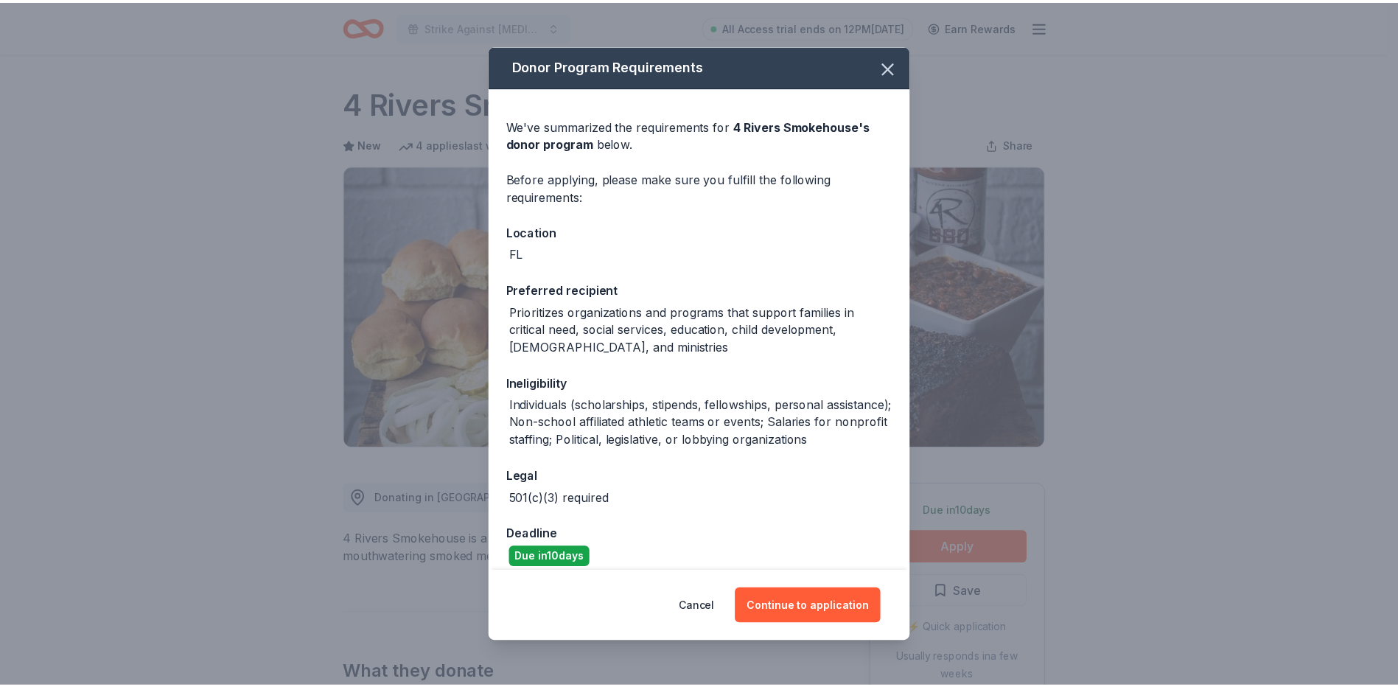
scroll to position [14, 0]
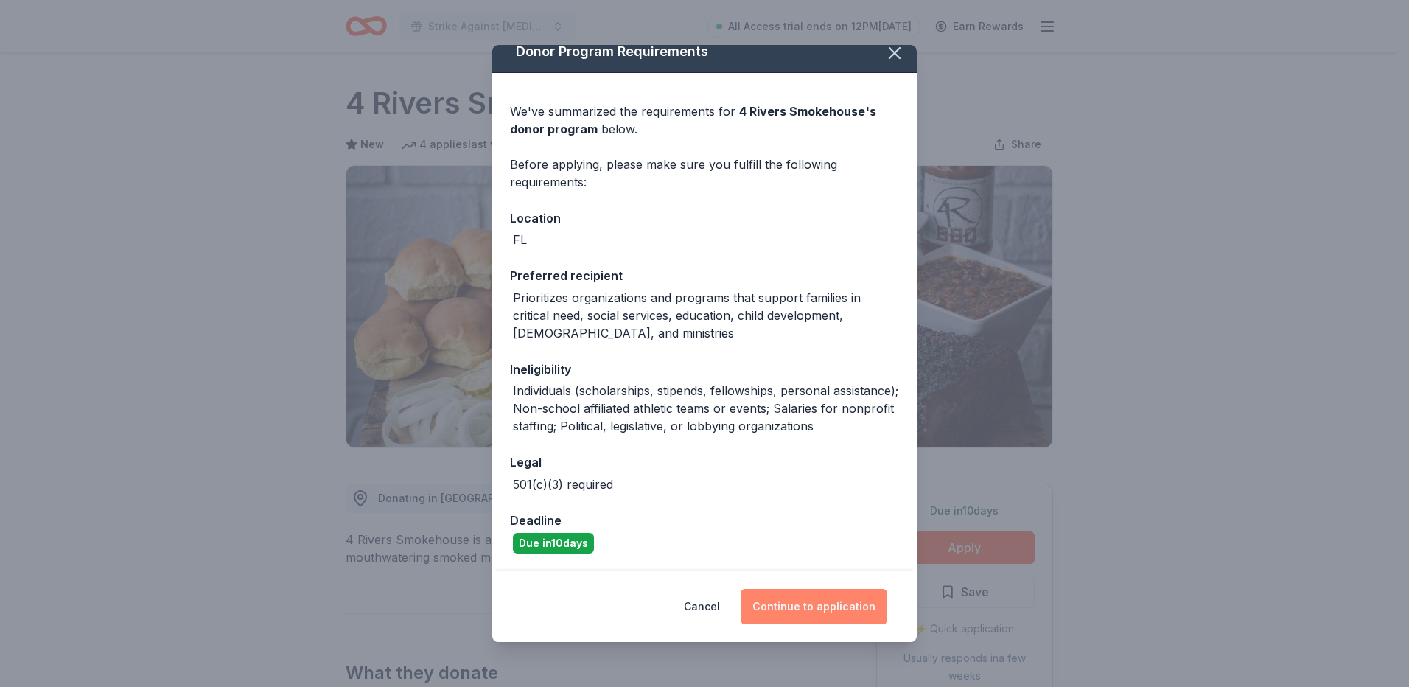
click at [786, 600] on button "Continue to application" at bounding box center [813, 606] width 147 height 35
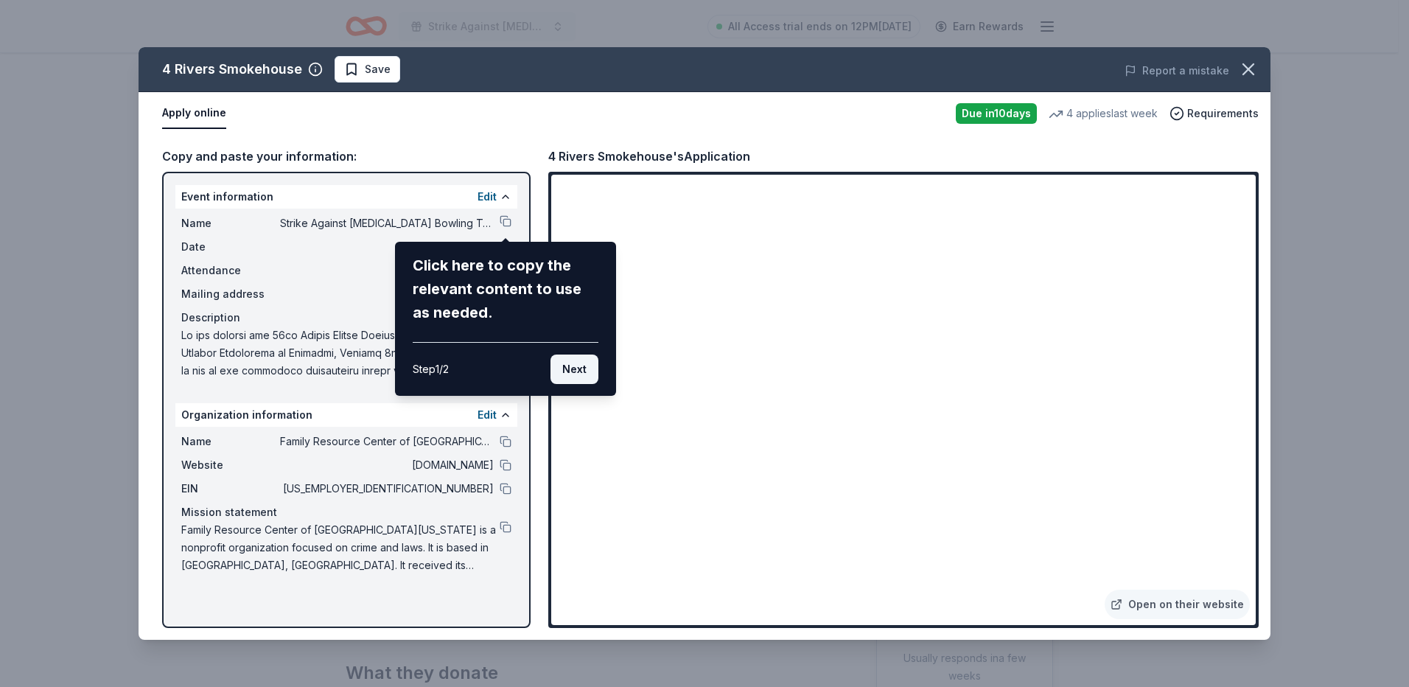
click at [585, 363] on button "Next" at bounding box center [574, 368] width 48 height 29
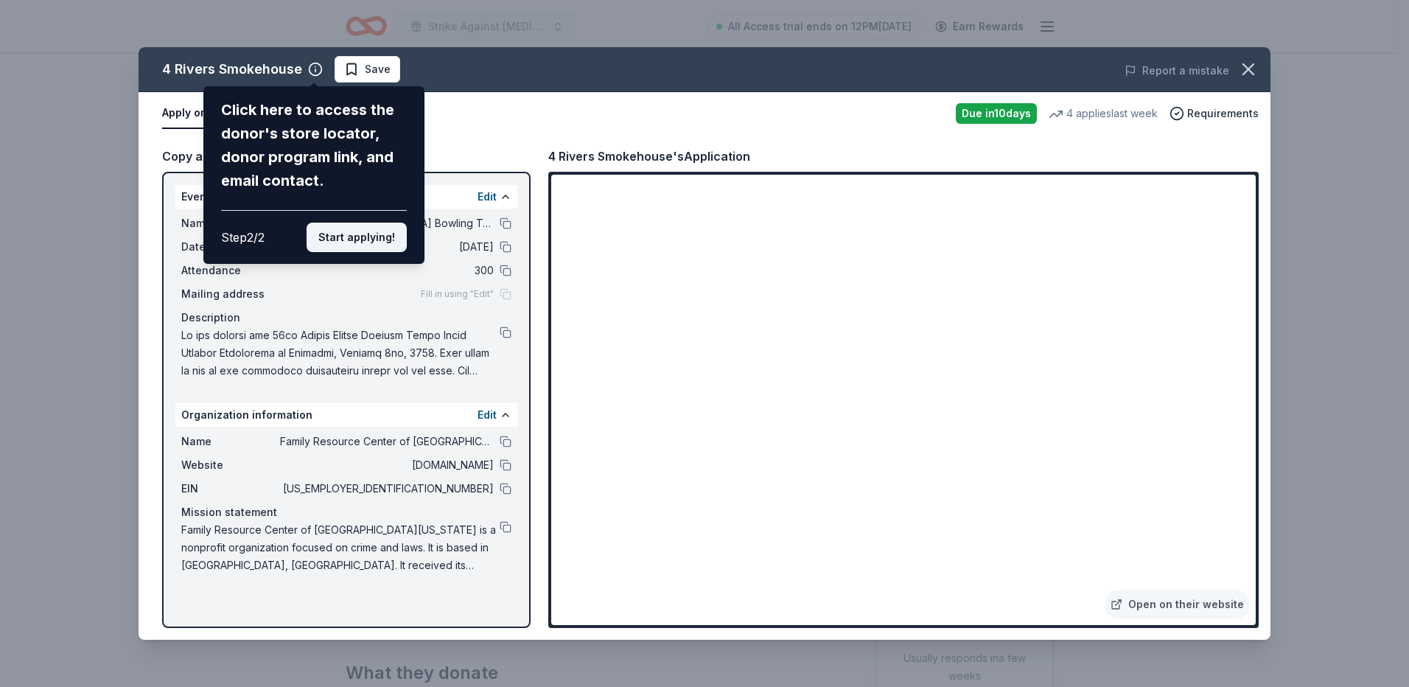
click at [364, 235] on button "Start applying!" at bounding box center [357, 237] width 100 height 29
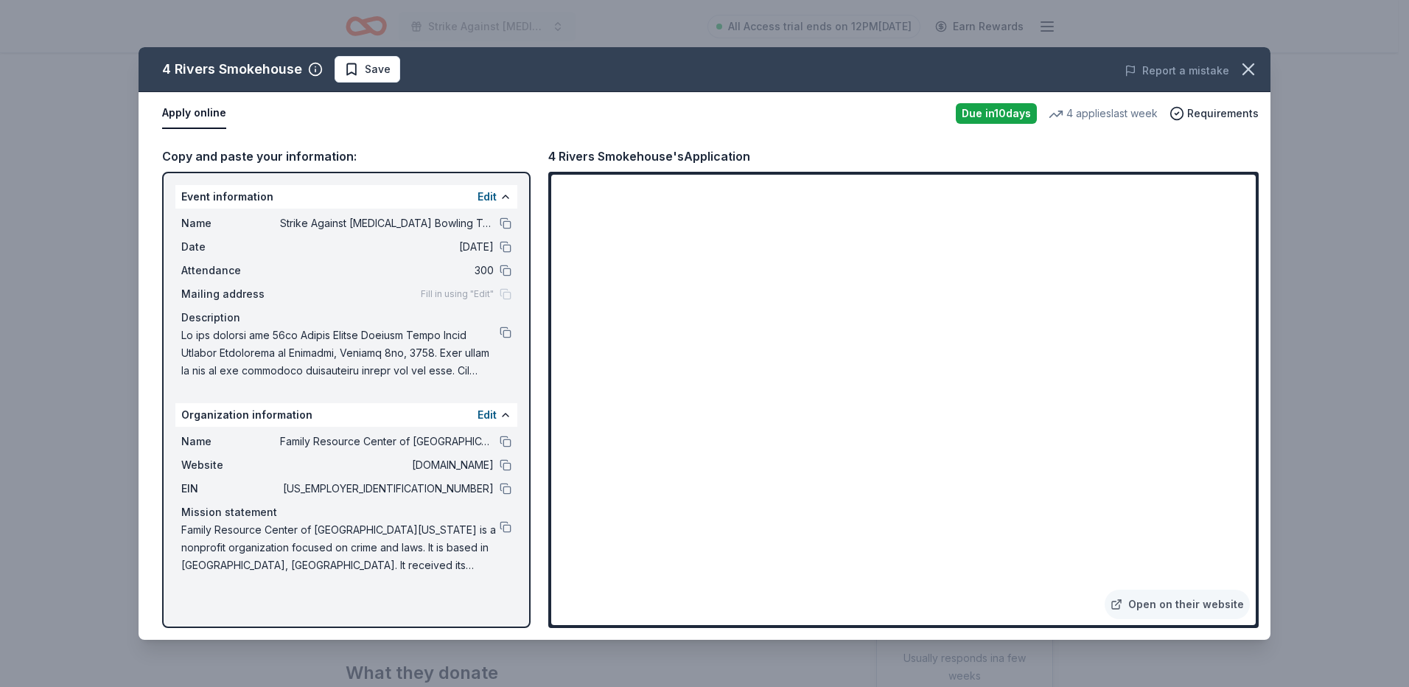
click at [1169, 567] on div "4 Rivers Smokehouse Save Report a mistake Apply online Due in 10 days 4 applies…" at bounding box center [705, 343] width 1132 height 592
click at [1144, 576] on div "4 Rivers Smokehouse Save Report a mistake Apply online Due in 10 days 4 applies…" at bounding box center [705, 343] width 1132 height 592
click at [698, 618] on div "4 Rivers Smokehouse Save Report a mistake Apply online Due in 10 days 4 applies…" at bounding box center [705, 343] width 1132 height 592
click at [729, 550] on div "4 Rivers Smokehouse Save Report a mistake Apply online Due in 10 days 4 applies…" at bounding box center [705, 343] width 1132 height 592
click at [1320, 643] on div "4 Rivers Smokehouse Save Report a mistake Apply online Due in 10 days 4 applies…" at bounding box center [704, 343] width 1409 height 687
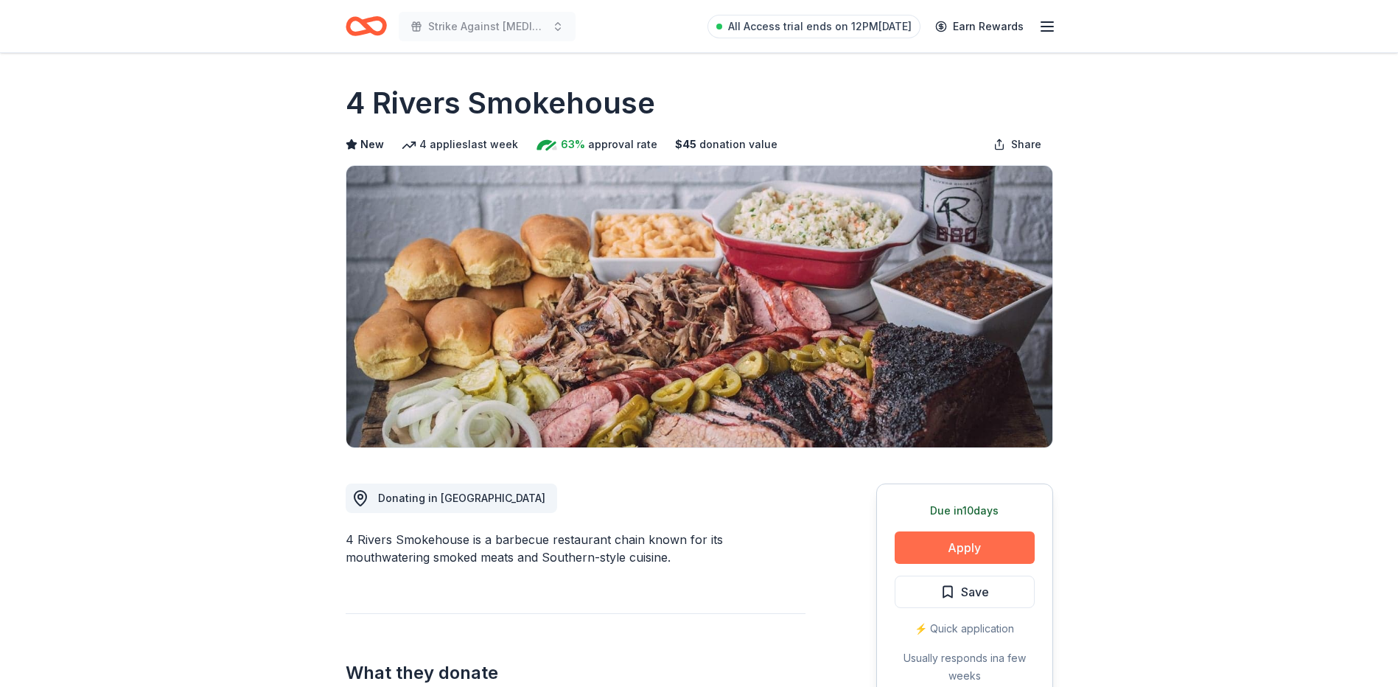
click at [1003, 558] on button "Apply" at bounding box center [964, 547] width 140 height 32
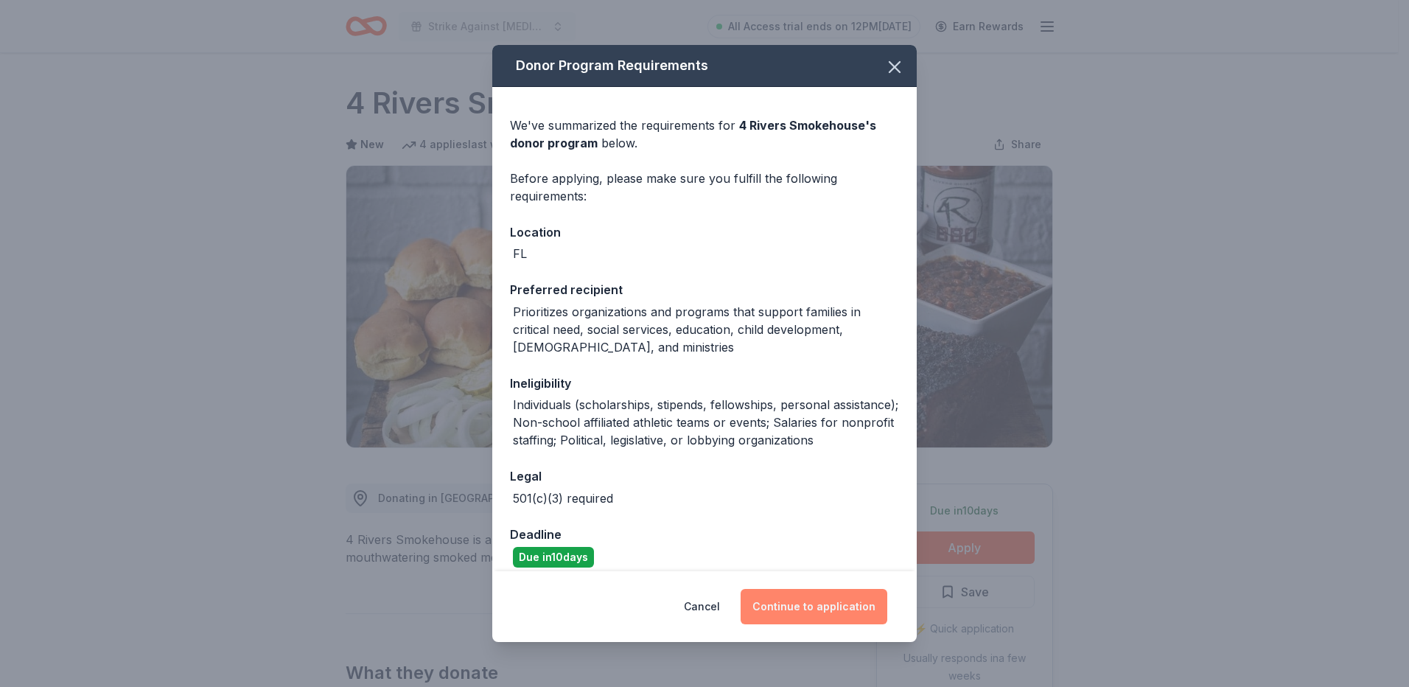
click at [808, 598] on button "Continue to application" at bounding box center [813, 606] width 147 height 35
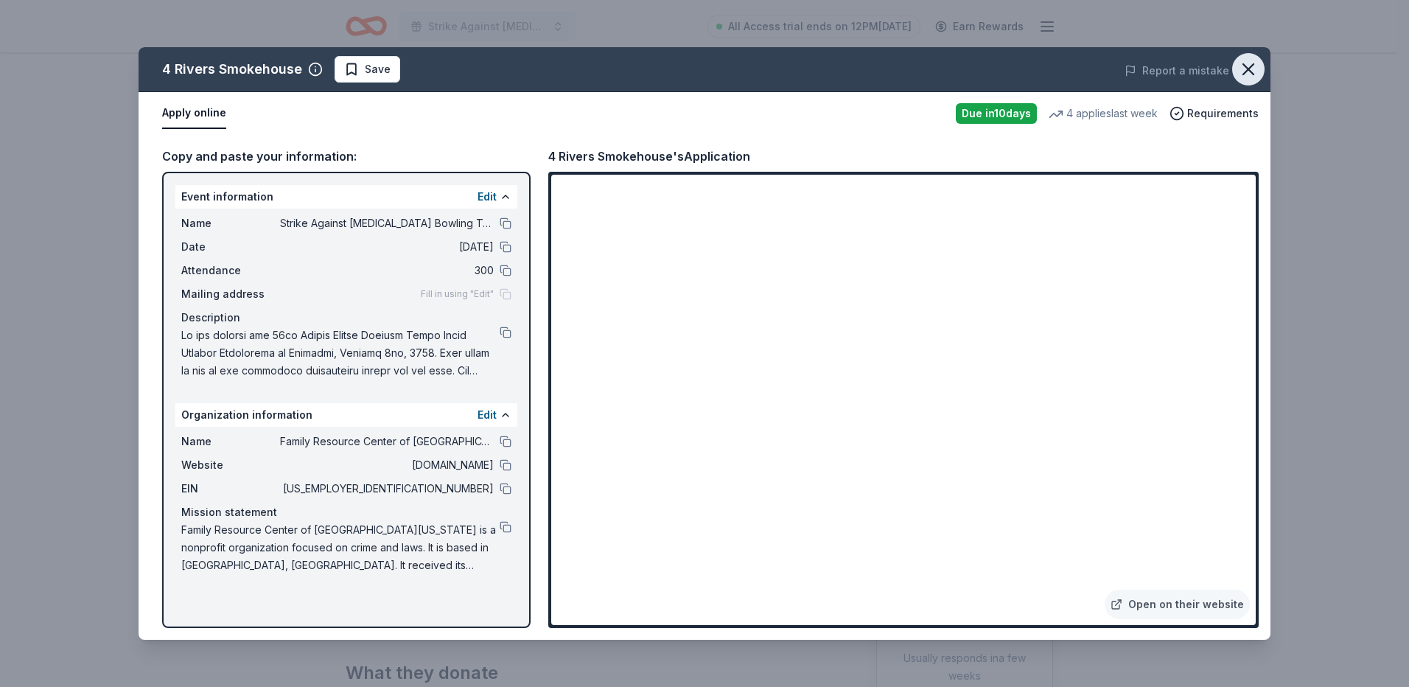
click at [1247, 69] on icon "button" at bounding box center [1248, 69] width 10 height 10
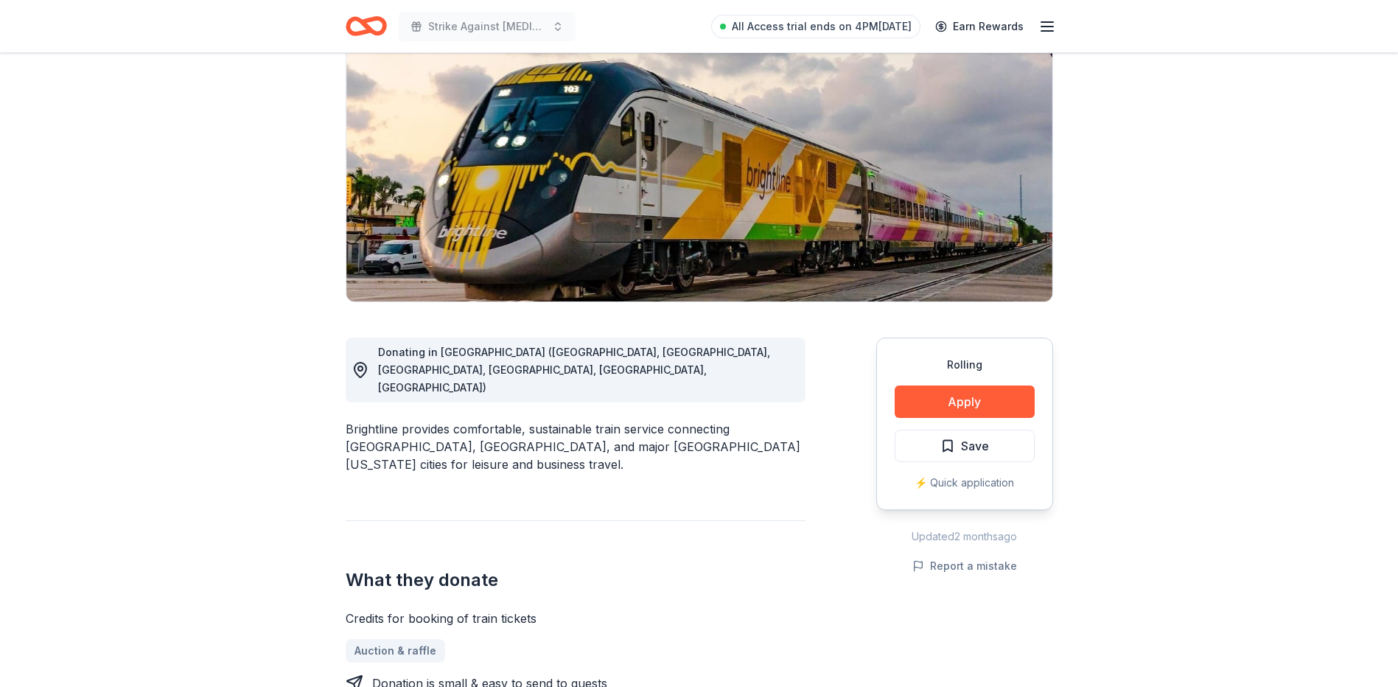
scroll to position [147, 0]
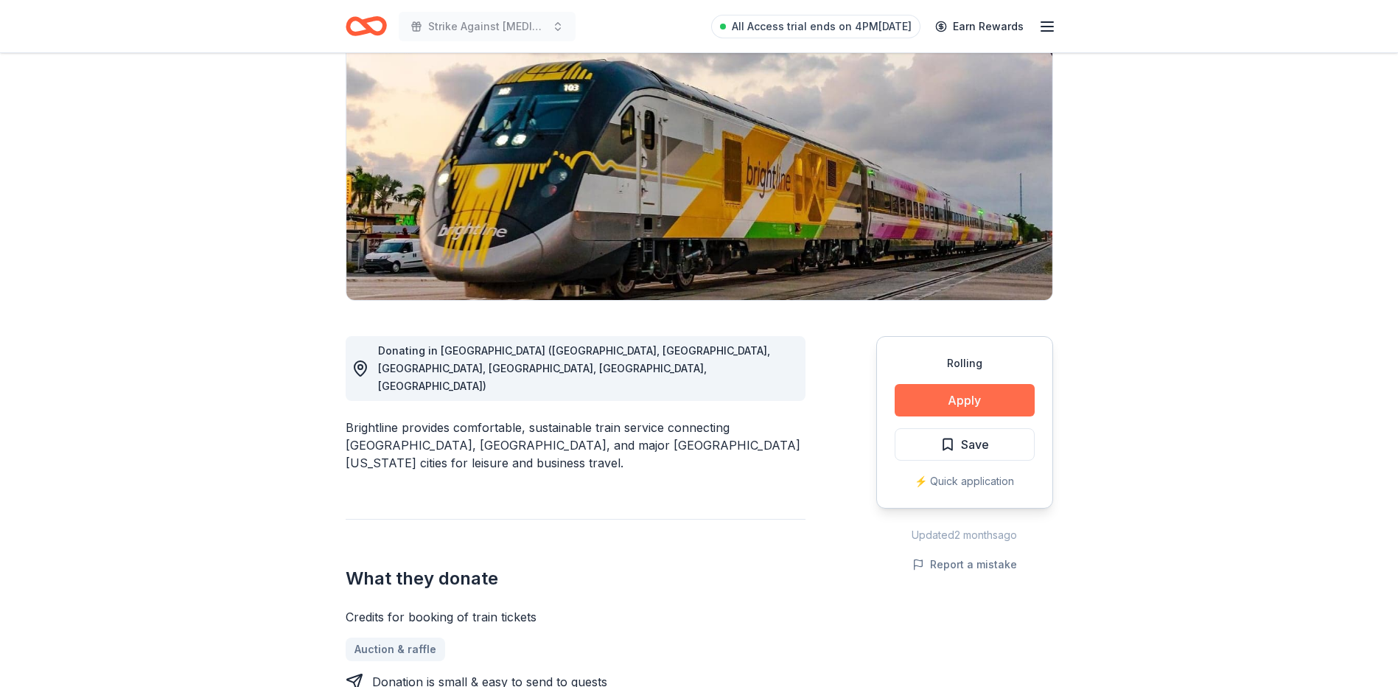
click at [953, 394] on button "Apply" at bounding box center [964, 400] width 140 height 32
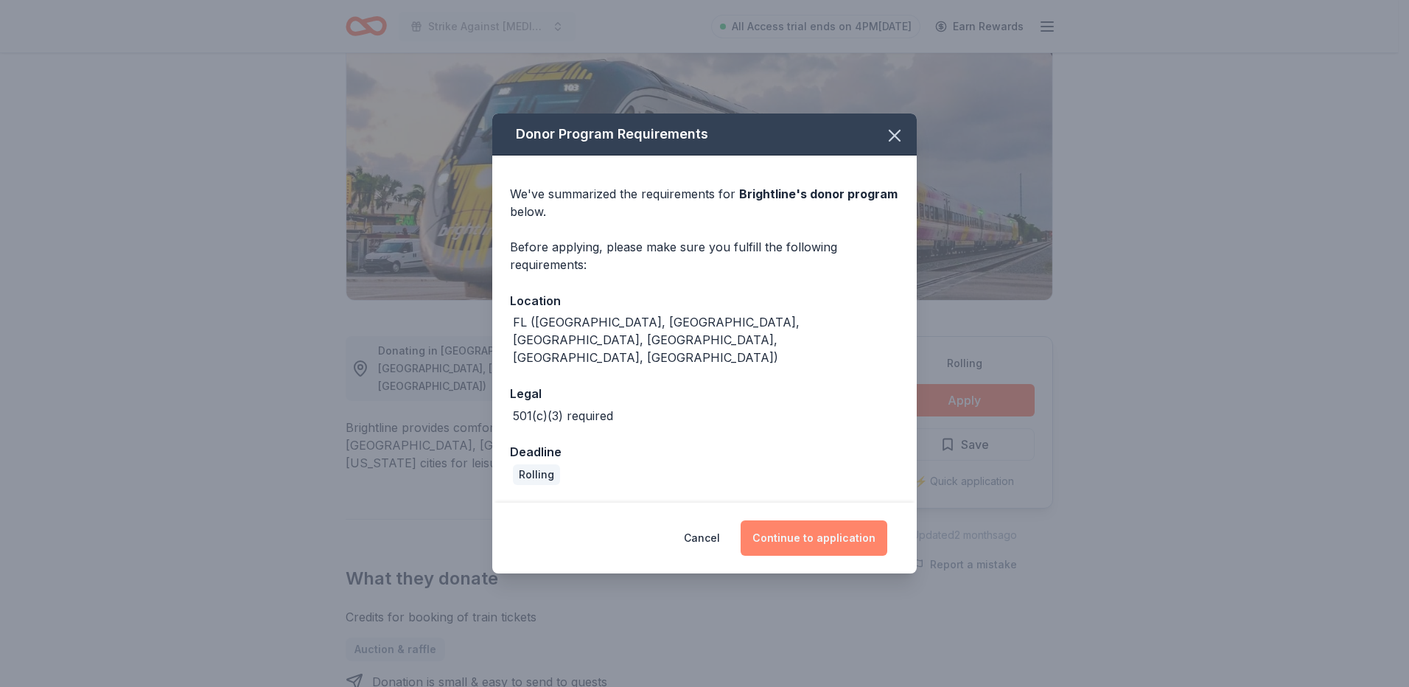
click at [780, 520] on button "Continue to application" at bounding box center [813, 537] width 147 height 35
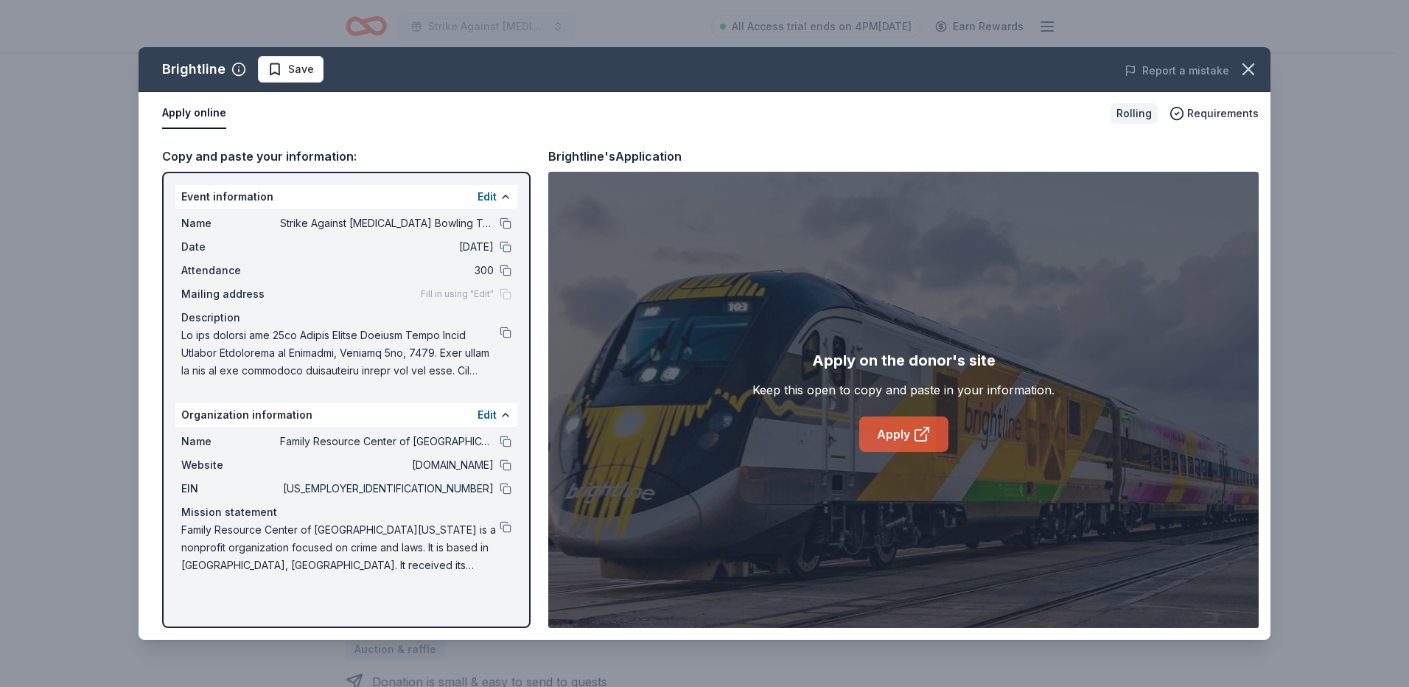
click at [899, 429] on link "Apply" at bounding box center [903, 433] width 89 height 35
click at [1240, 69] on icon "button" at bounding box center [1248, 69] width 21 height 21
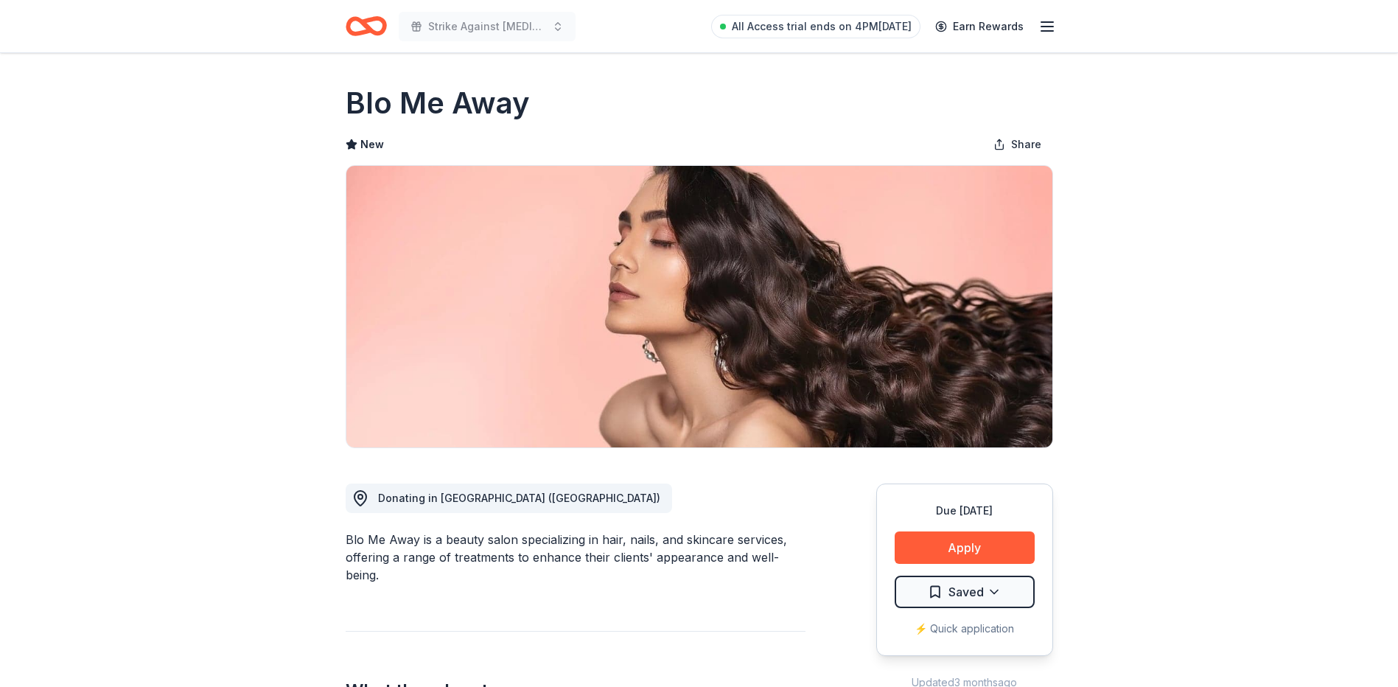
scroll to position [74, 0]
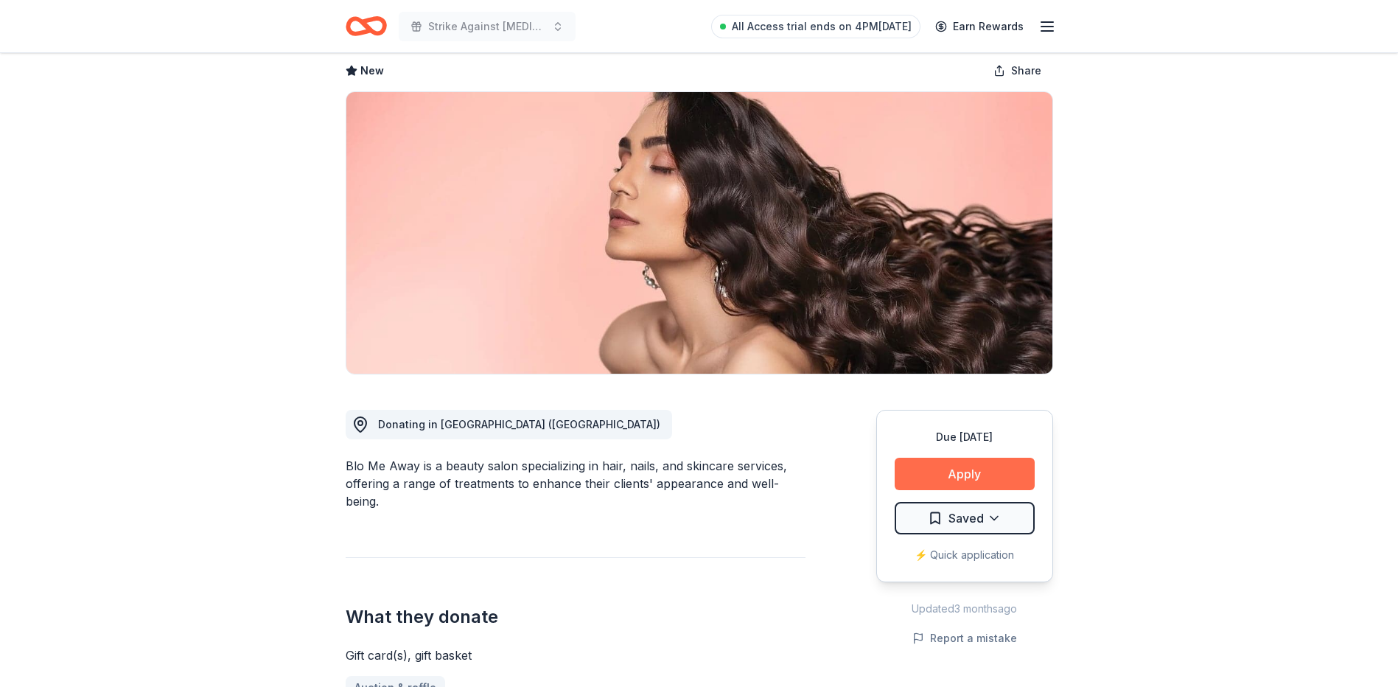
click at [923, 458] on button "Apply" at bounding box center [964, 474] width 140 height 32
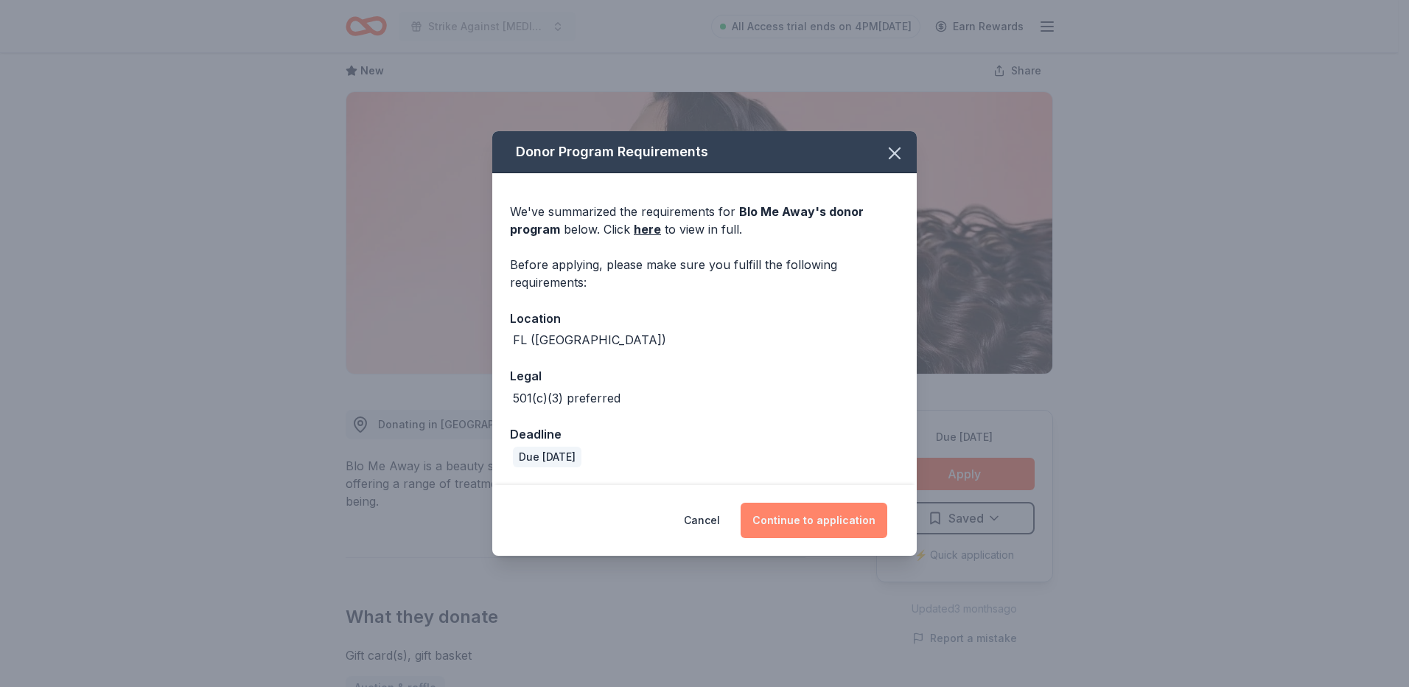
click at [839, 513] on button "Continue to application" at bounding box center [813, 519] width 147 height 35
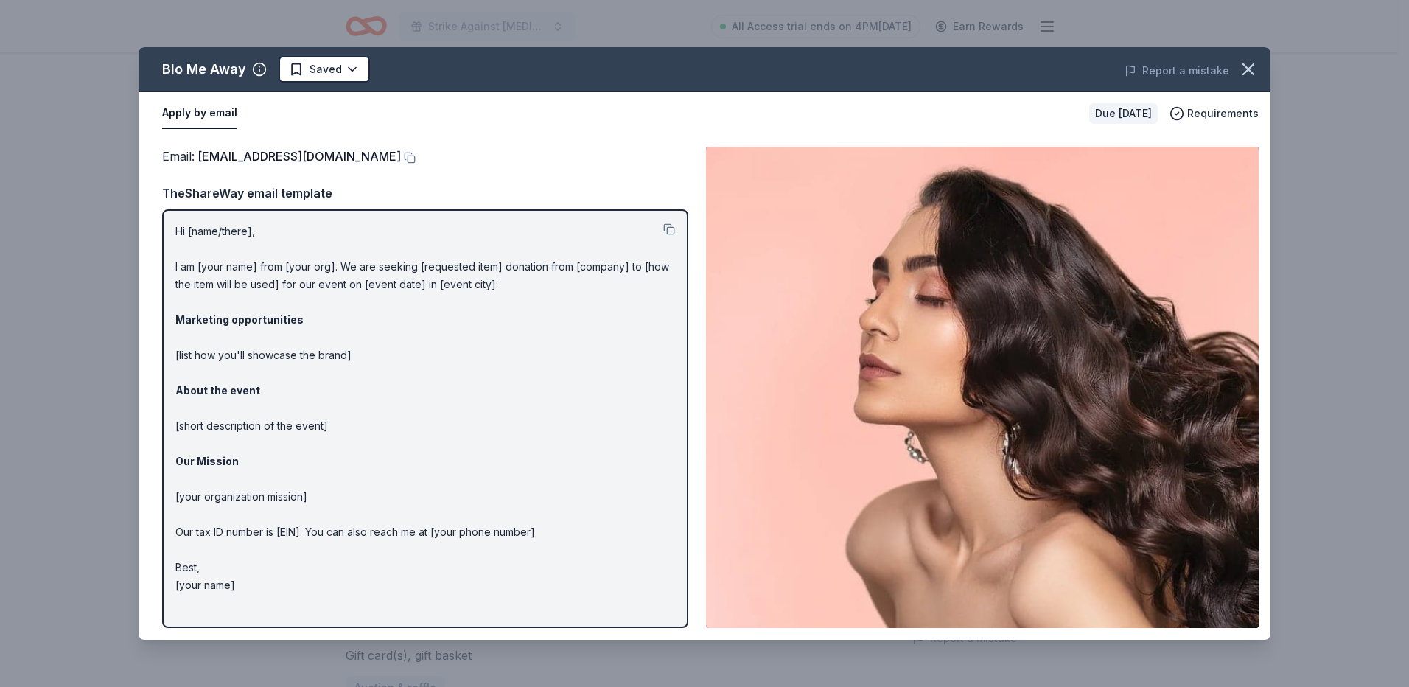
click at [396, 373] on p "Hi [name/there], I am [your name] from [your org]. We are seeking [requested it…" at bounding box center [425, 408] width 500 height 371
drag, startPoint x: 247, startPoint y: 383, endPoint x: 235, endPoint y: 411, distance: 30.4
click at [236, 407] on p "Hi [name/there], I am [your name] from [your org]. We are seeking [requested it…" at bounding box center [425, 408] width 500 height 371
click at [233, 430] on p "Hi [name/there], I am [your name] from [your org]. We are seeking [requested it…" at bounding box center [425, 408] width 500 height 371
click at [232, 431] on p "Hi [name/there], I am [your name] from [your org]. We are seeking [requested it…" at bounding box center [425, 408] width 500 height 371
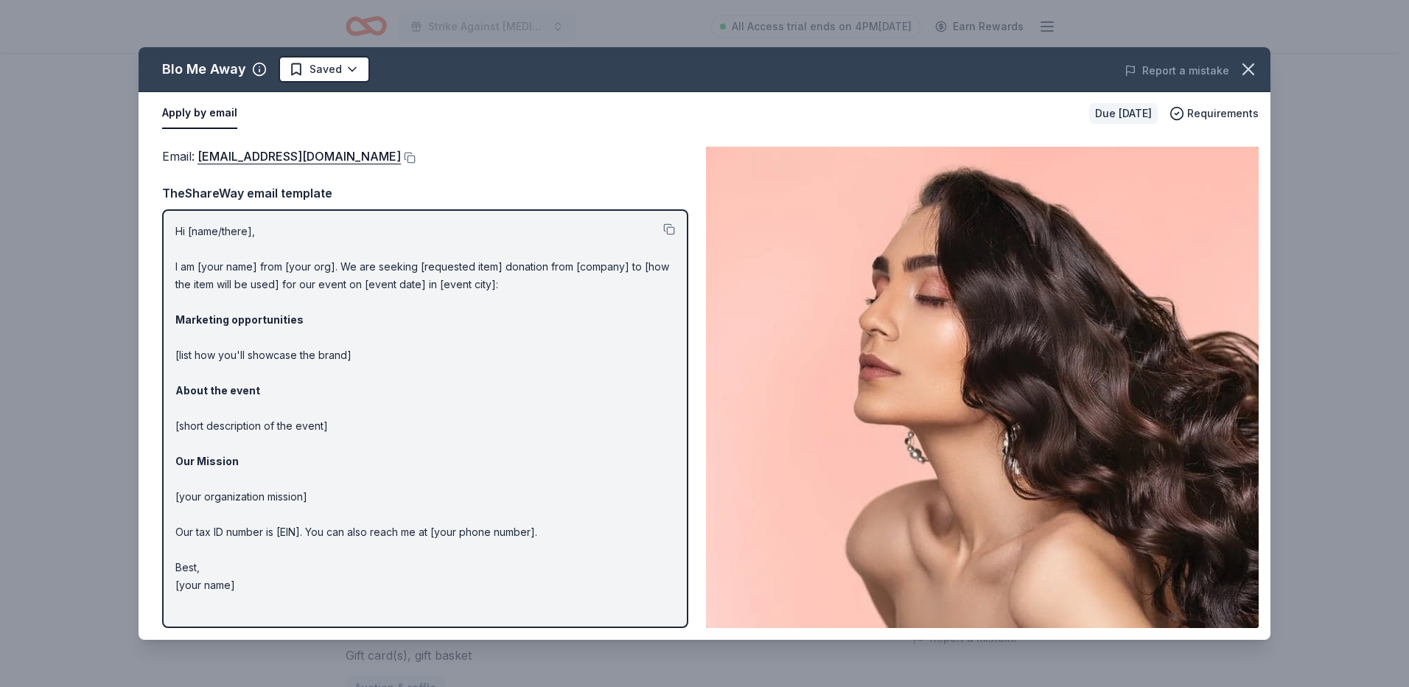
click at [270, 313] on strong "Marketing opportunities" at bounding box center [239, 319] width 128 height 13
click at [270, 258] on p "Hi [name/there], I am [your name] from [your org]. We are seeking [requested it…" at bounding box center [425, 408] width 500 height 371
drag, startPoint x: 433, startPoint y: 161, endPoint x: 278, endPoint y: 157, distance: 155.5
click at [283, 155] on div "Email : frontdesksomi@blomeawaysomi.com" at bounding box center [425, 156] width 526 height 19
click at [416, 157] on button at bounding box center [408, 158] width 15 height 12
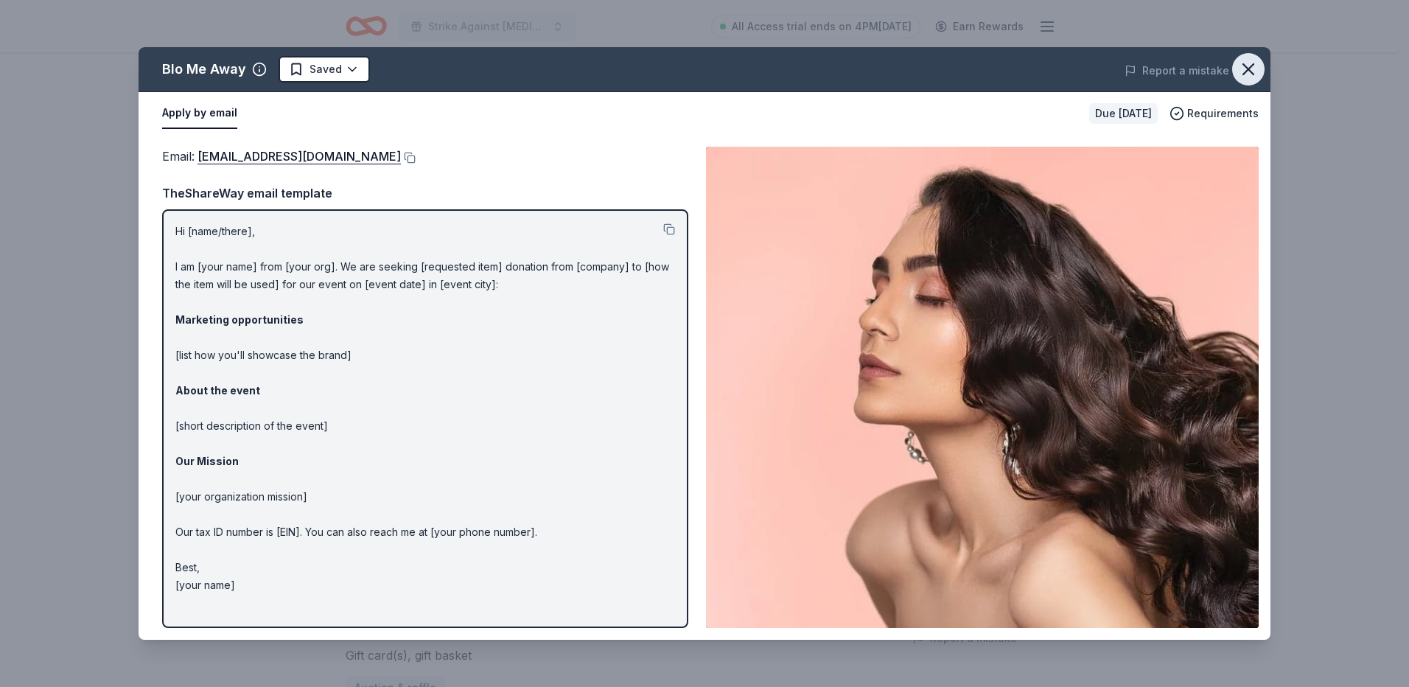
click at [1251, 63] on icon "button" at bounding box center [1248, 69] width 21 height 21
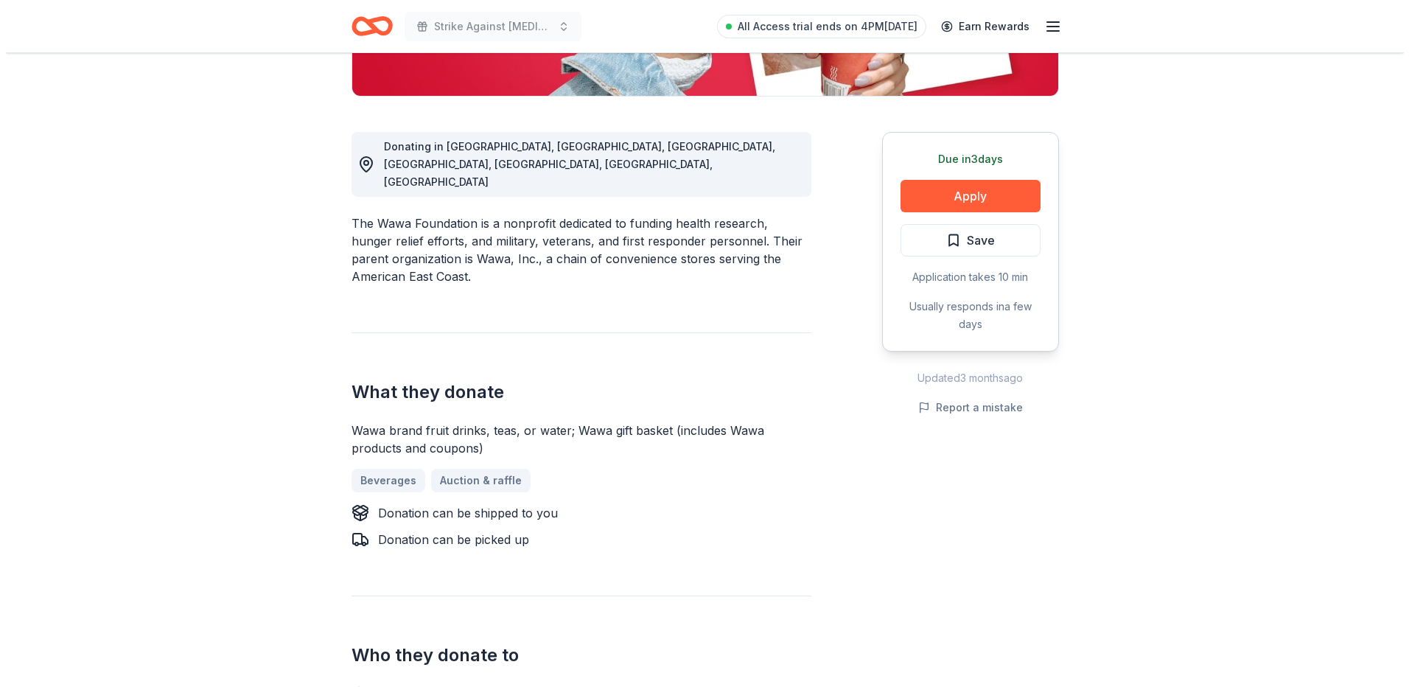
scroll to position [368, 0]
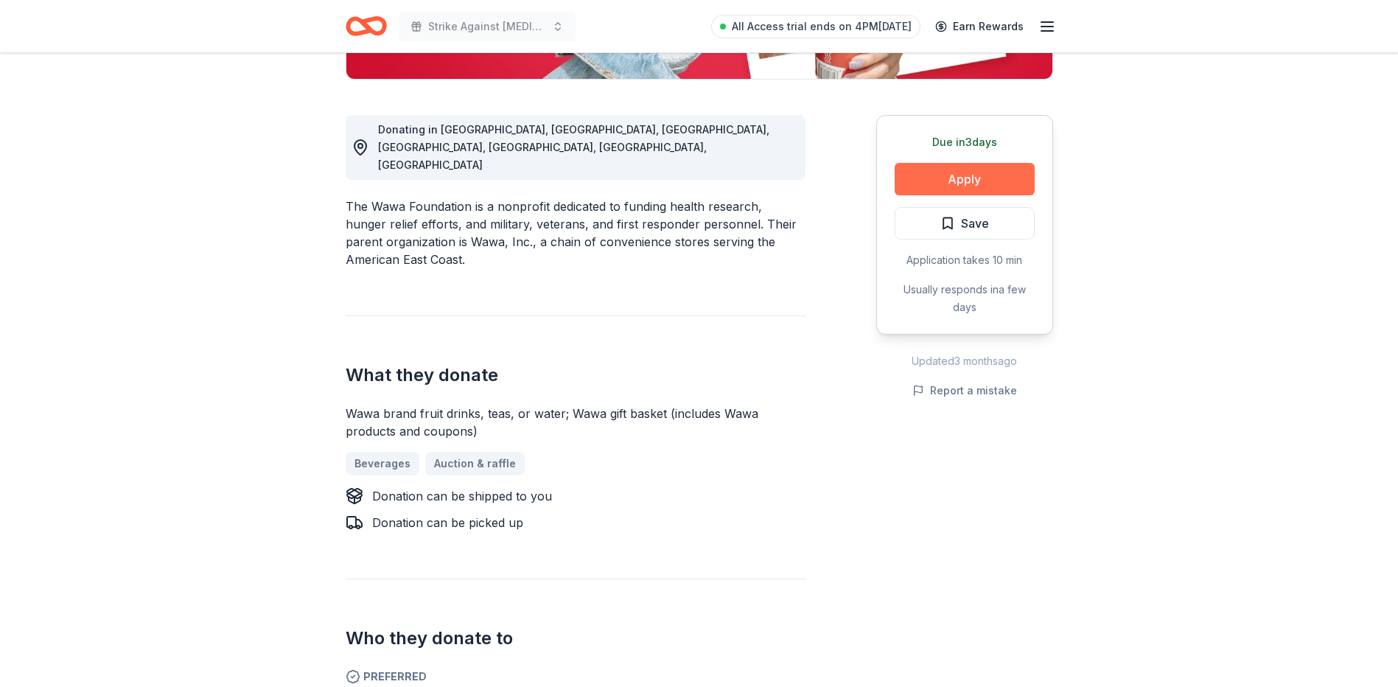
click at [964, 174] on button "Apply" at bounding box center [964, 179] width 140 height 32
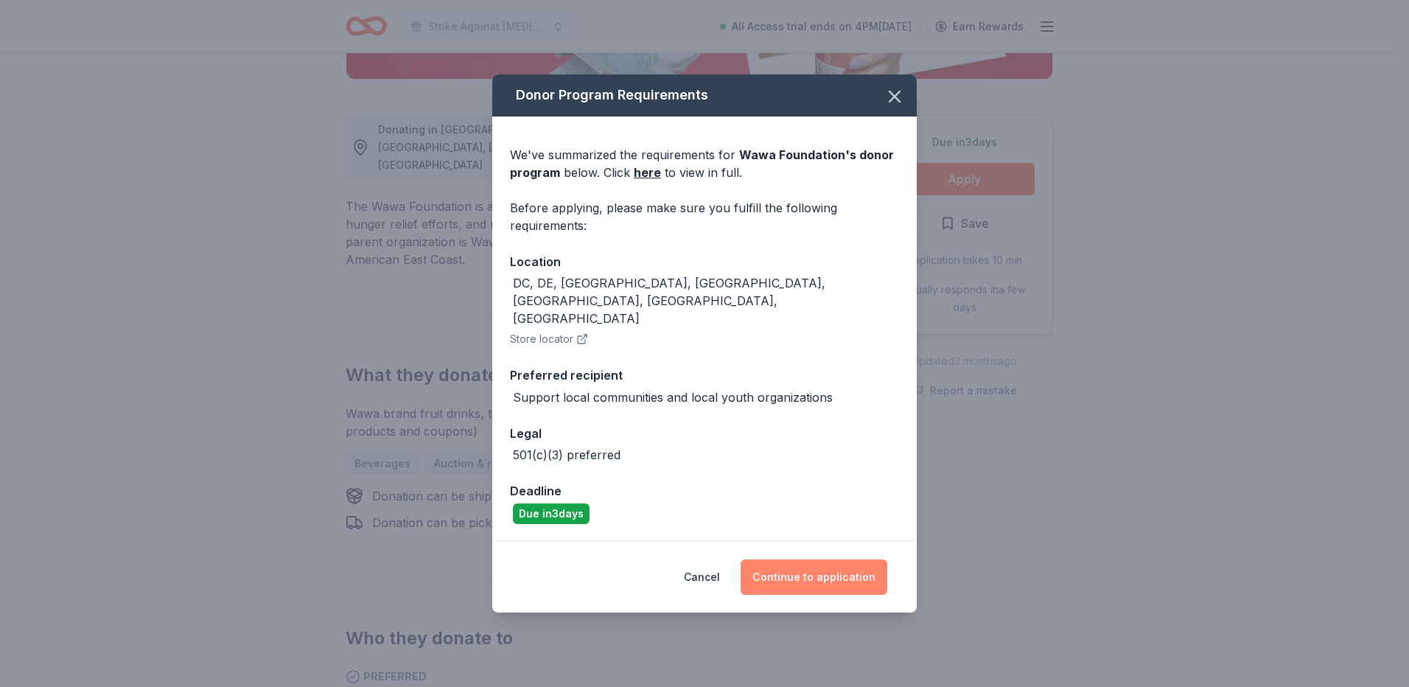
click at [819, 563] on button "Continue to application" at bounding box center [813, 576] width 147 height 35
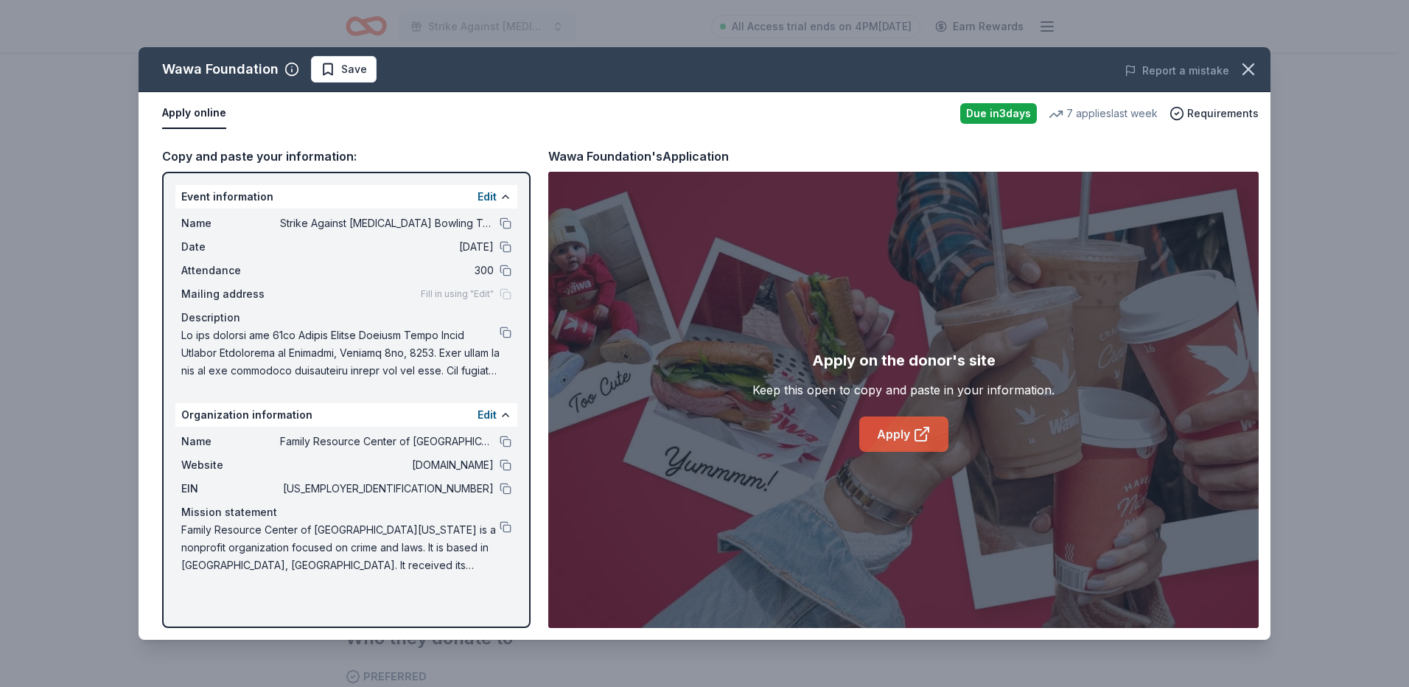
click at [899, 427] on link "Apply" at bounding box center [903, 433] width 89 height 35
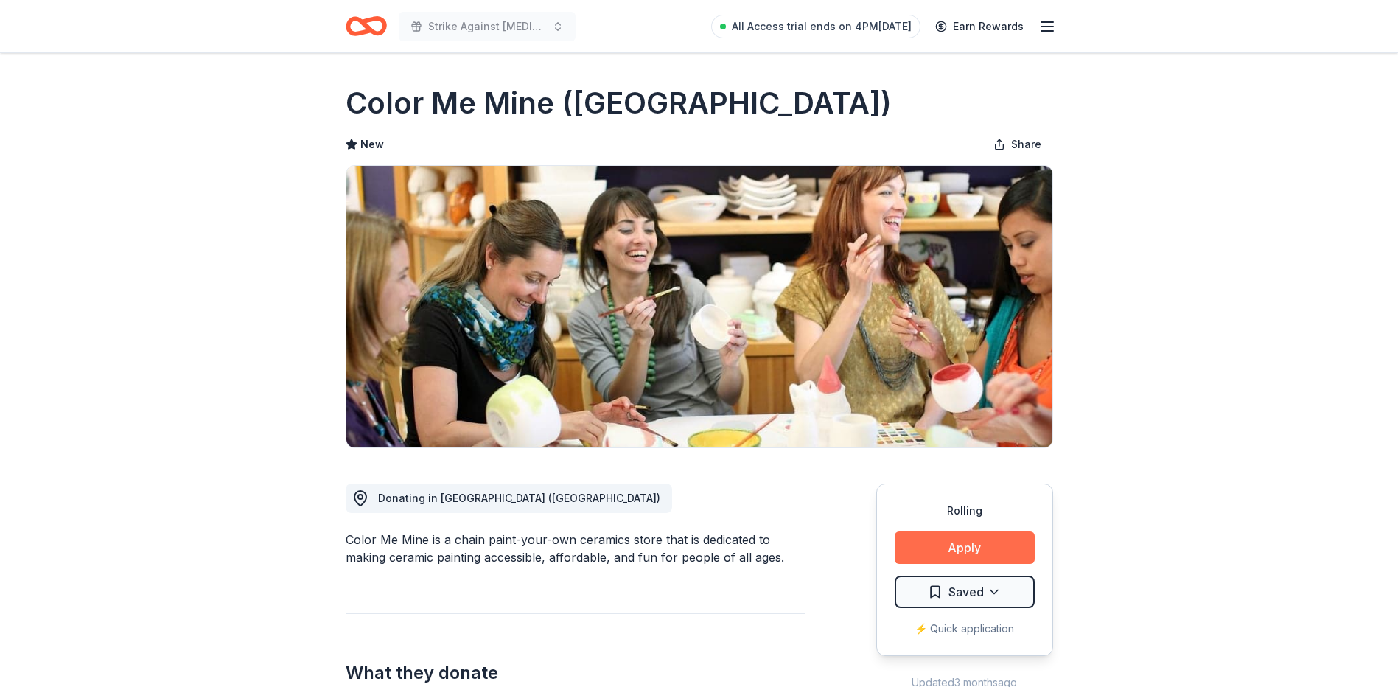
click at [979, 533] on button "Apply" at bounding box center [964, 547] width 140 height 32
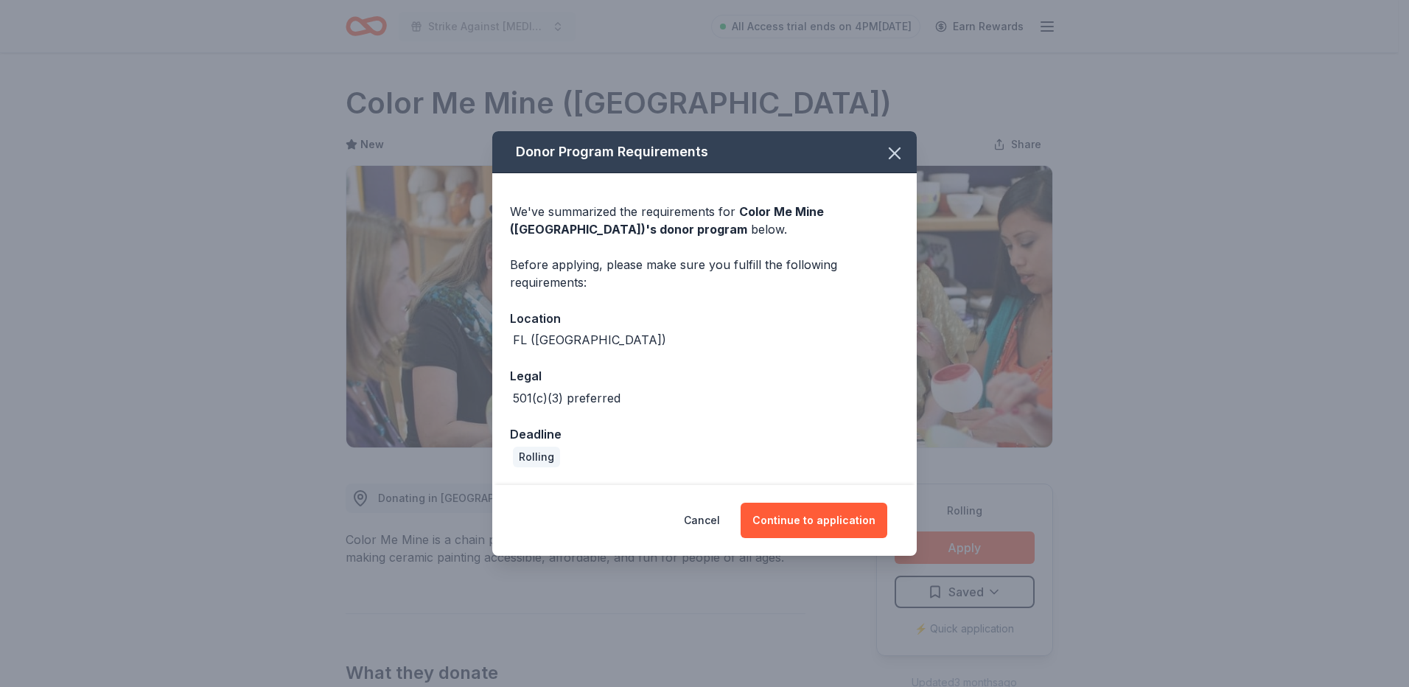
click at [813, 494] on div "Cancel Continue to application" at bounding box center [704, 520] width 424 height 71
click at [813, 510] on button "Continue to application" at bounding box center [813, 519] width 147 height 35
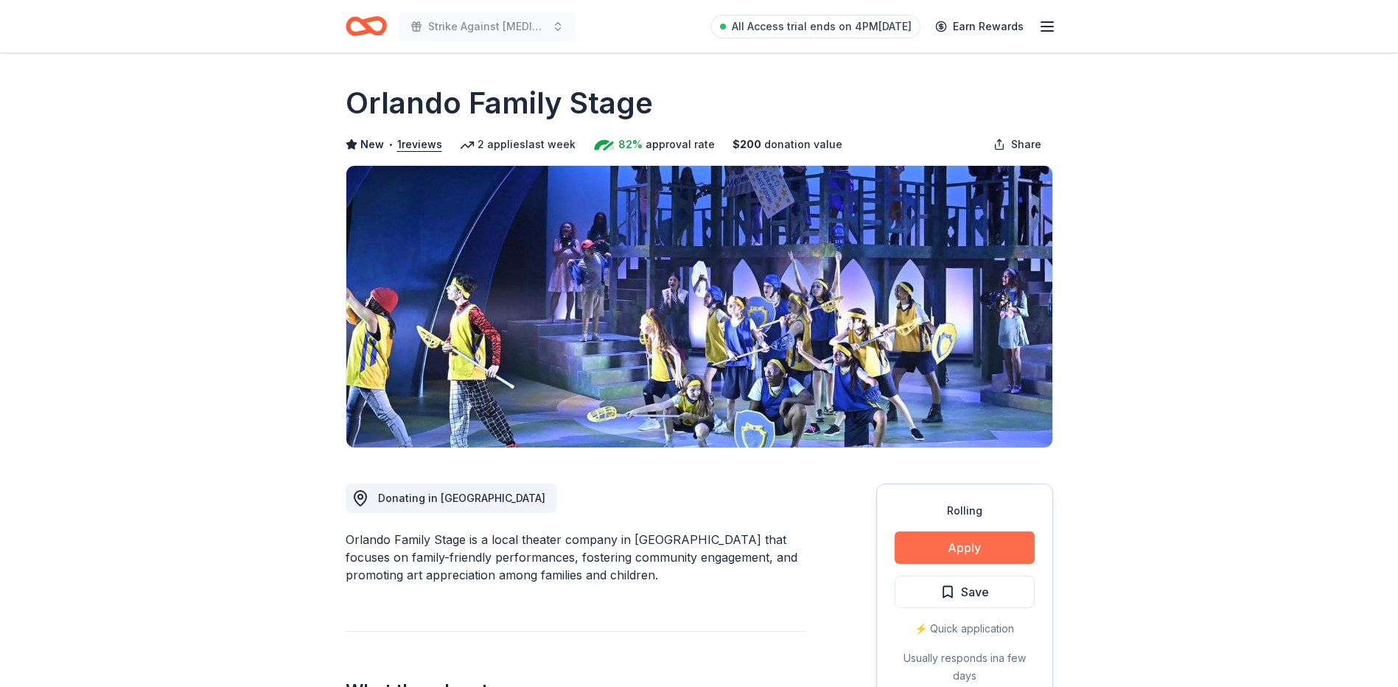
click at [1009, 554] on button "Apply" at bounding box center [964, 547] width 140 height 32
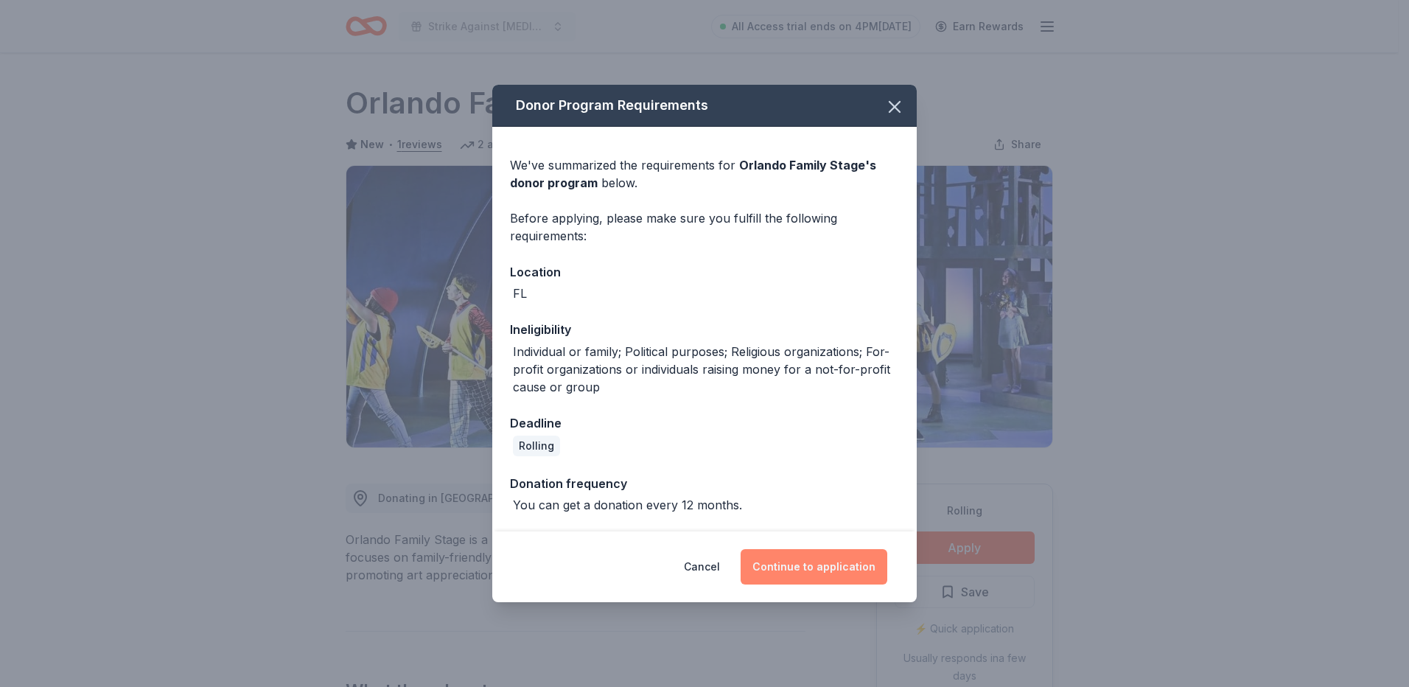
click at [771, 560] on button "Continue to application" at bounding box center [813, 566] width 147 height 35
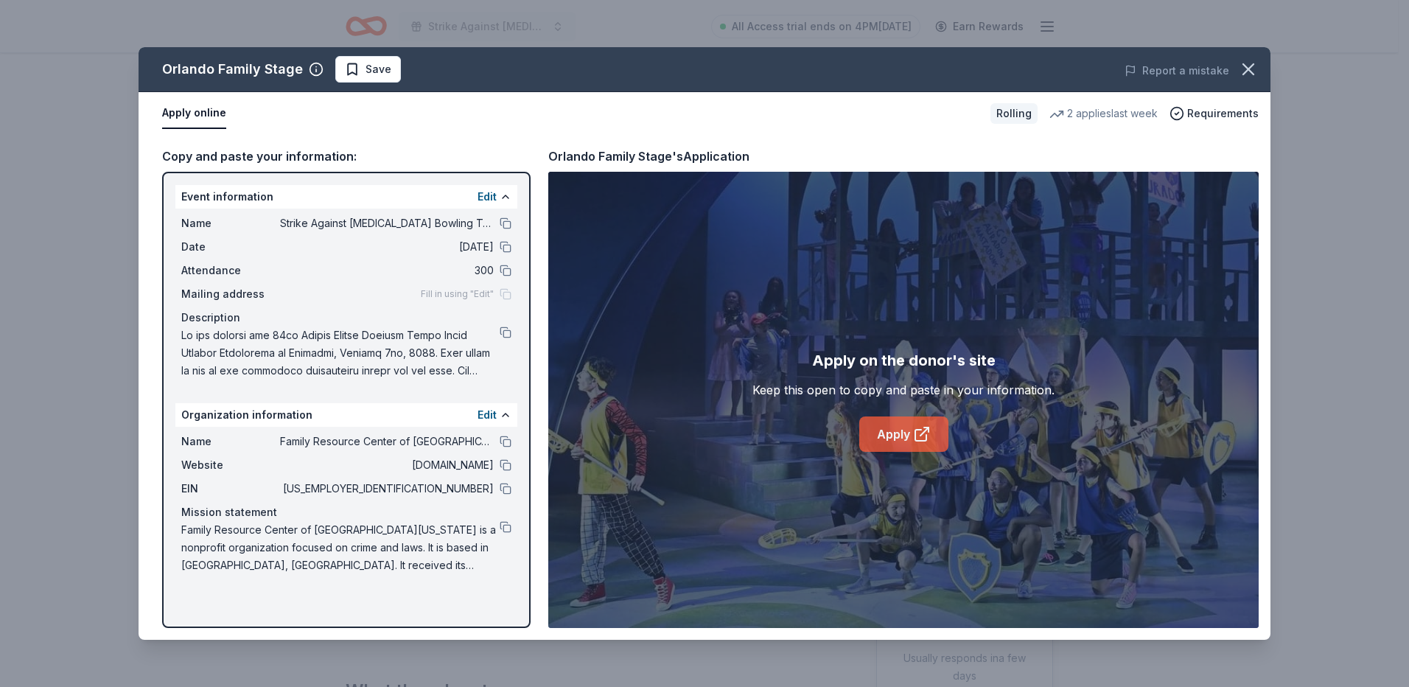
click at [905, 422] on link "Apply" at bounding box center [903, 433] width 89 height 35
